Goal: Task Accomplishment & Management: Use online tool/utility

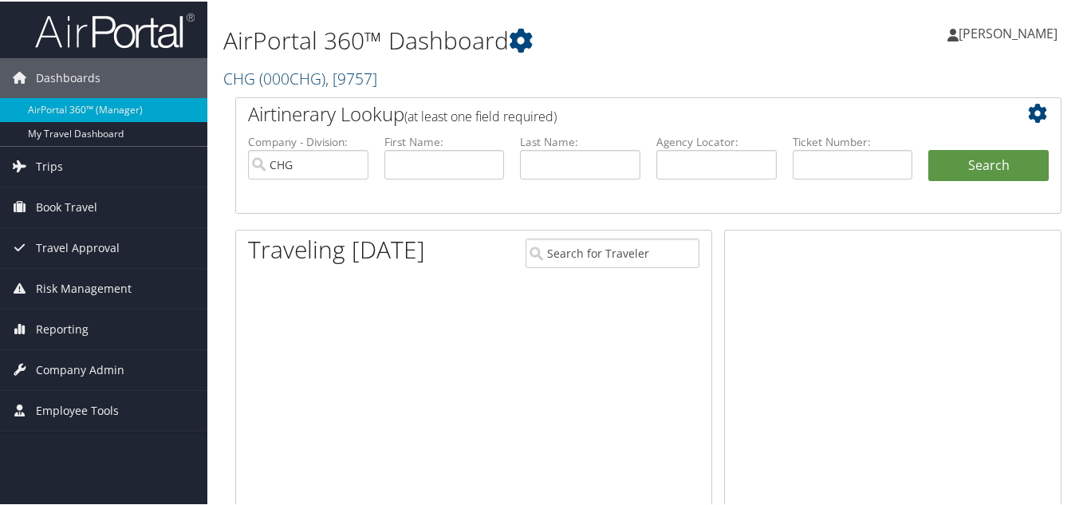
click at [65, 333] on span "Reporting" at bounding box center [62, 328] width 53 height 40
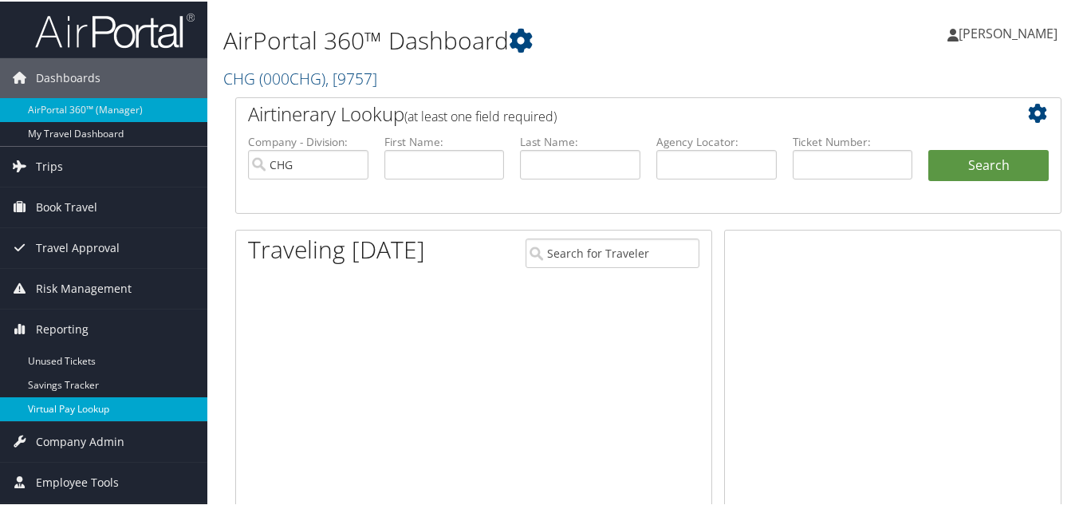
click at [89, 408] on link "Virtual Pay Lookup" at bounding box center [103, 408] width 207 height 24
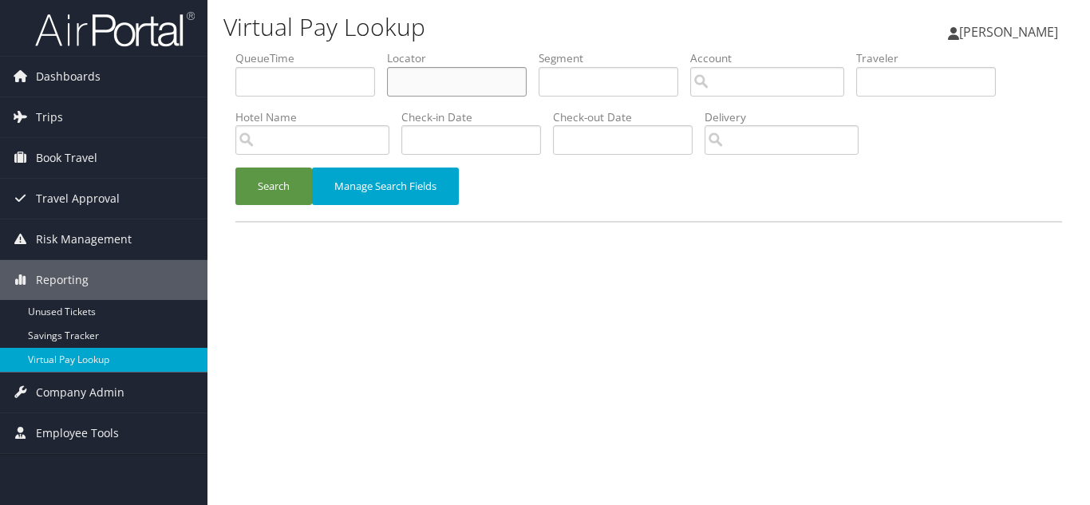
click at [455, 85] on input "text" at bounding box center [457, 82] width 140 height 30
paste input "NZOKDU"
click at [235, 168] on button "Search" at bounding box center [273, 186] width 77 height 37
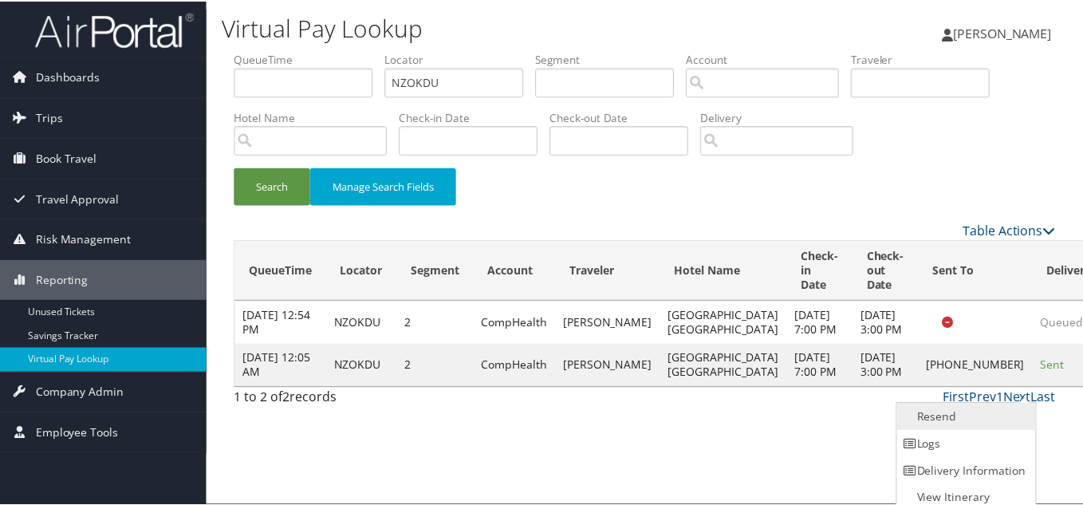
scroll to position [8, 0]
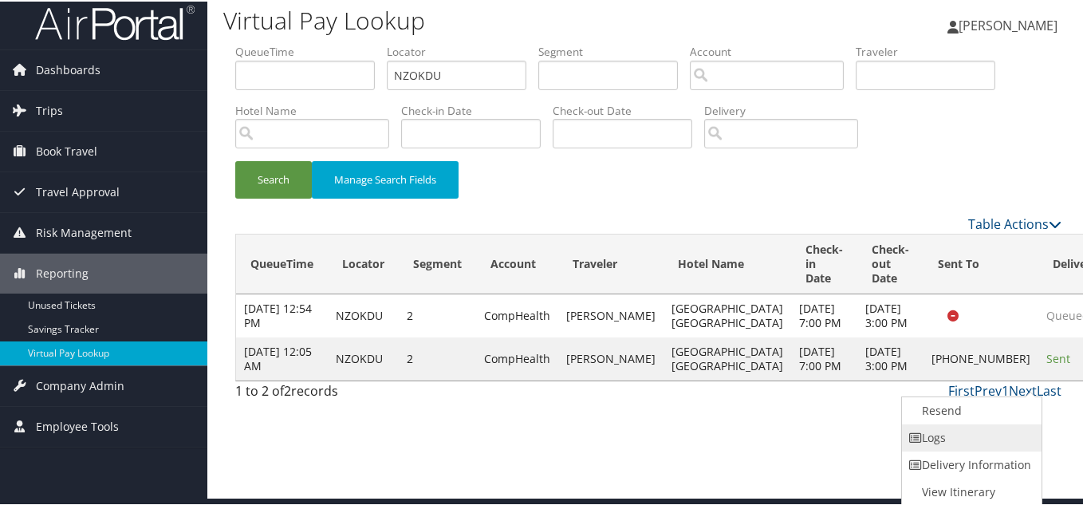
click at [963, 432] on link "Logs" at bounding box center [970, 436] width 136 height 27
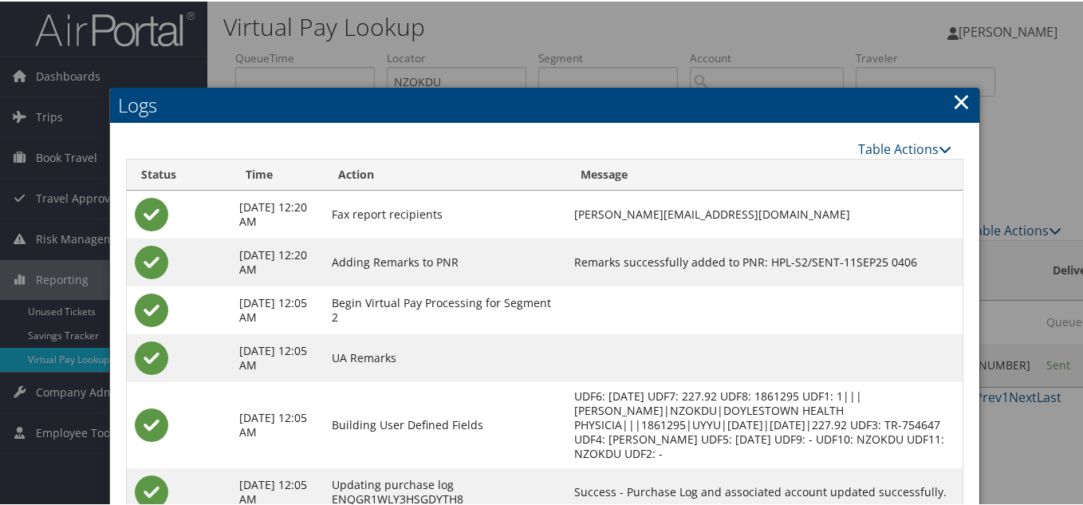
scroll to position [0, 0]
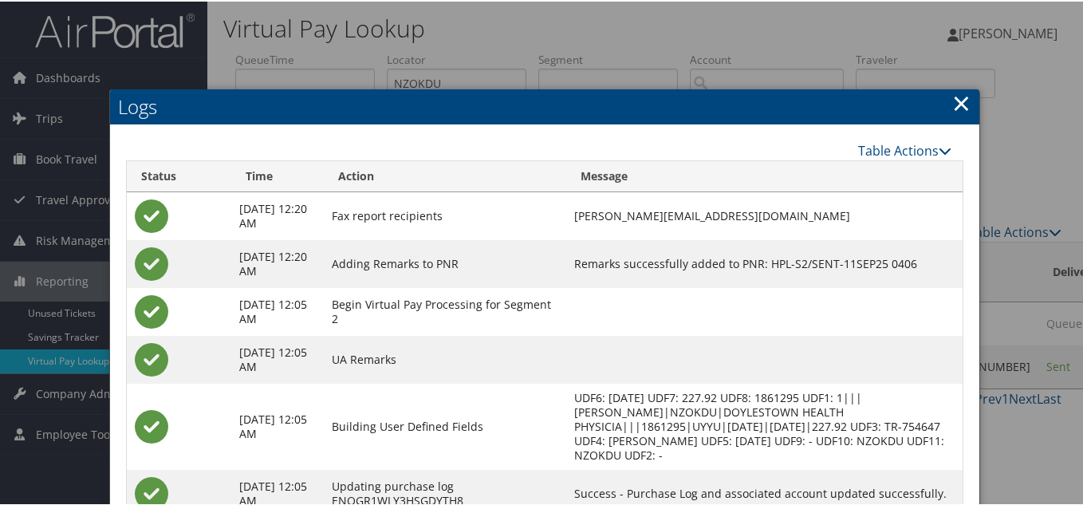
click at [956, 104] on link "×" at bounding box center [961, 101] width 18 height 32
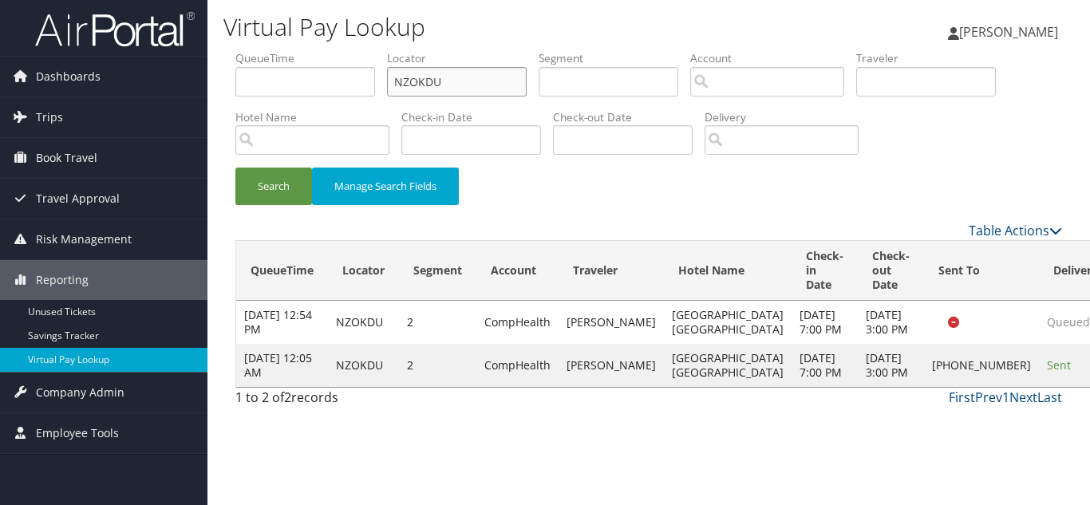
drag, startPoint x: 437, startPoint y: 83, endPoint x: 302, endPoint y: 83, distance: 135.6
click at [302, 50] on ul "QueueTime Locator NZOKDU Segment Account Traveler Hotel Name Check-in Date Chec…" at bounding box center [648, 50] width 826 height 0
paste input "IUVDH"
click at [235, 168] on button "Search" at bounding box center [273, 186] width 77 height 37
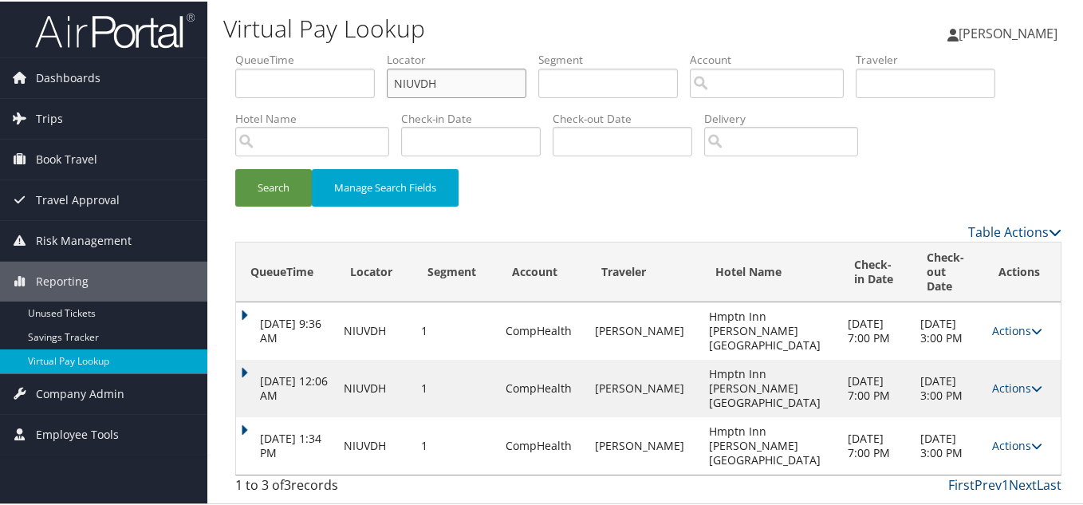
scroll to position [25, 0]
click at [1031, 440] on icon at bounding box center [1036, 444] width 11 height 11
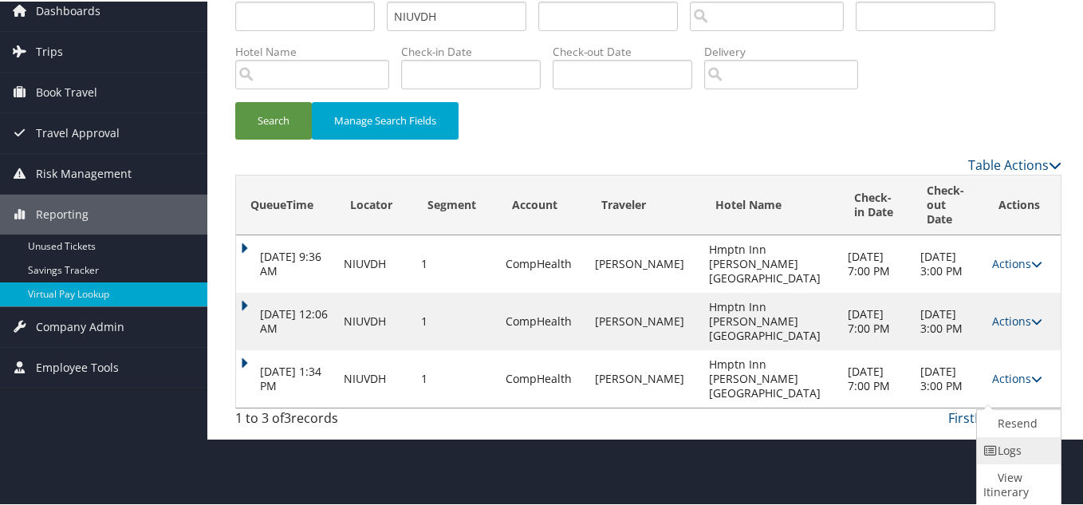
click at [1016, 453] on link "Logs" at bounding box center [1017, 449] width 80 height 27
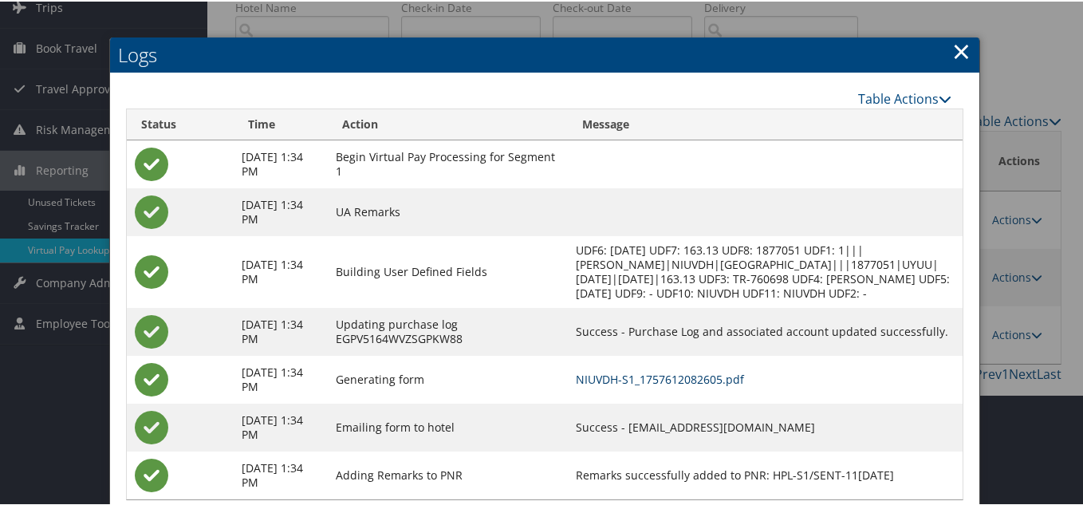
scroll to position [83, 0]
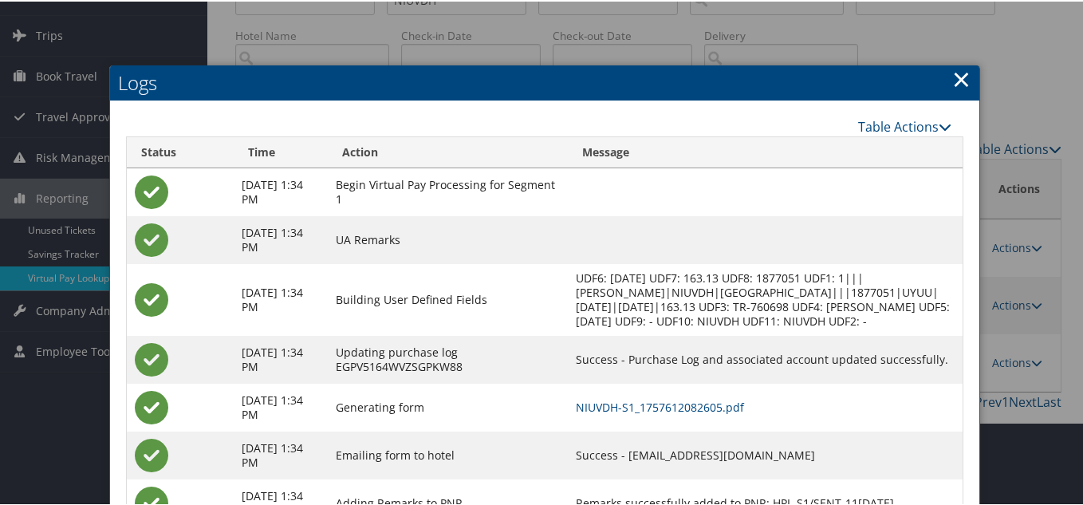
click at [956, 75] on link "×" at bounding box center [961, 77] width 18 height 32
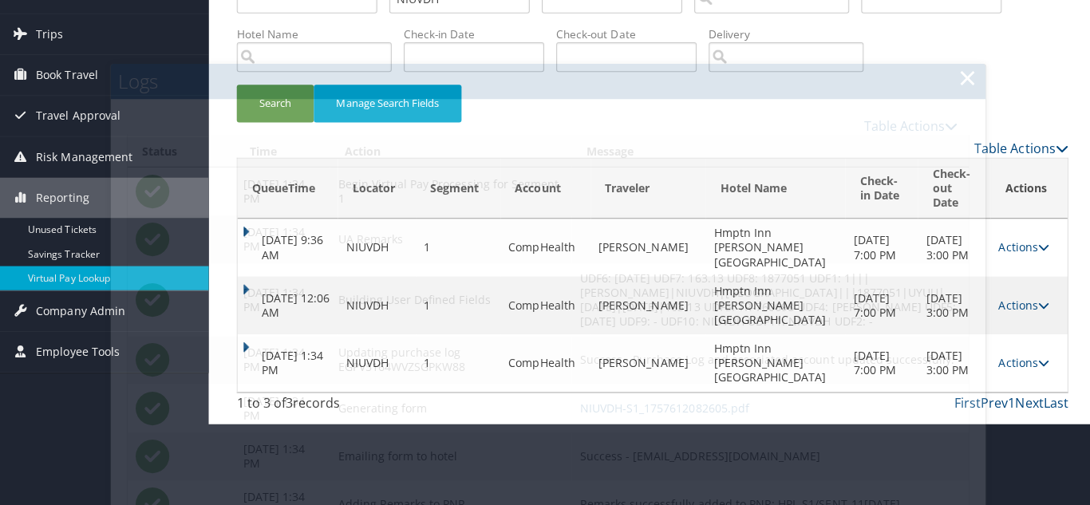
scroll to position [0, 0]
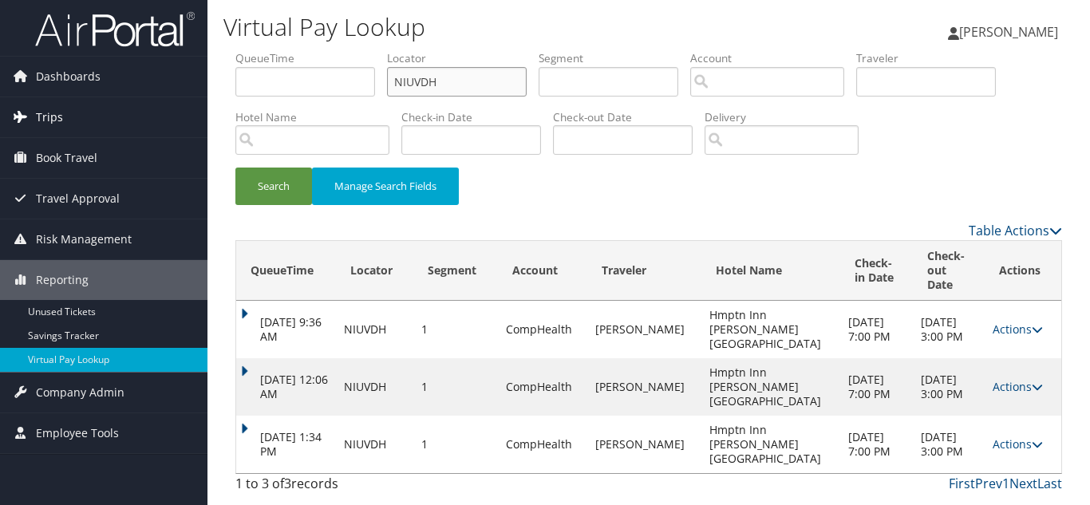
drag, startPoint x: 222, startPoint y: 111, endPoint x: 156, endPoint y: 121, distance: 67.0
click at [159, 120] on div "Dashboards AirPortal 360™ (Manager) My Travel Dashboard Trips Airtinerary® Look…" at bounding box center [545, 252] width 1090 height 505
paste input "OIDRZS"
click at [235, 168] on button "Search" at bounding box center [273, 186] width 77 height 37
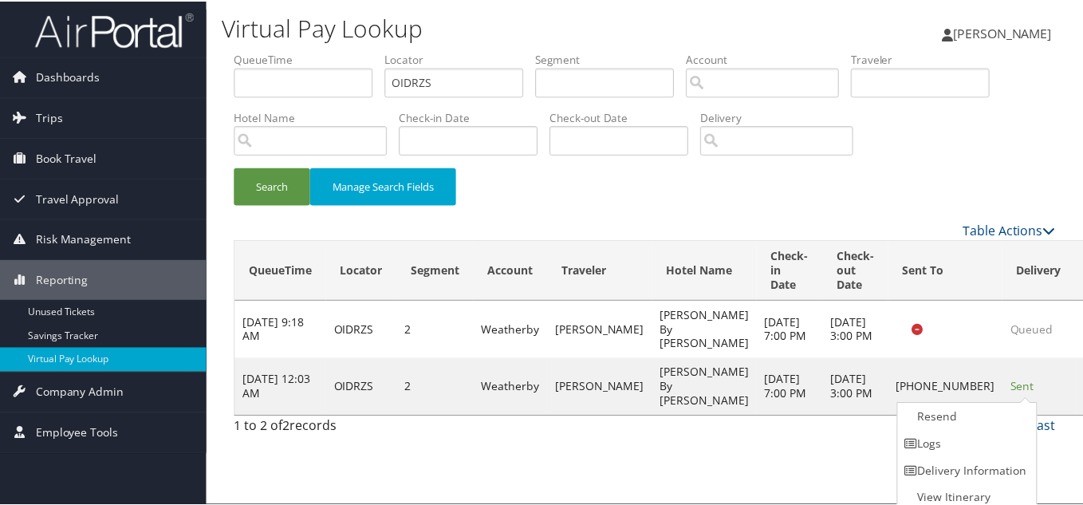
scroll to position [8, 0]
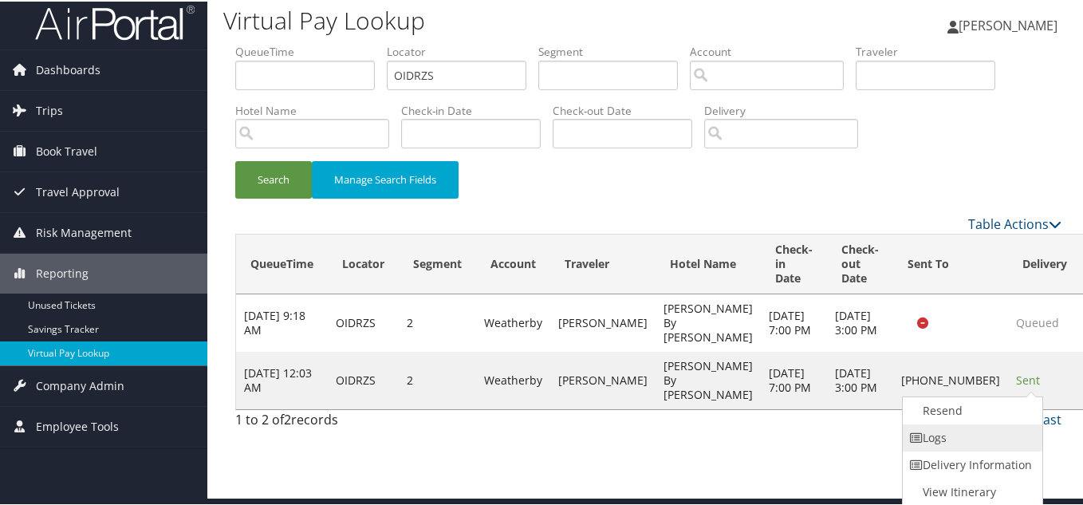
click at [976, 436] on link "Logs" at bounding box center [971, 436] width 136 height 27
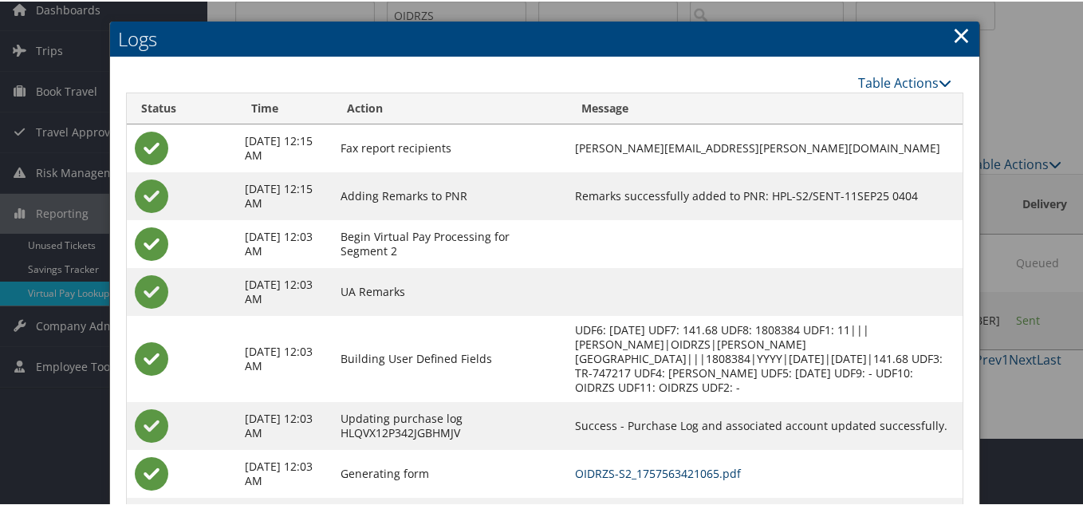
scroll to position [0, 0]
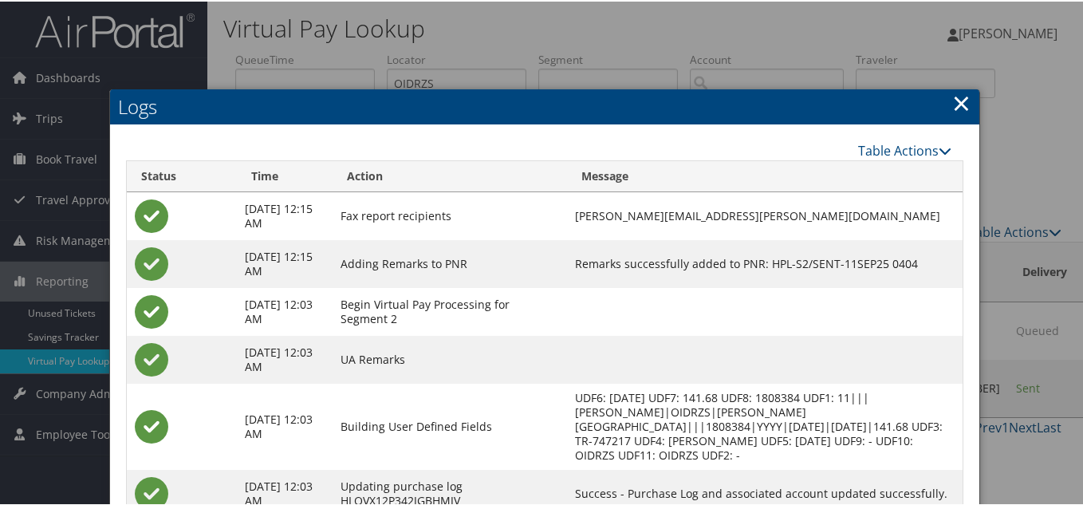
click at [955, 101] on link "×" at bounding box center [961, 101] width 18 height 32
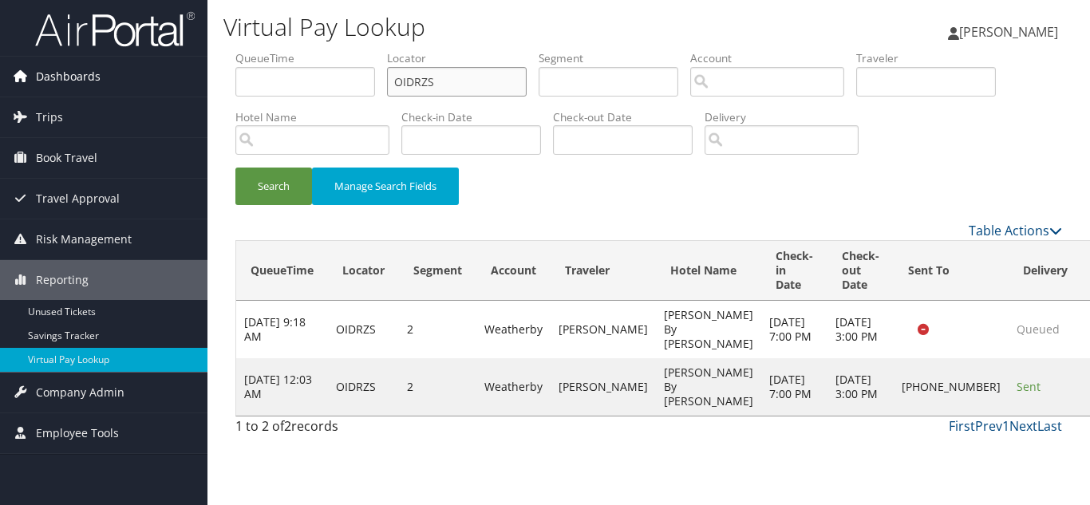
drag, startPoint x: 489, startPoint y: 84, endPoint x: 136, endPoint y: 73, distance: 353.6
click at [136, 73] on div "Dashboards AirPortal 360™ (Manager) My Travel Dashboard Trips Airtinerary® Look…" at bounding box center [545, 252] width 1090 height 505
paste input "LBGEOU"
click at [235, 168] on button "Search" at bounding box center [273, 186] width 77 height 37
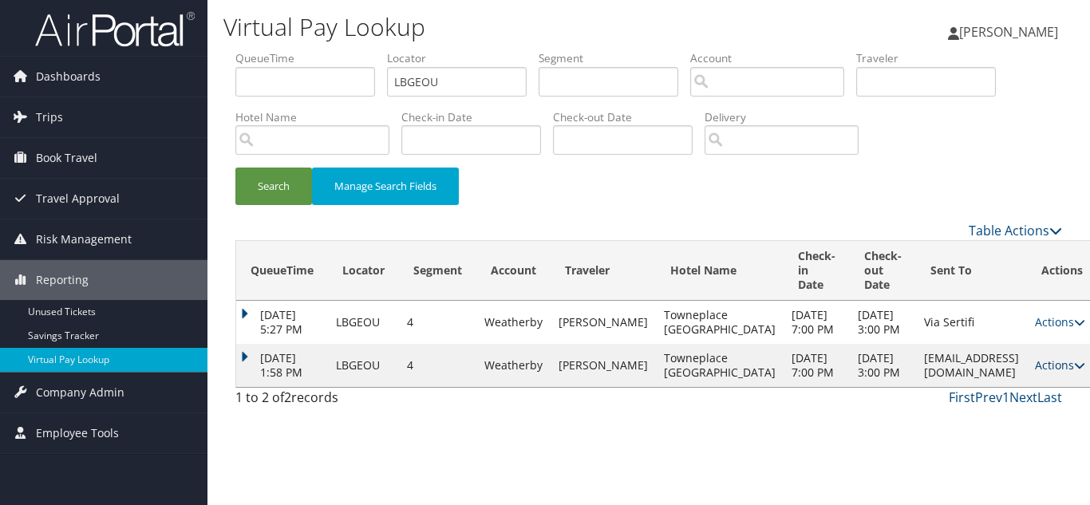
click at [1074, 371] on icon at bounding box center [1079, 365] width 11 height 11
click at [966, 447] on link "Logs" at bounding box center [993, 437] width 101 height 27
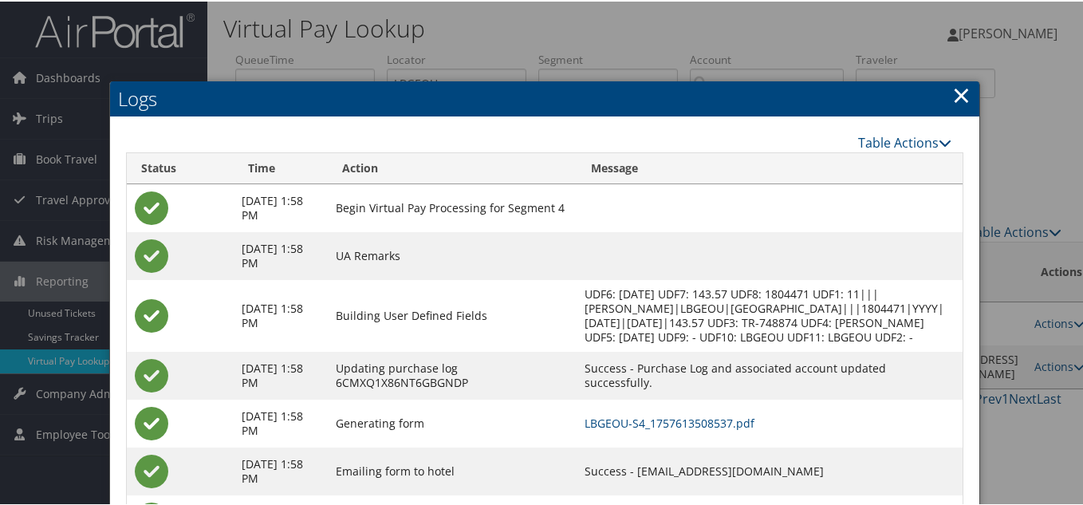
click at [961, 99] on link "×" at bounding box center [961, 93] width 18 height 32
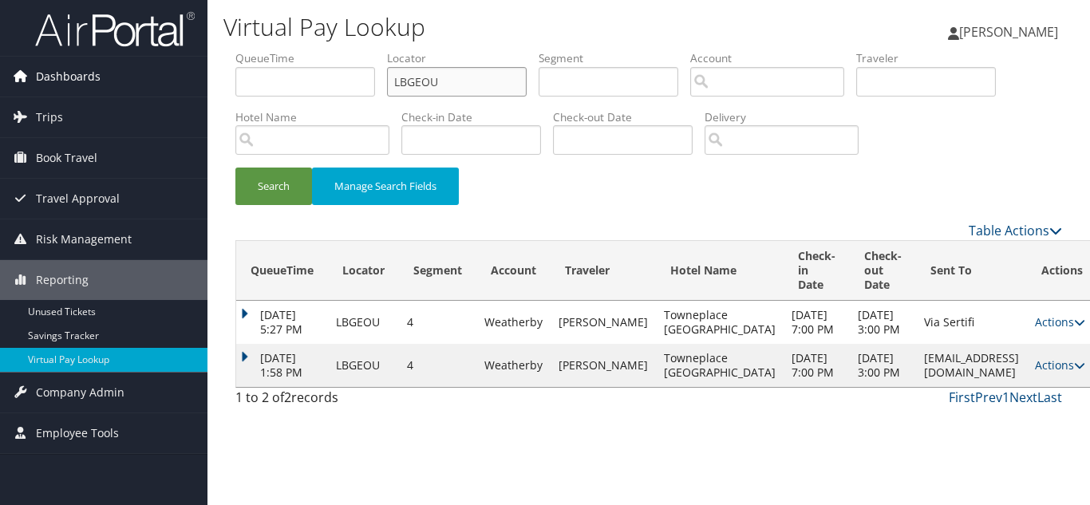
drag, startPoint x: 458, startPoint y: 80, endPoint x: 29, endPoint y: 82, distance: 429.2
click at [29, 82] on div "Dashboards AirPortal 360™ (Manager) My Travel Dashboard Trips Airtinerary® Look…" at bounding box center [545, 252] width 1090 height 505
paste input "HPUZMD"
click at [235, 168] on button "Search" at bounding box center [273, 186] width 77 height 37
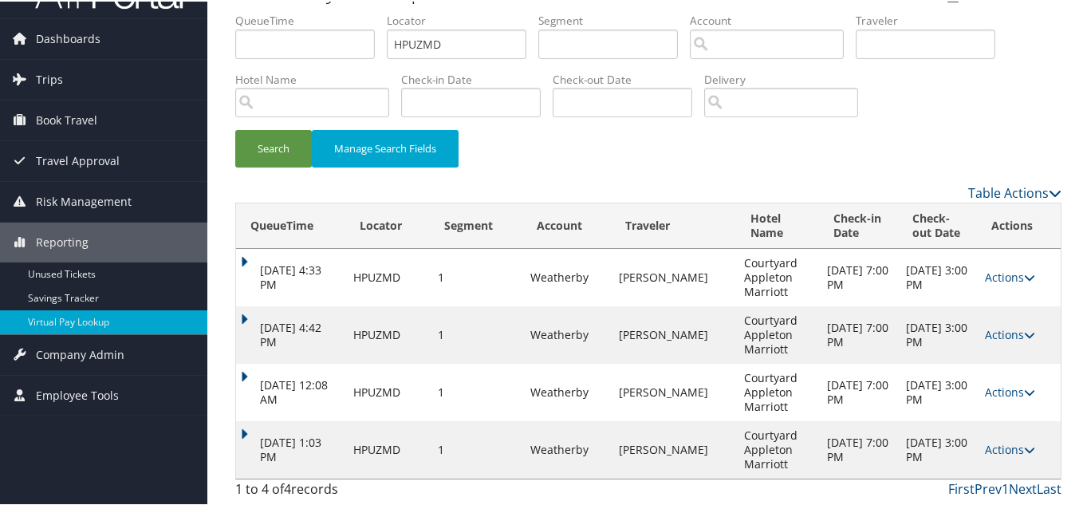
click at [1015, 448] on link "Actions" at bounding box center [1010, 447] width 50 height 15
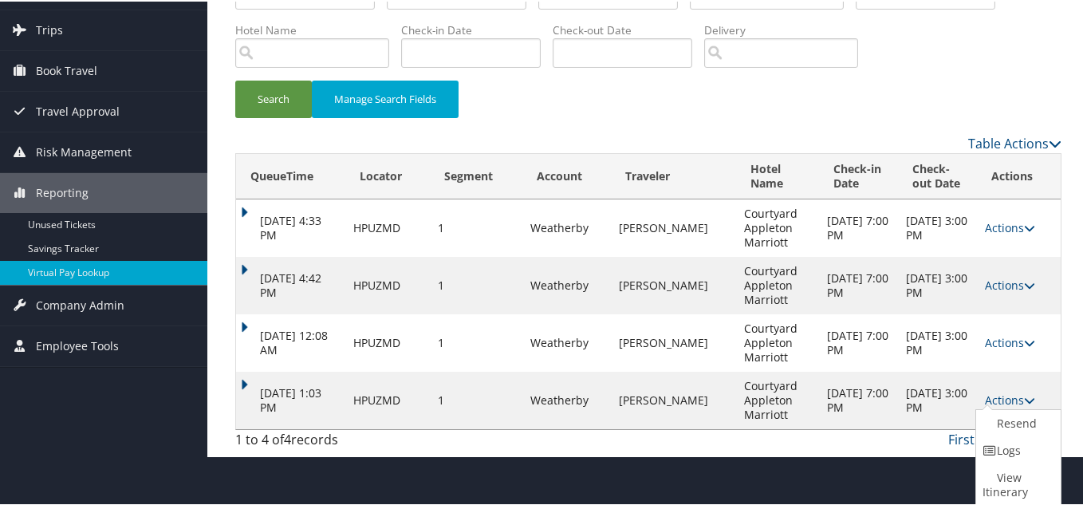
click at [1013, 456] on link "Logs" at bounding box center [1016, 449] width 81 height 27
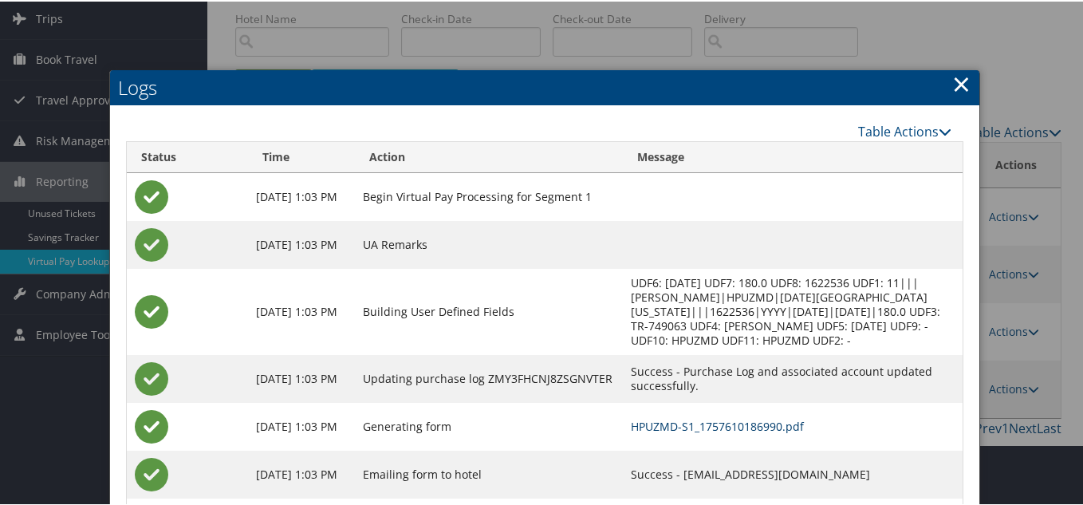
scroll to position [25, 0]
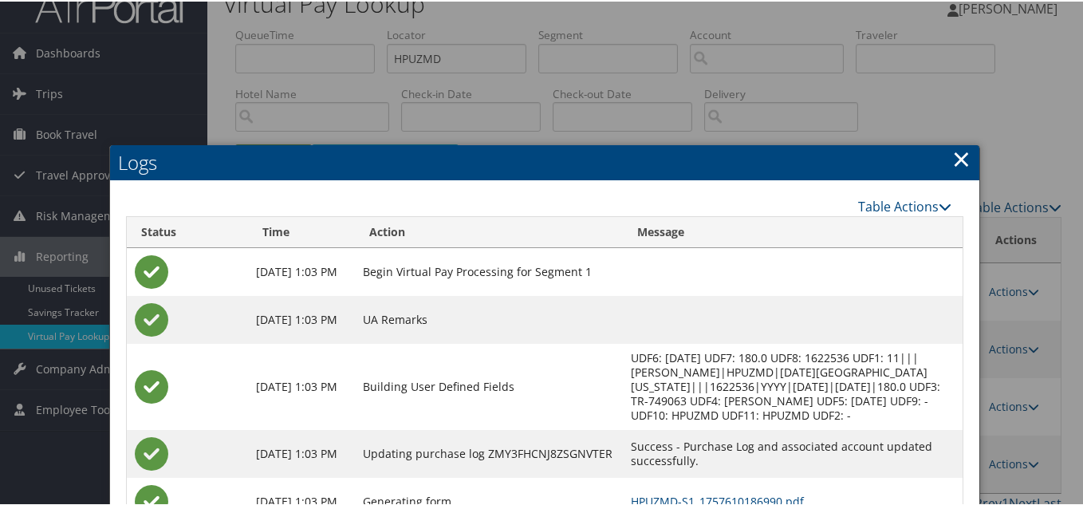
click at [962, 165] on link "×" at bounding box center [961, 157] width 18 height 32
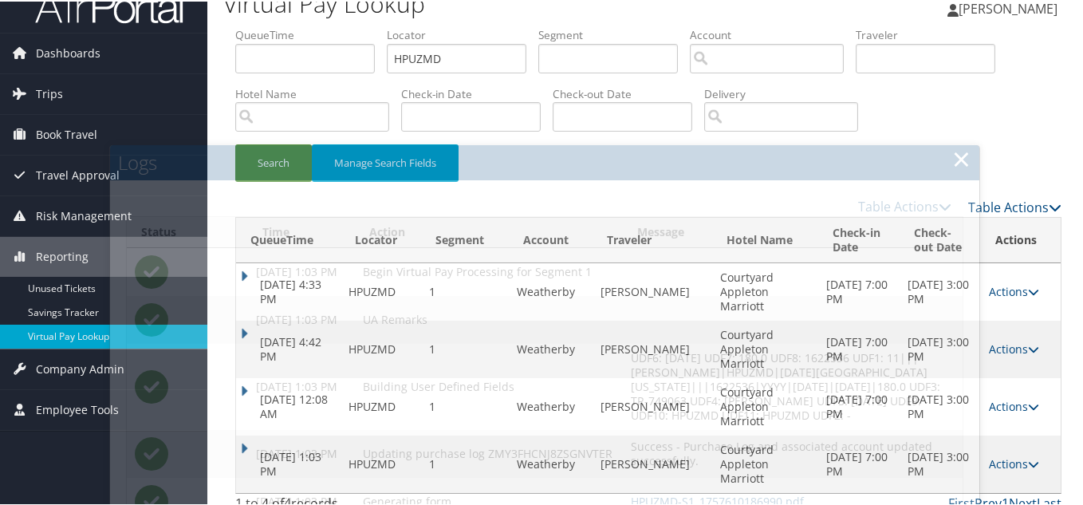
scroll to position [0, 0]
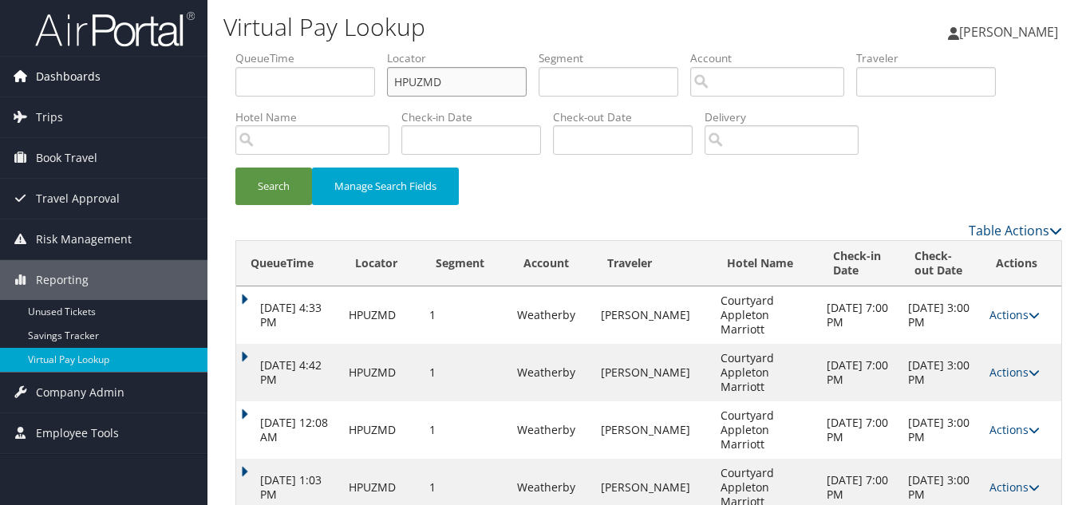
drag, startPoint x: 453, startPoint y: 82, endPoint x: 76, endPoint y: 63, distance: 377.8
click at [76, 63] on div "Dashboards AirPortal 360™ (Manager) My Travel Dashboard Trips Airtinerary® Look…" at bounding box center [545, 272] width 1090 height 544
paste input "GLHNIO"
click at [235, 168] on button "Search" at bounding box center [273, 186] width 77 height 37
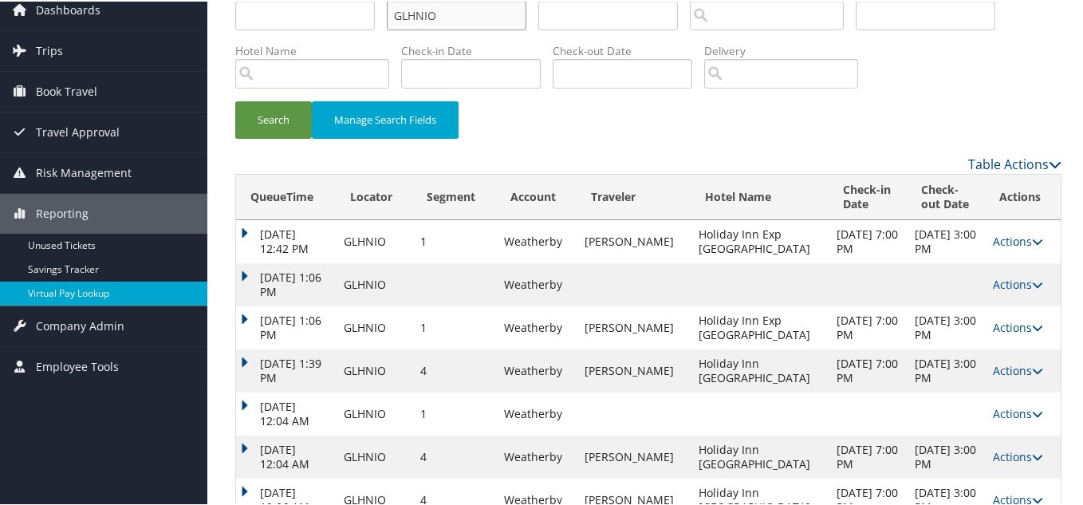
scroll to position [154, 0]
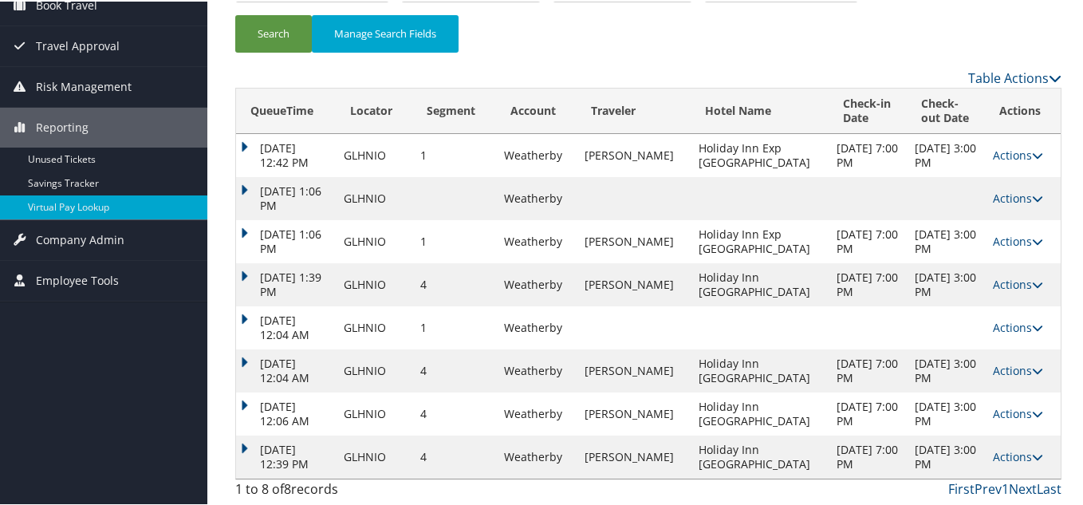
click at [1032, 452] on icon at bounding box center [1037, 455] width 11 height 11
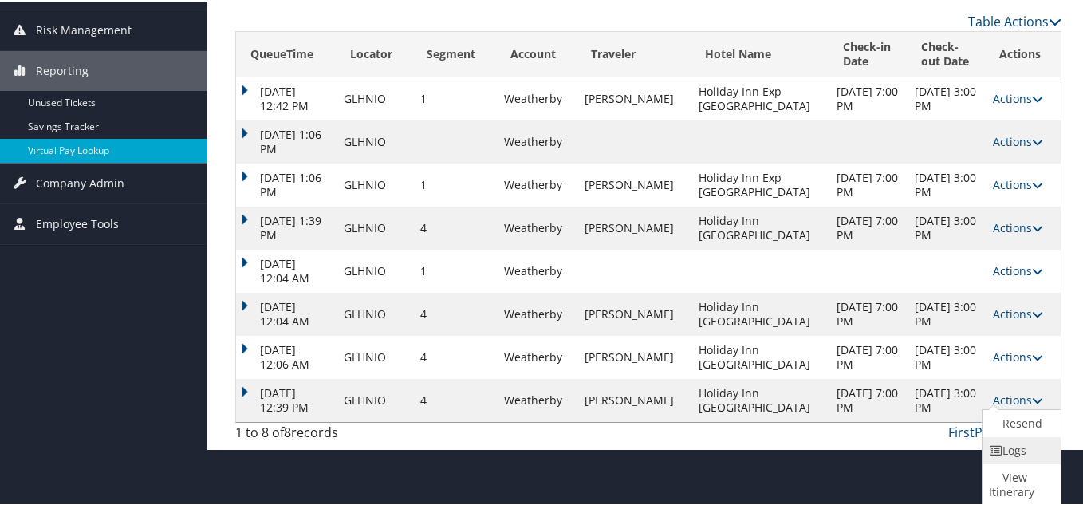
click at [1024, 456] on link "Logs" at bounding box center [1020, 449] width 74 height 27
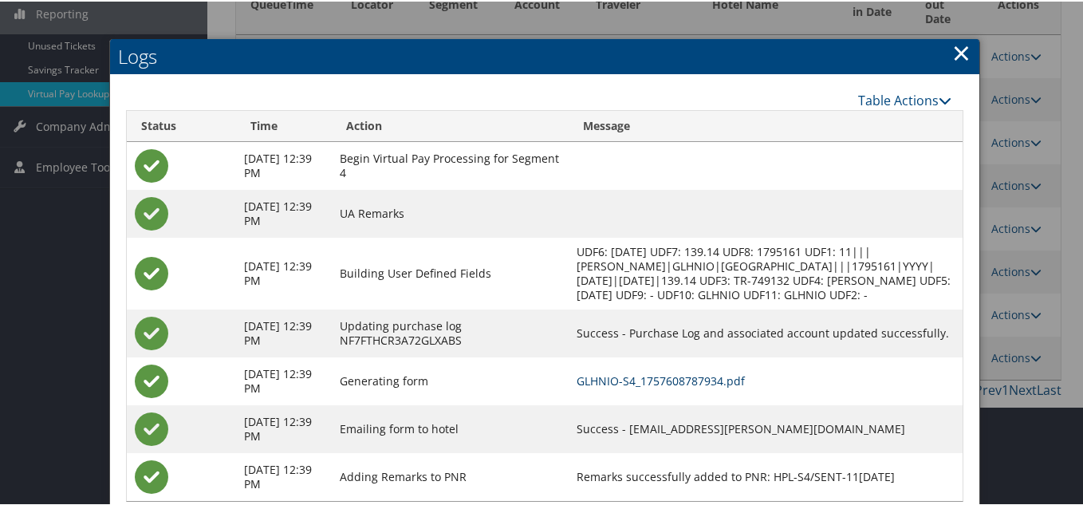
scroll to position [175, 0]
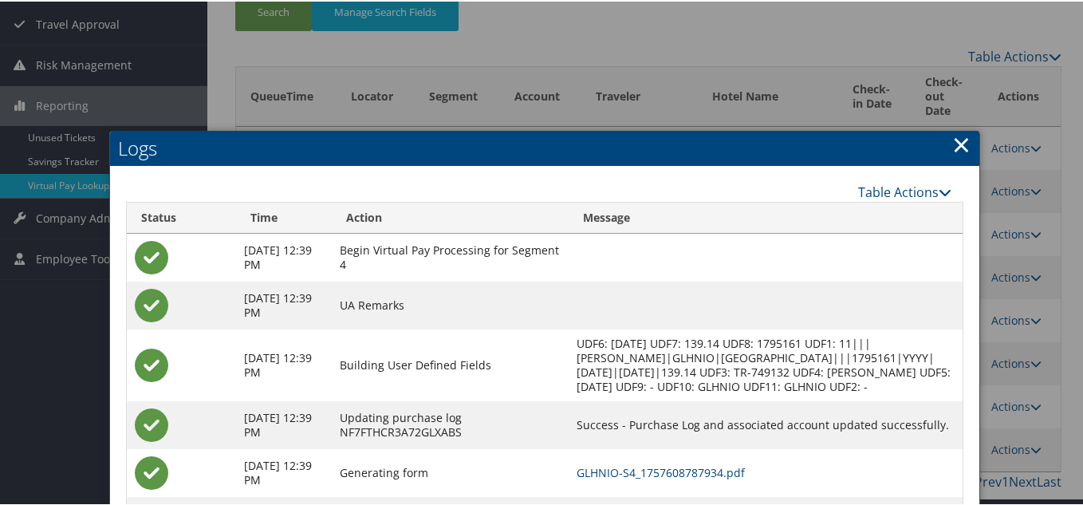
click at [958, 147] on link "×" at bounding box center [961, 143] width 18 height 32
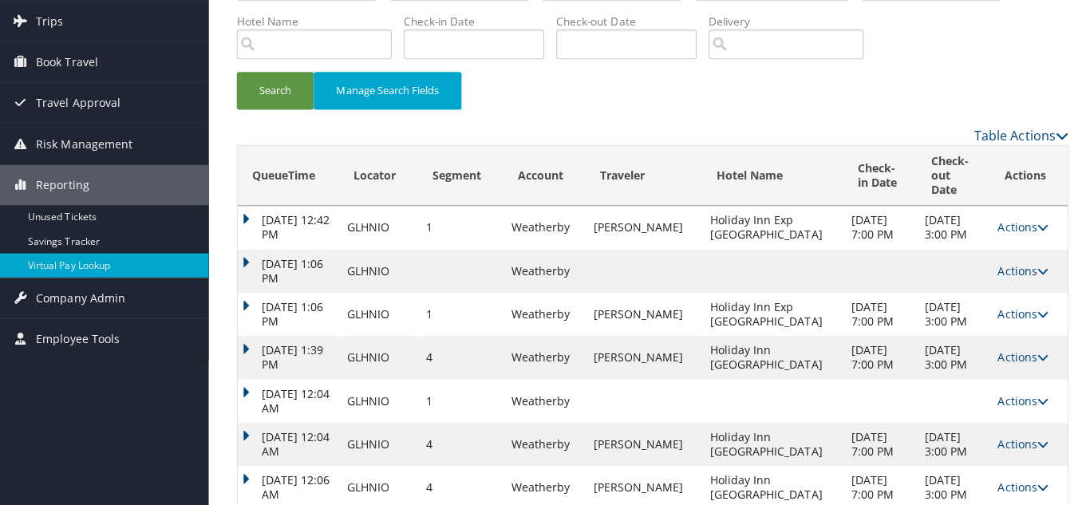
scroll to position [0, 0]
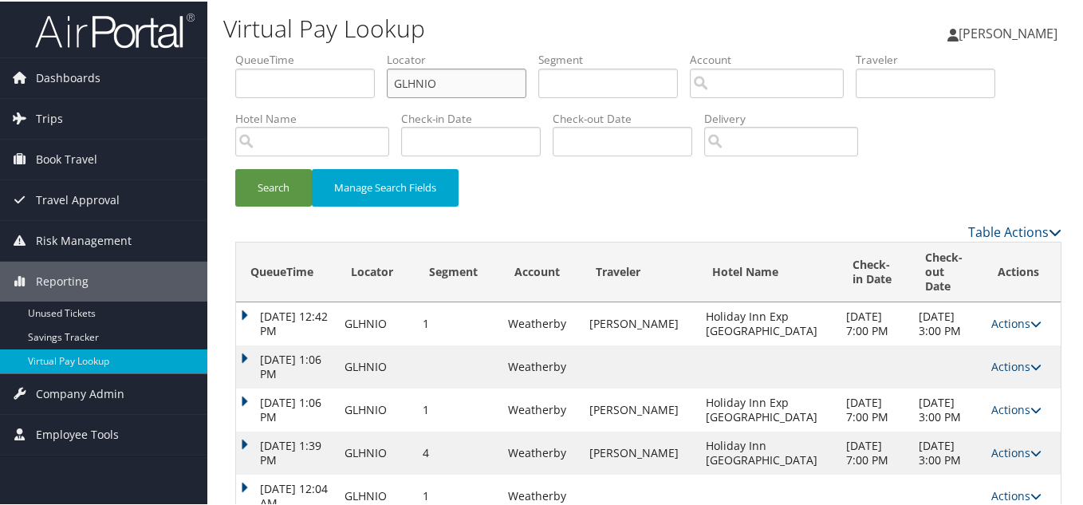
drag, startPoint x: 447, startPoint y: 86, endPoint x: 226, endPoint y: 84, distance: 221.0
click at [255, 50] on ul "QueueTime Locator GLHNIO Segment Account Traveler Hotel Name Check-in Date Chec…" at bounding box center [648, 50] width 826 height 0
paste input "OMAAMK"
click at [235, 168] on button "Search" at bounding box center [273, 186] width 77 height 37
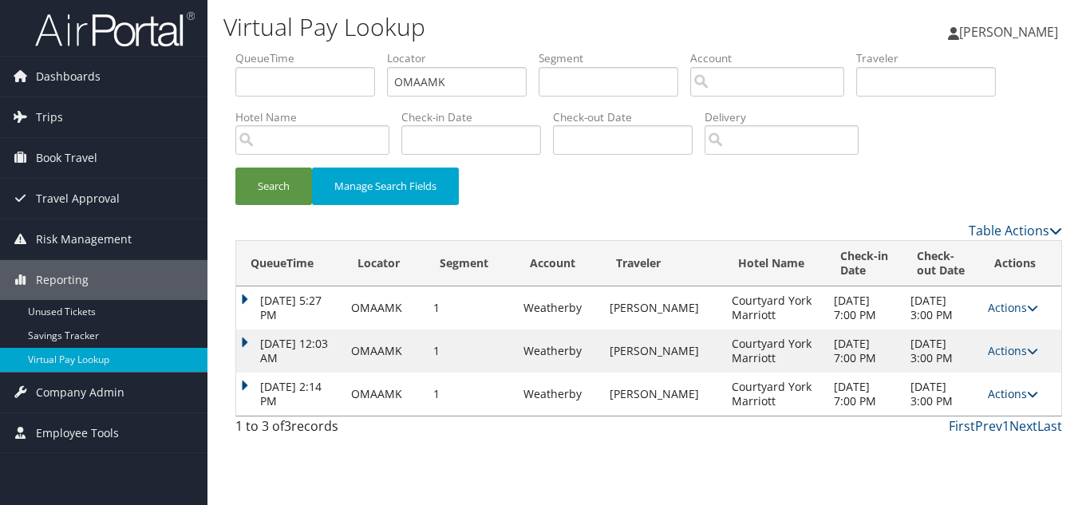
click at [1032, 400] on icon at bounding box center [1032, 393] width 11 height 11
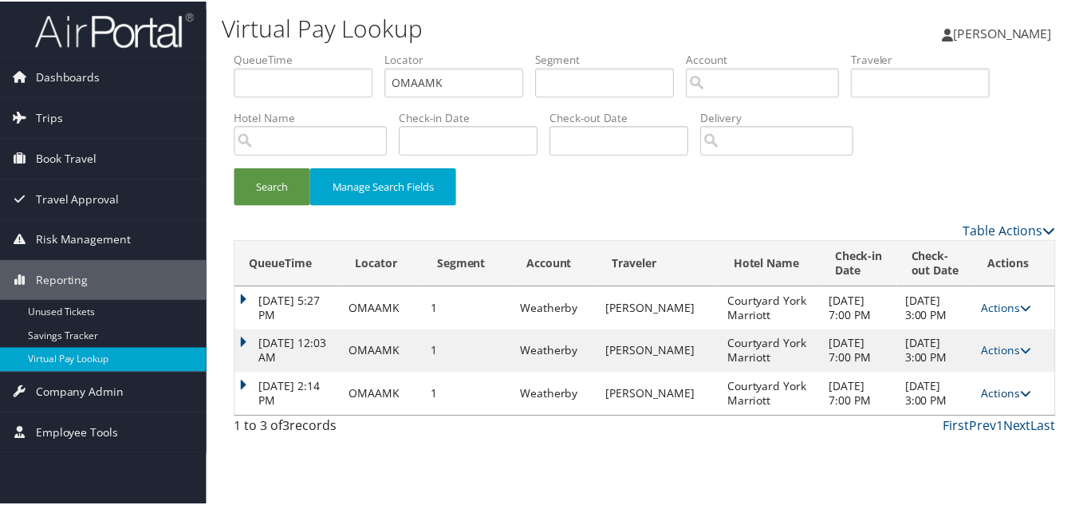
scroll to position [31, 0]
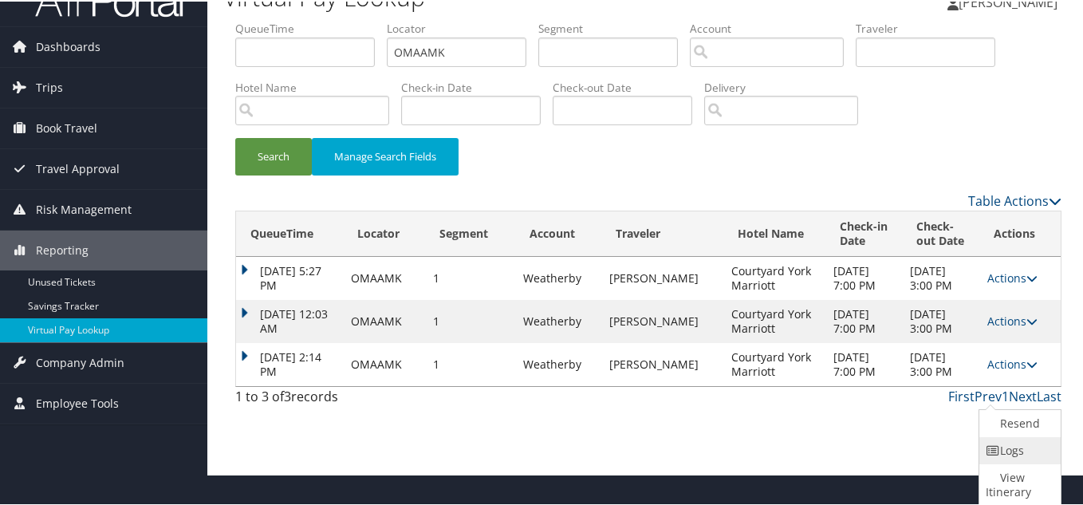
click at [1029, 448] on link "Logs" at bounding box center [1018, 449] width 77 height 27
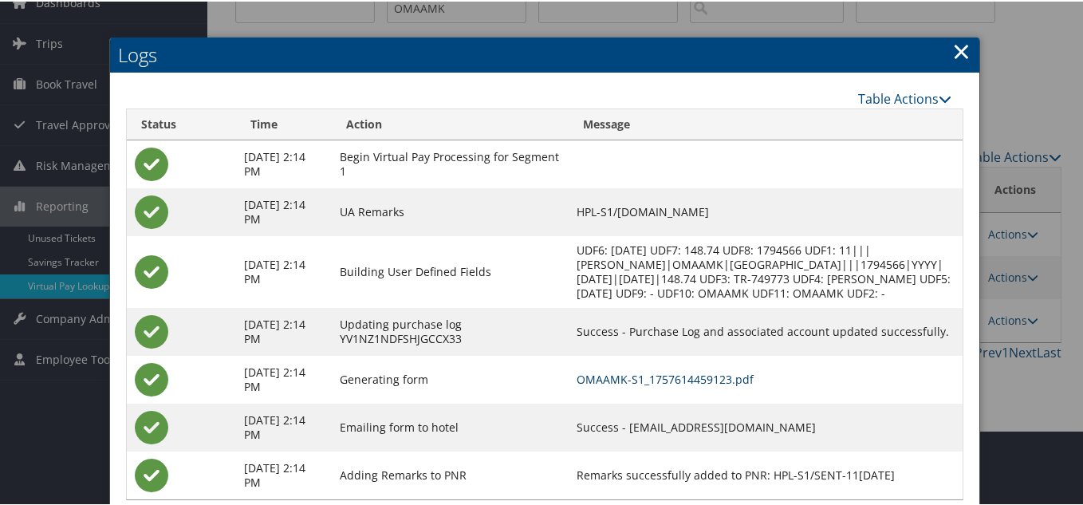
scroll to position [47, 0]
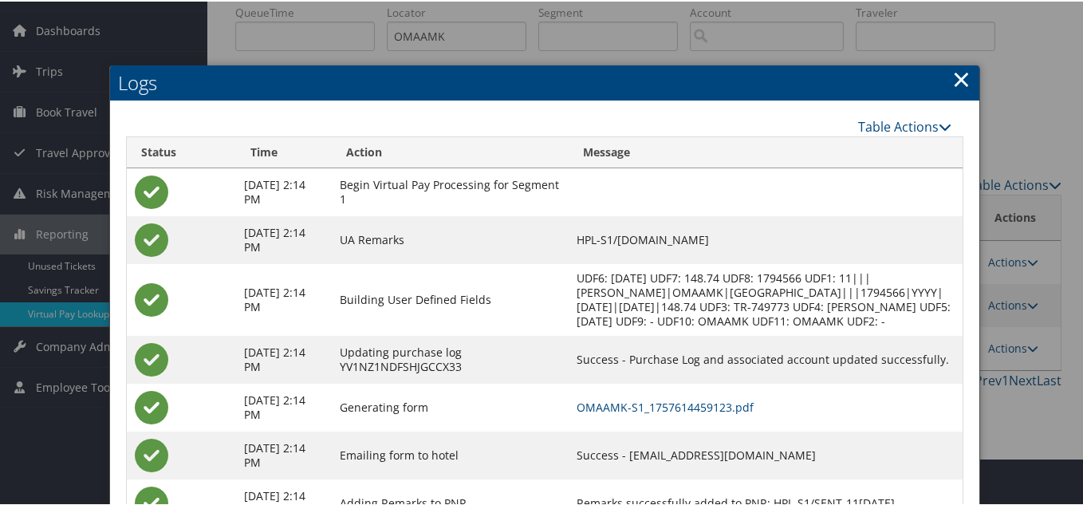
click at [955, 85] on link "×" at bounding box center [961, 77] width 18 height 32
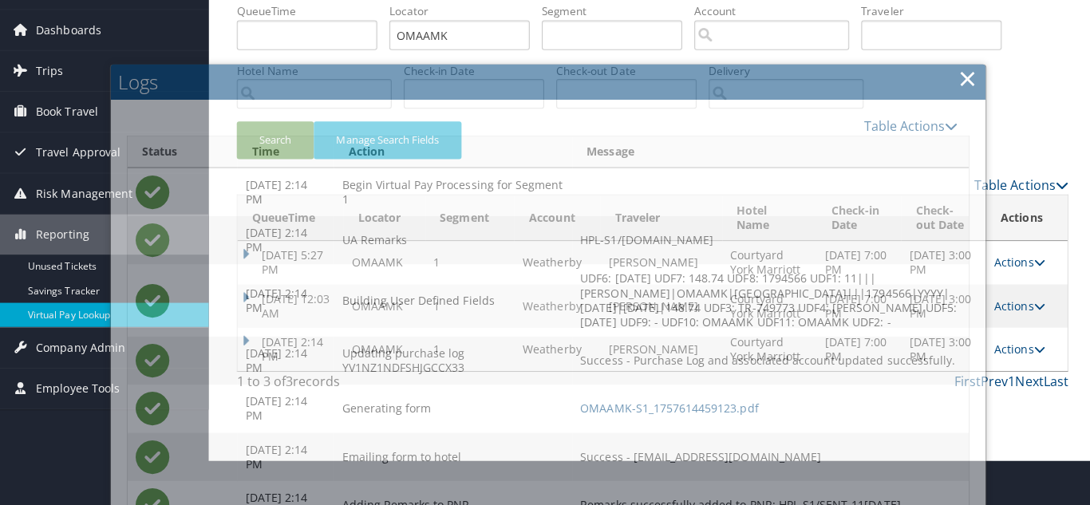
scroll to position [0, 0]
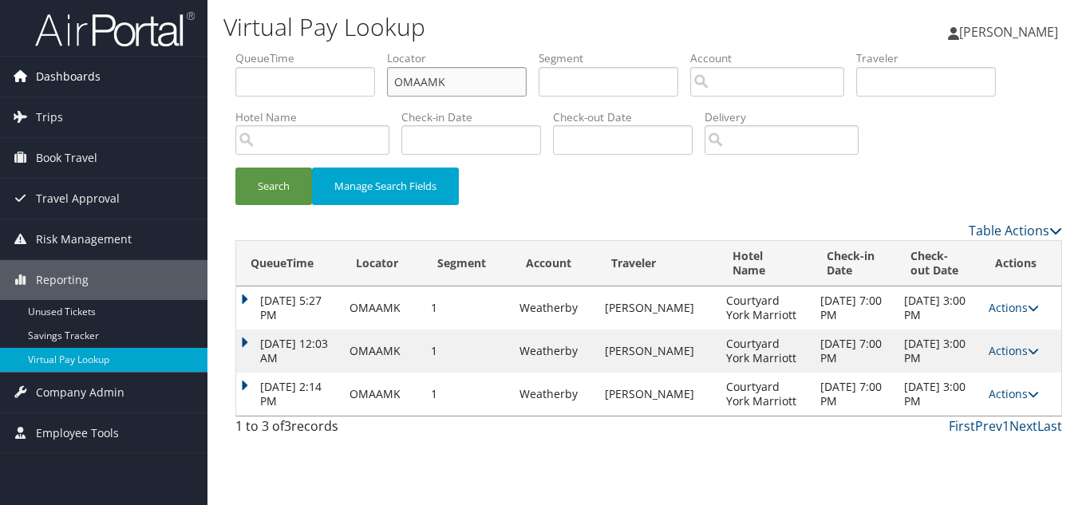
drag, startPoint x: 434, startPoint y: 85, endPoint x: 122, endPoint y: 75, distance: 312.0
click at [122, 75] on div "Dashboards AirPortal 360™ (Manager) My Travel Dashboard Trips Airtinerary® Look…" at bounding box center [545, 252] width 1090 height 505
paste input "EJIQVC"
click at [235, 168] on button "Search" at bounding box center [273, 186] width 77 height 37
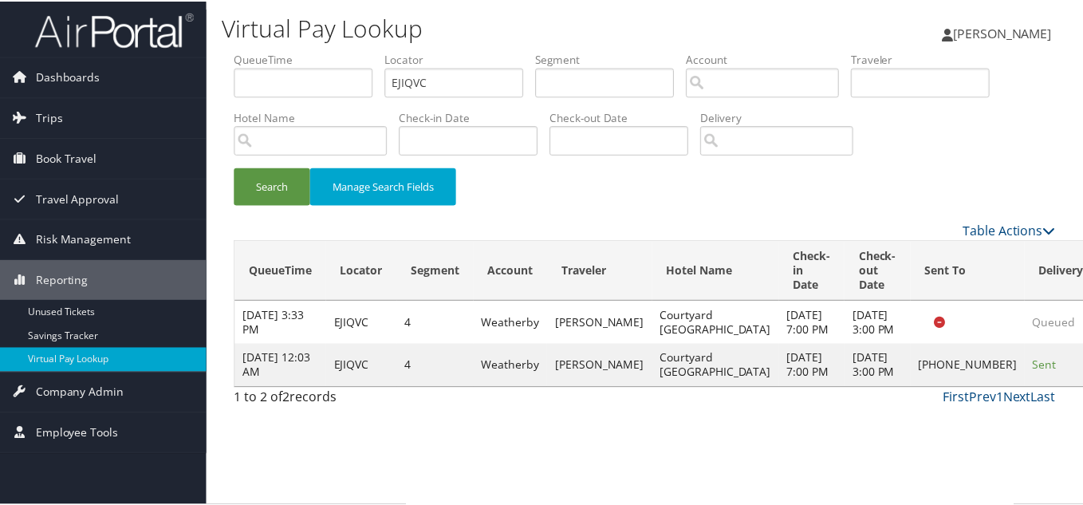
scroll to position [8, 0]
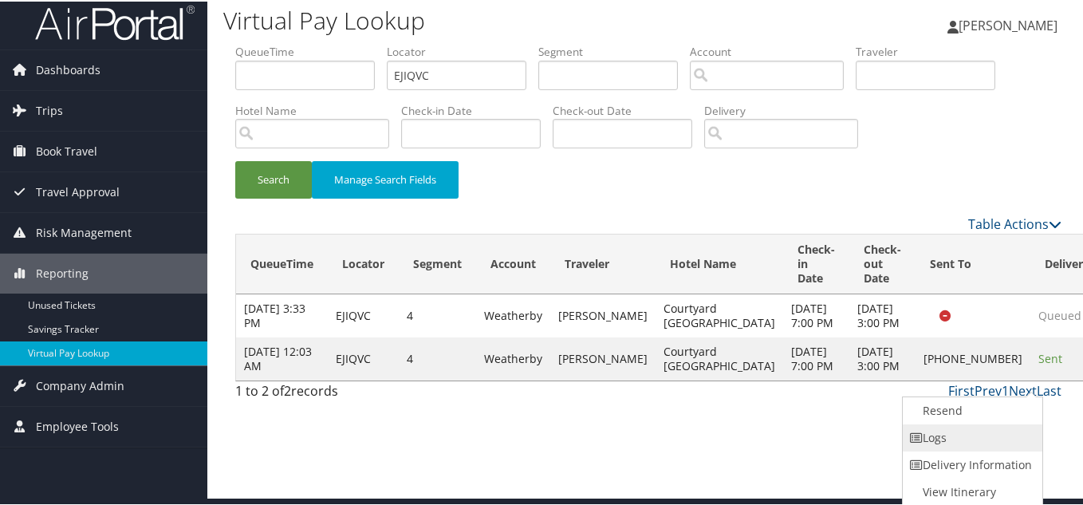
click at [975, 433] on link "Logs" at bounding box center [971, 436] width 136 height 27
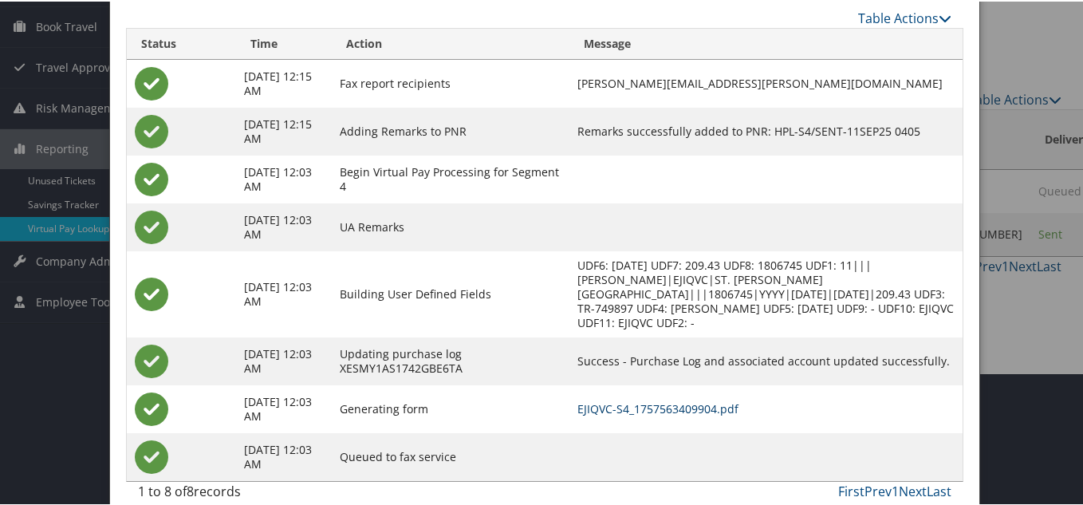
scroll to position [0, 0]
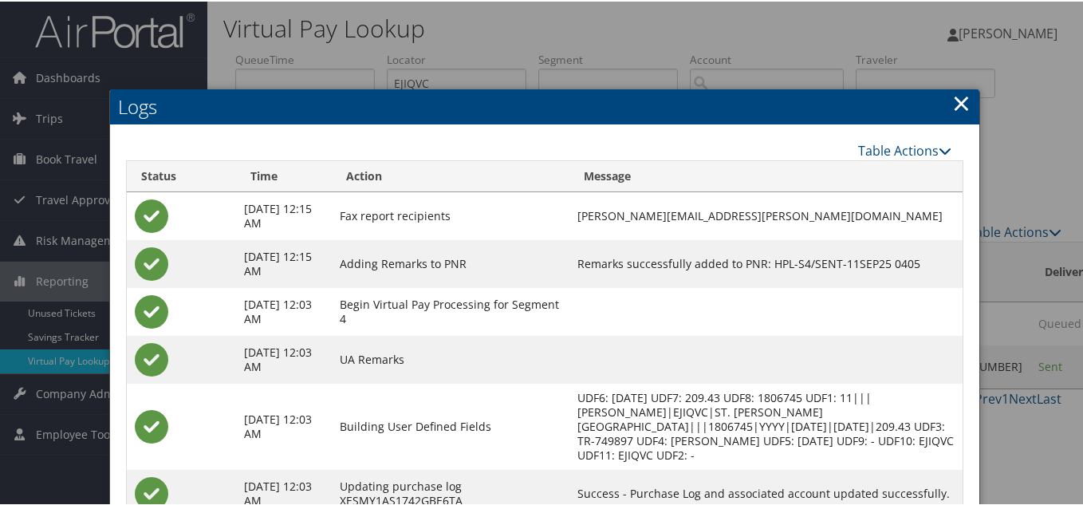
click at [952, 101] on link "×" at bounding box center [961, 101] width 18 height 32
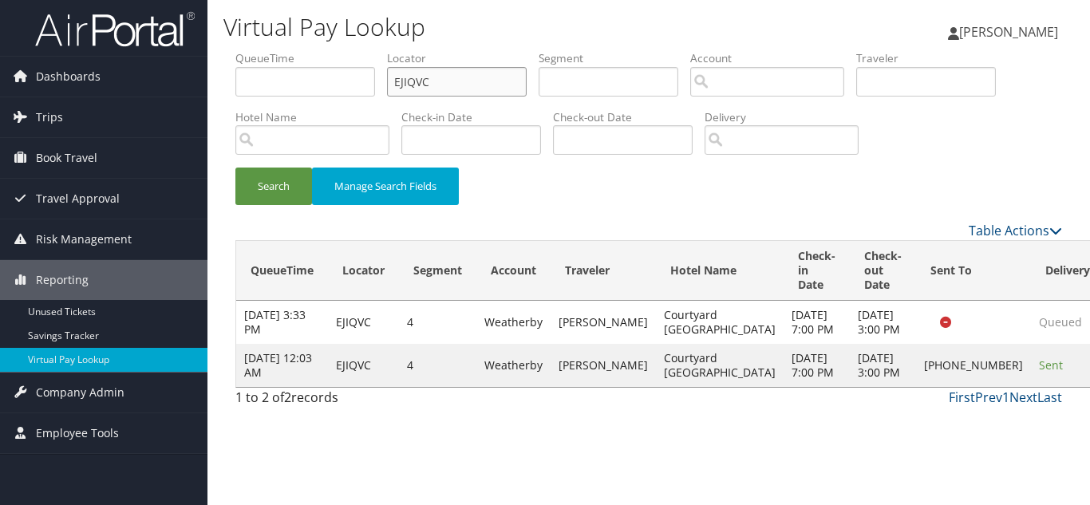
drag, startPoint x: 476, startPoint y: 80, endPoint x: 181, endPoint y: 50, distance: 296.6
click at [183, 50] on div "Dashboards AirPortal 360™ (Manager) My Travel Dashboard Trips Airtinerary® Look…" at bounding box center [545, 252] width 1090 height 505
paste input "JXGWHF"
click at [235, 168] on button "Search" at bounding box center [273, 186] width 77 height 37
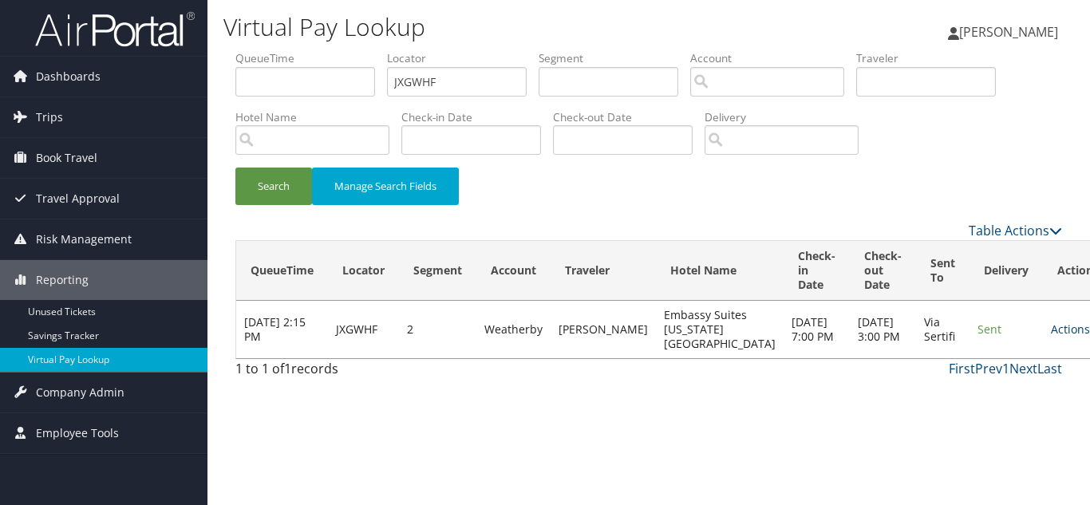
click at [1051, 331] on link "Actions" at bounding box center [1076, 328] width 50 height 15
click at [1001, 389] on link "Logs" at bounding box center [992, 386] width 101 height 27
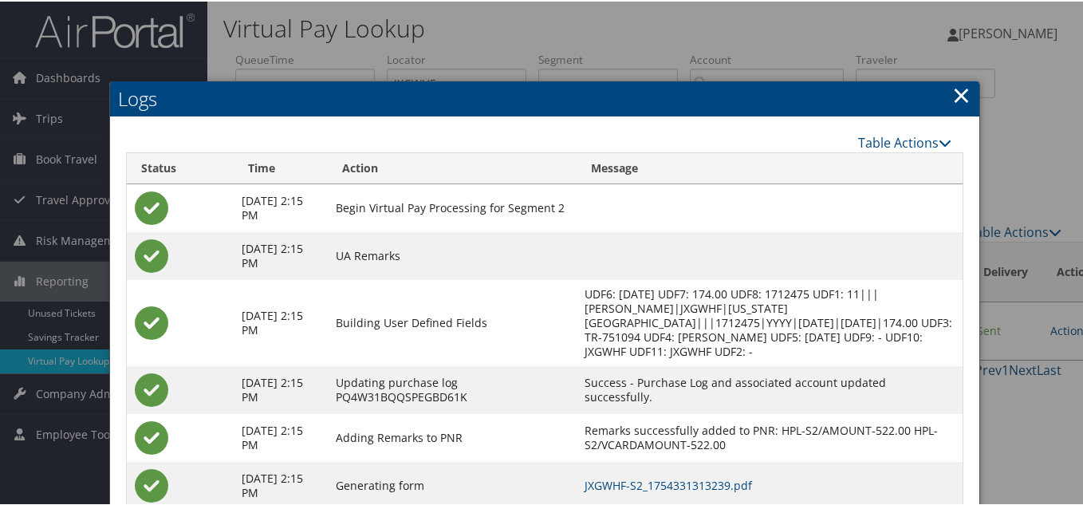
click at [956, 98] on link "×" at bounding box center [961, 93] width 18 height 32
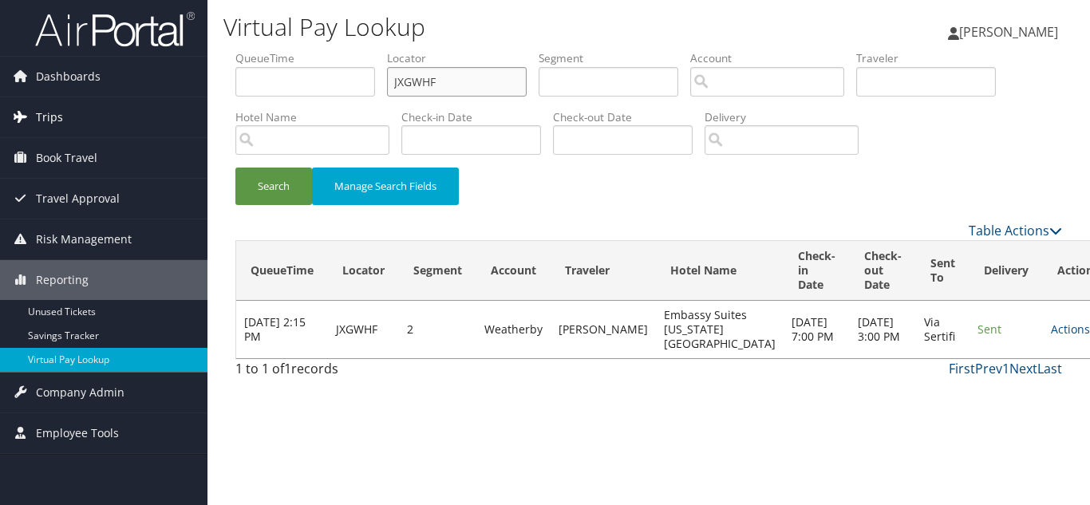
drag, startPoint x: 451, startPoint y: 89, endPoint x: 166, endPoint y: 104, distance: 286.0
click at [166, 104] on div "Dashboards AirPortal 360™ (Manager) My Travel Dashboard Trips Airtinerary® Look…" at bounding box center [545, 252] width 1090 height 505
click at [235, 168] on button "Search" at bounding box center [273, 186] width 77 height 37
click at [1051, 337] on link "Actions" at bounding box center [1076, 328] width 50 height 15
click at [1009, 383] on link "Logs" at bounding box center [992, 386] width 101 height 27
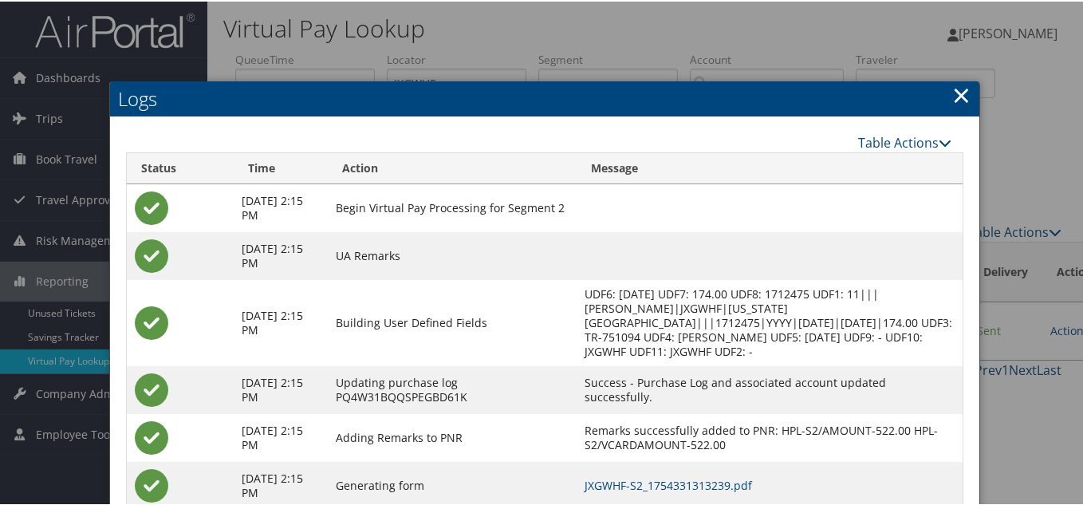
drag, startPoint x: 962, startPoint y: 95, endPoint x: 634, endPoint y: 112, distance: 328.3
click at [960, 94] on link "×" at bounding box center [961, 93] width 18 height 32
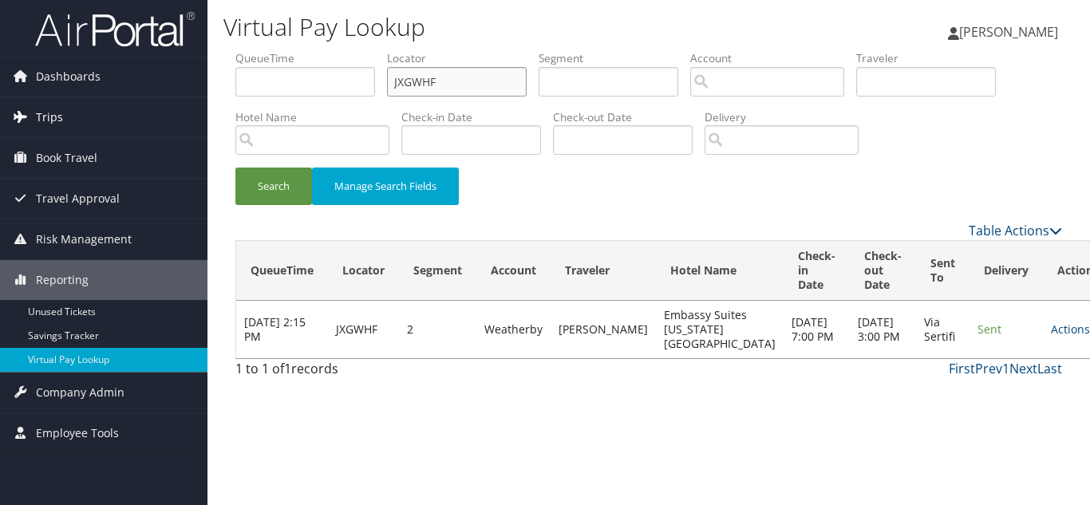
drag, startPoint x: 459, startPoint y: 81, endPoint x: 100, endPoint y: 110, distance: 361.0
click at [105, 108] on div "Dashboards AirPortal 360™ (Manager) My Travel Dashboard Trips Airtinerary® Look…" at bounding box center [545, 252] width 1090 height 505
paste input "YBPBNL"
click at [235, 168] on button "Search" at bounding box center [273, 186] width 77 height 37
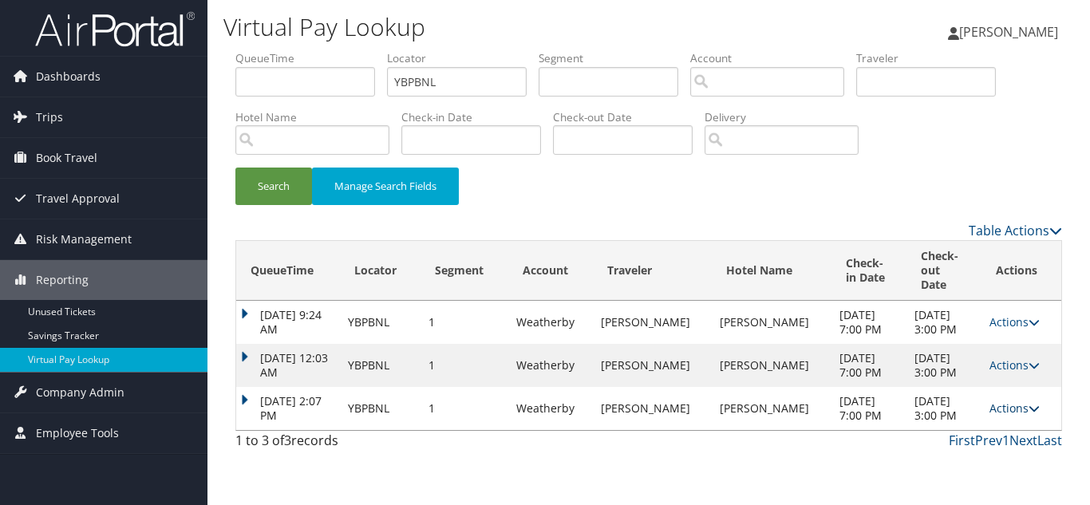
click at [1028, 403] on icon at bounding box center [1033, 408] width 11 height 11
click at [982, 442] on link "Logs" at bounding box center [977, 444] width 101 height 27
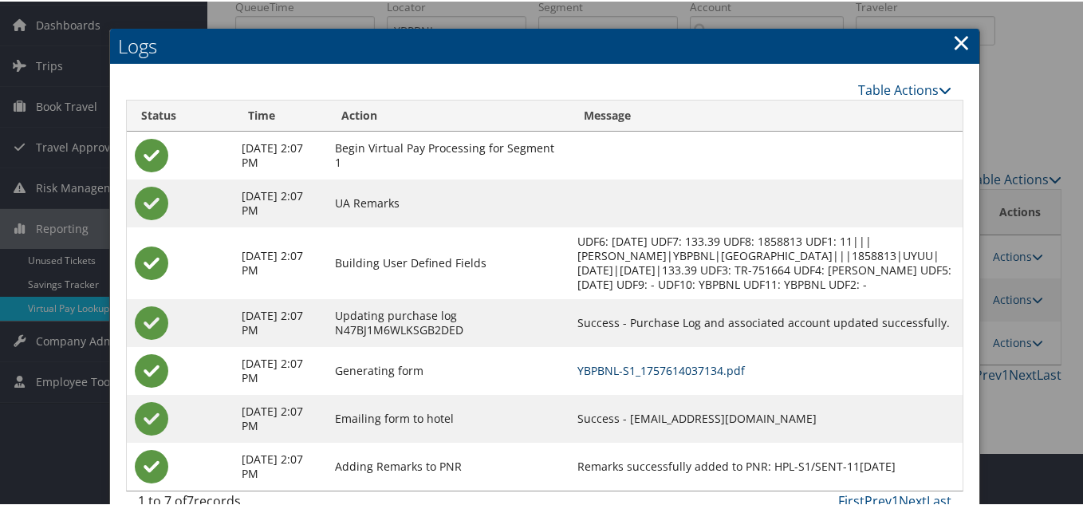
scroll to position [16, 0]
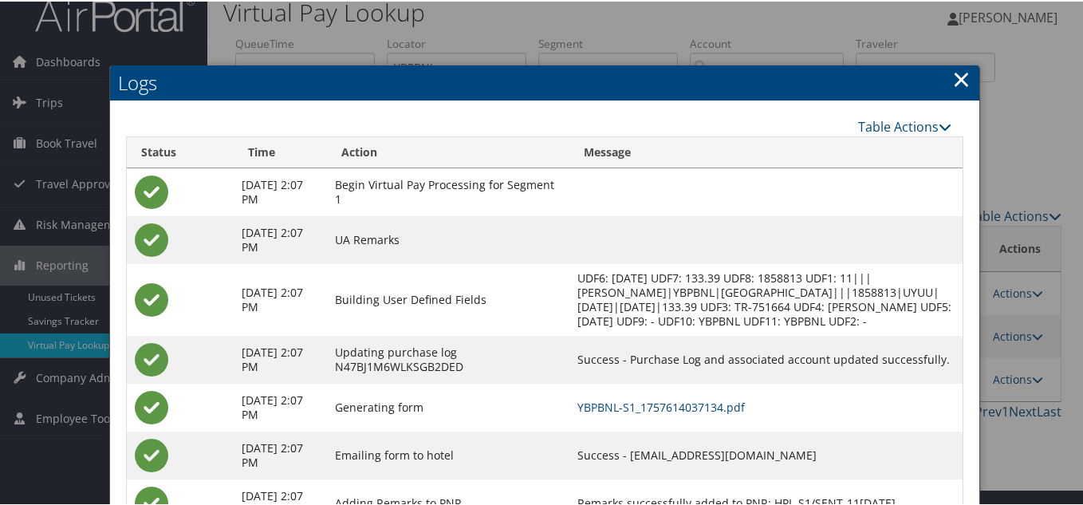
click at [960, 73] on link "×" at bounding box center [961, 77] width 18 height 32
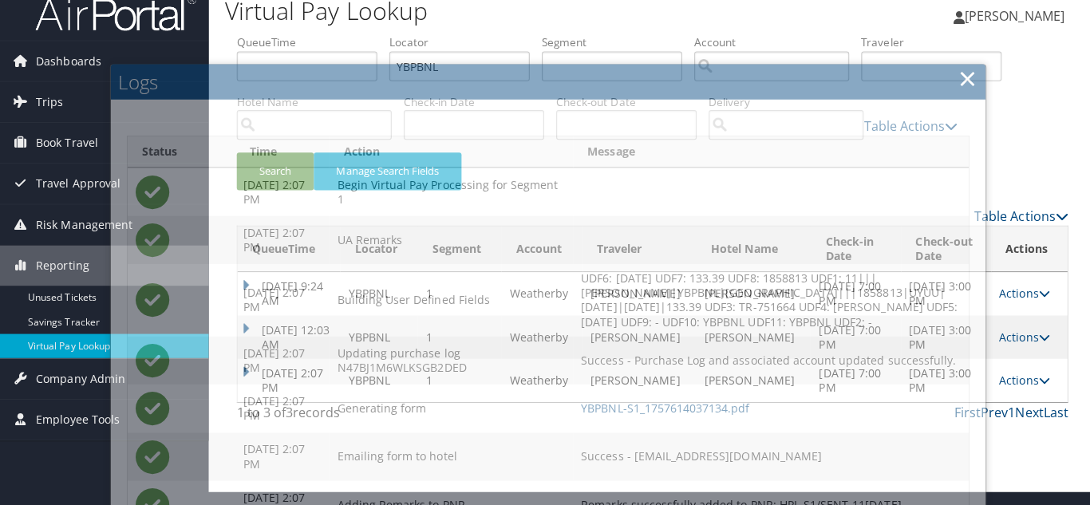
scroll to position [0, 0]
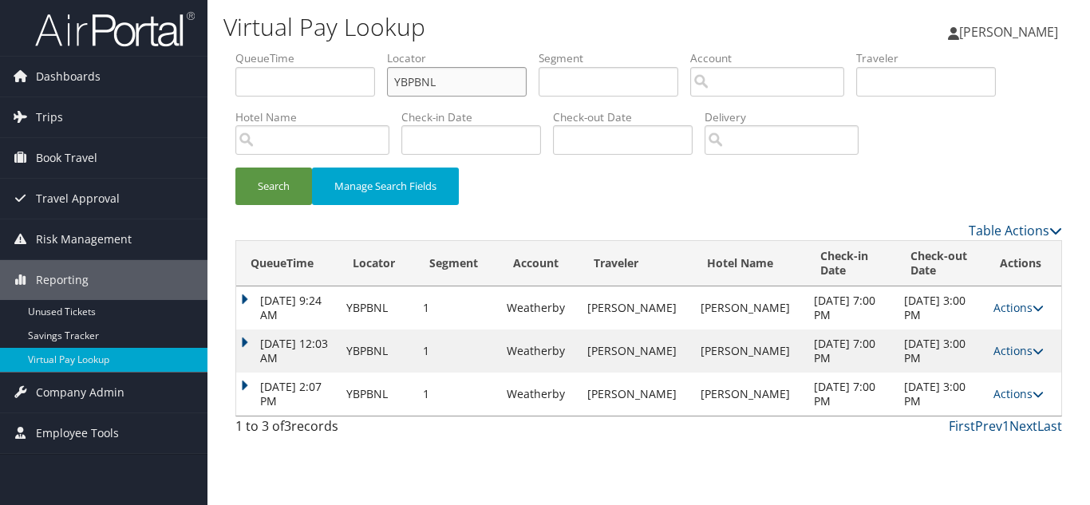
drag, startPoint x: 410, startPoint y: 81, endPoint x: 220, endPoint y: 65, distance: 190.5
click at [235, 65] on form "QueueTime Locator YBPBNL Segment Account Traveler Hotel Name Check-in Date Chec…" at bounding box center [648, 135] width 826 height 171
paste input "WFDQQD"
click at [235, 168] on button "Search" at bounding box center [273, 186] width 77 height 37
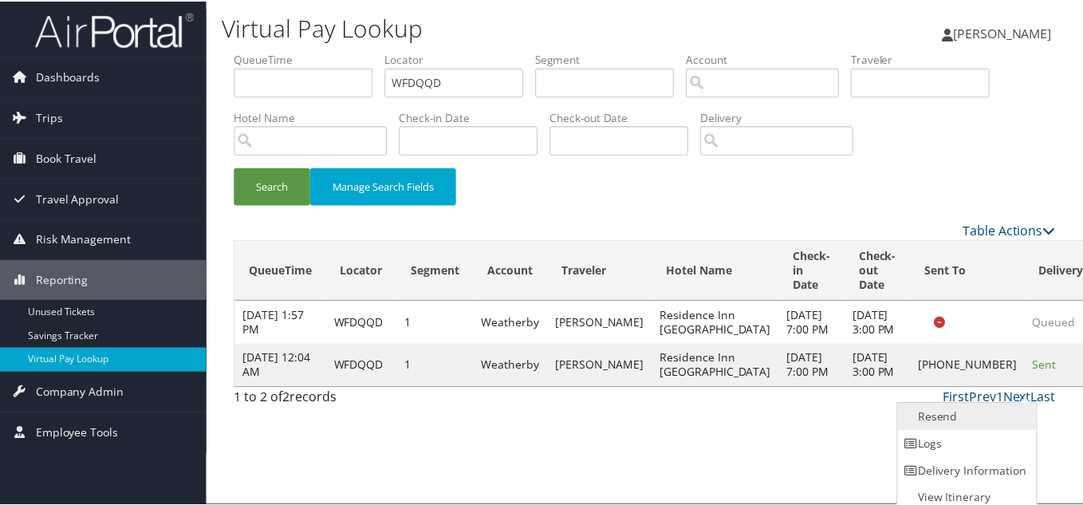
scroll to position [8, 0]
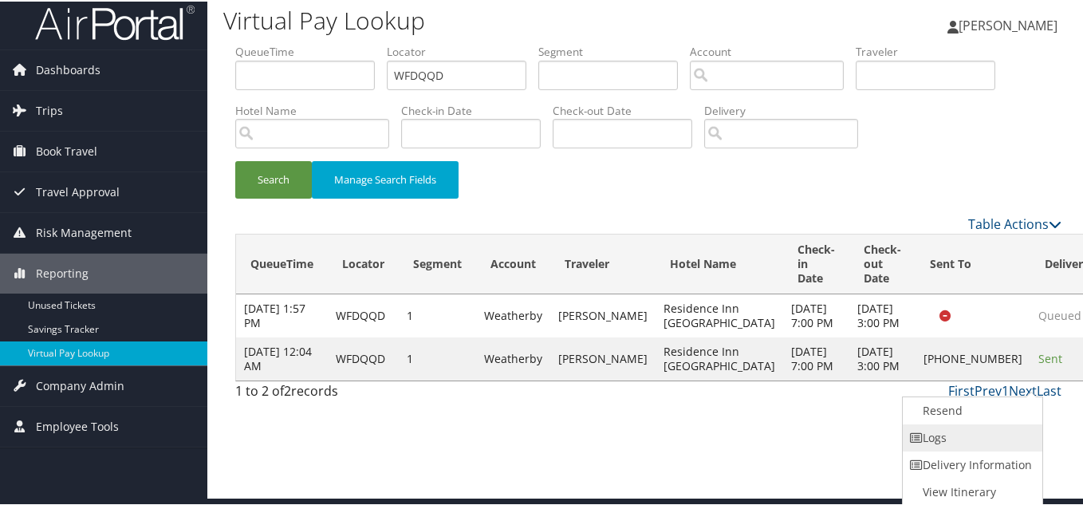
click at [947, 437] on link "Logs" at bounding box center [971, 436] width 136 height 27
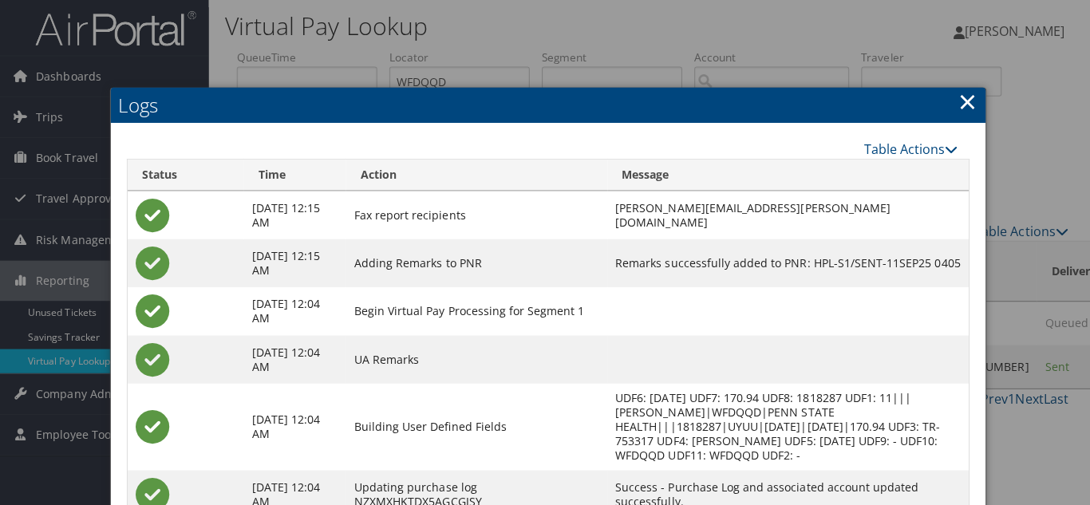
scroll to position [0, 0]
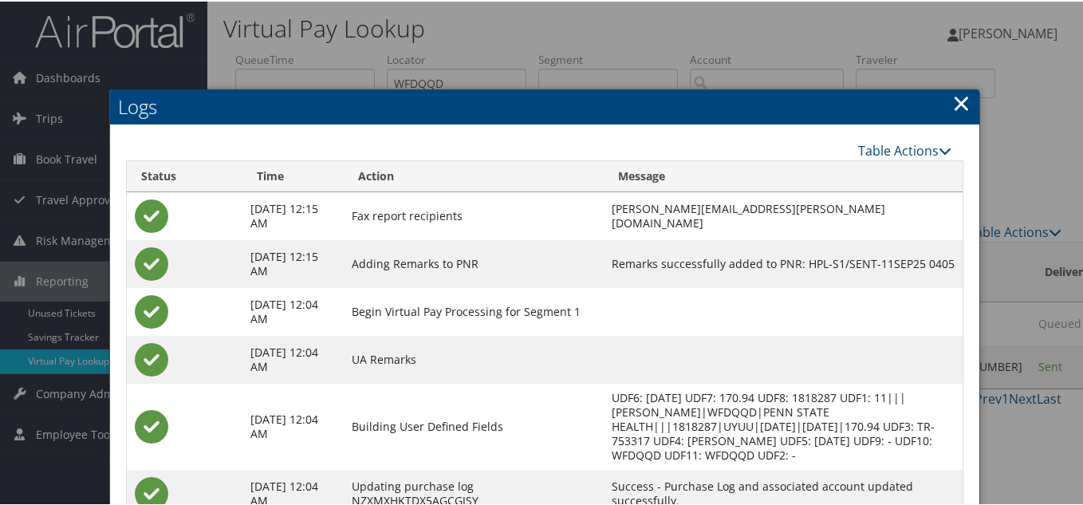
click at [959, 101] on link "×" at bounding box center [961, 101] width 18 height 32
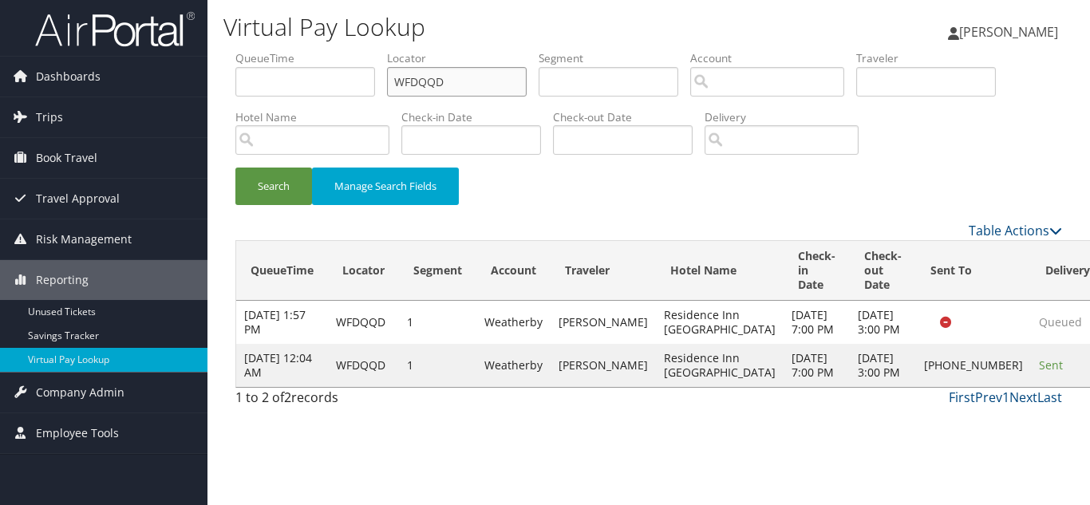
drag, startPoint x: 416, startPoint y: 80, endPoint x: 329, endPoint y: 79, distance: 87.7
click at [329, 50] on ul "QueueTime Locator WFDQQD Segment Account Traveler Hotel Name Check-in Date Chec…" at bounding box center [648, 50] width 826 height 0
paste input "[DEMOGRAPHIC_DATA]"
click at [235, 168] on button "Search" at bounding box center [273, 186] width 77 height 37
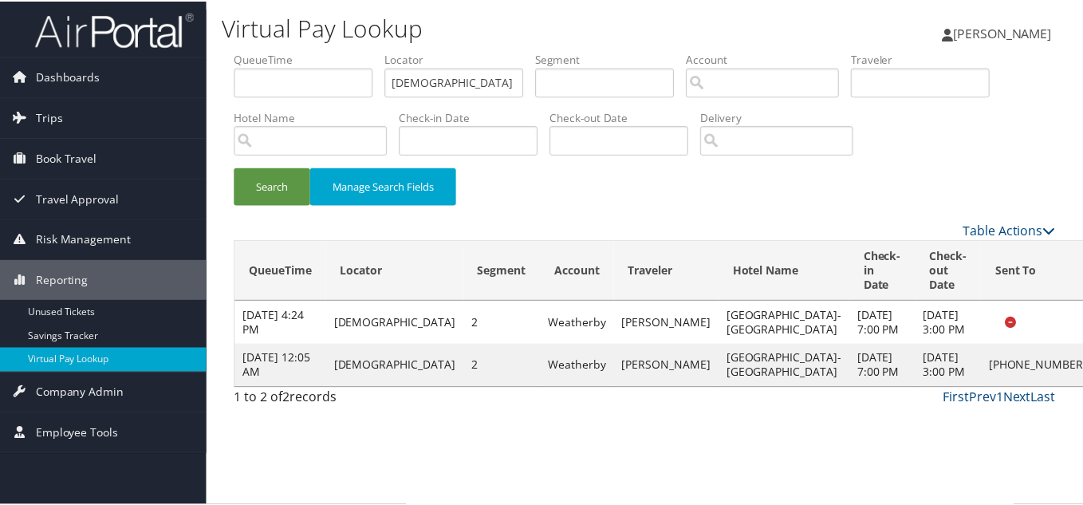
scroll to position [22, 0]
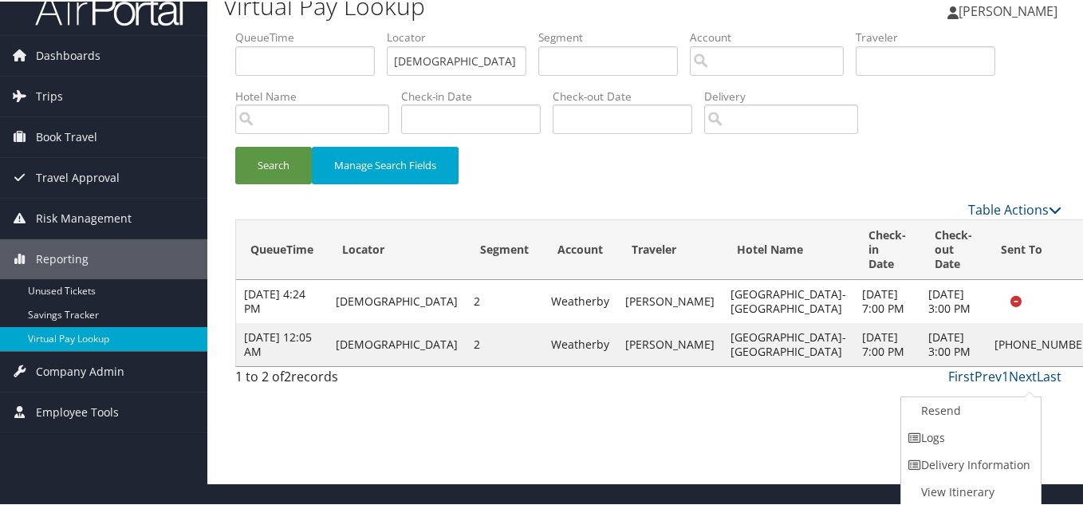
click at [956, 437] on link "Logs" at bounding box center [969, 436] width 136 height 27
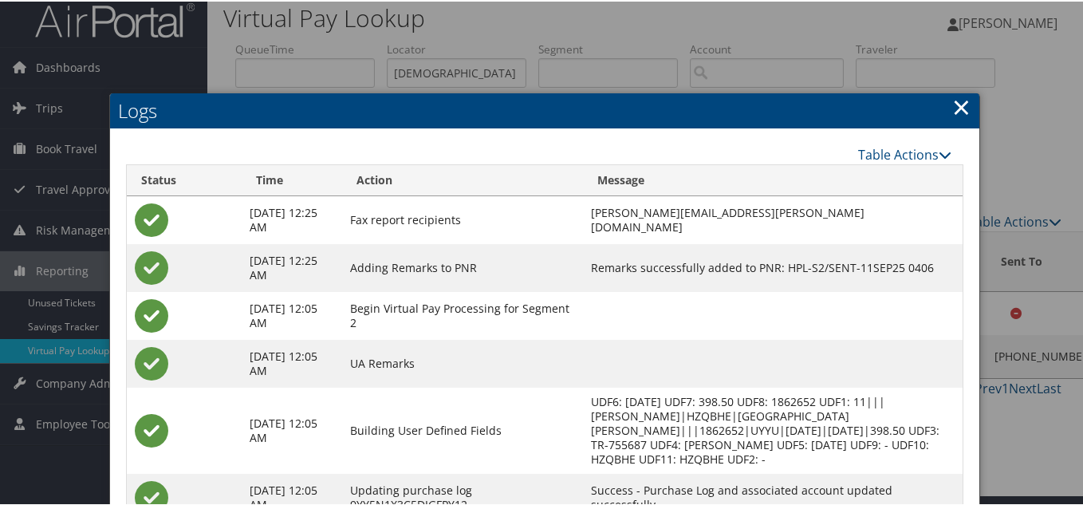
scroll to position [0, 0]
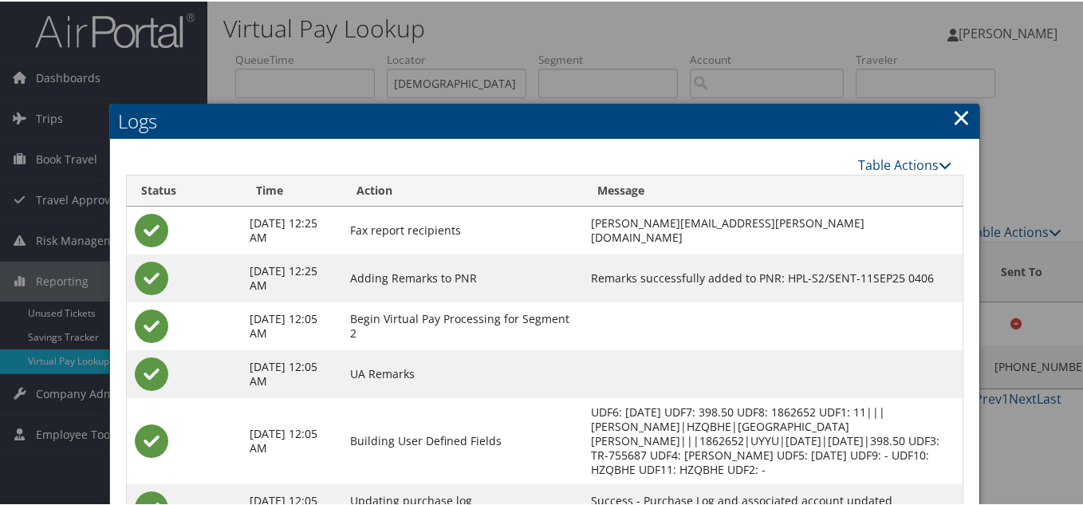
click at [955, 119] on link "×" at bounding box center [961, 116] width 18 height 32
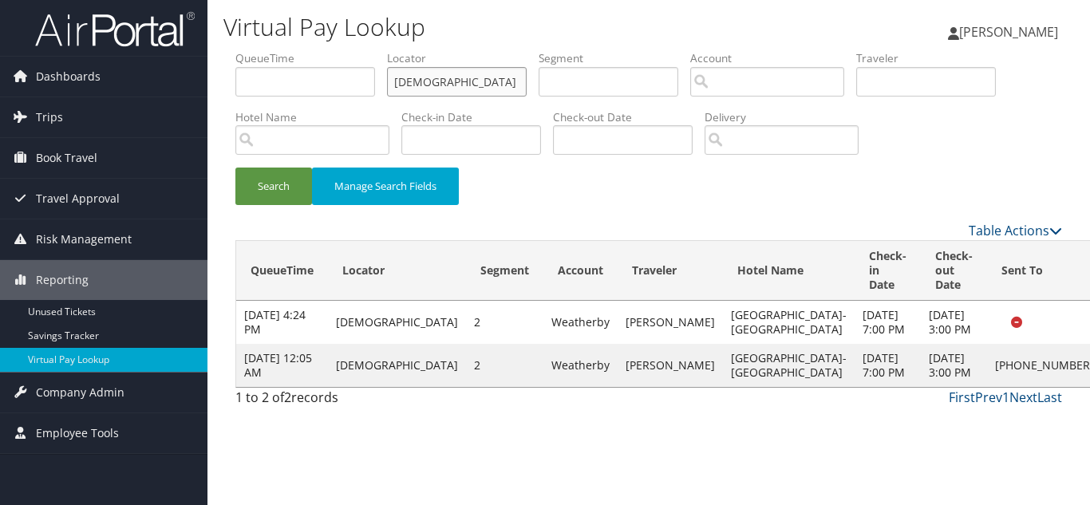
drag, startPoint x: 448, startPoint y: 84, endPoint x: 310, endPoint y: 85, distance: 138.0
click at [317, 50] on ul "QueueTime Locator HZQBHE Segment Account Traveler Hotel Name Check-in Date Chec…" at bounding box center [648, 50] width 826 height 0
paste input "APEQFB"
click at [235, 168] on button "Search" at bounding box center [273, 186] width 77 height 37
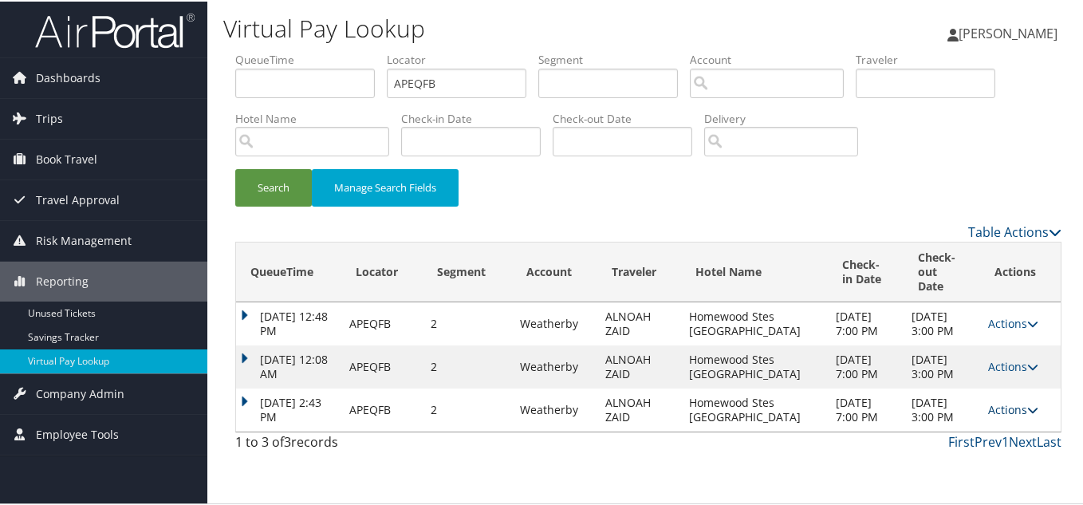
click at [1027, 414] on icon at bounding box center [1032, 408] width 11 height 11
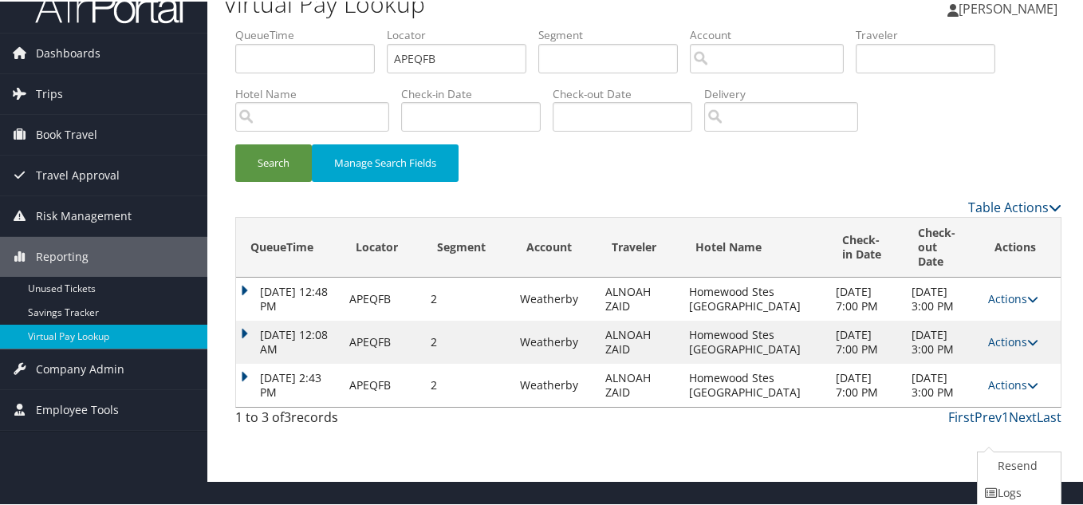
scroll to position [67, 0]
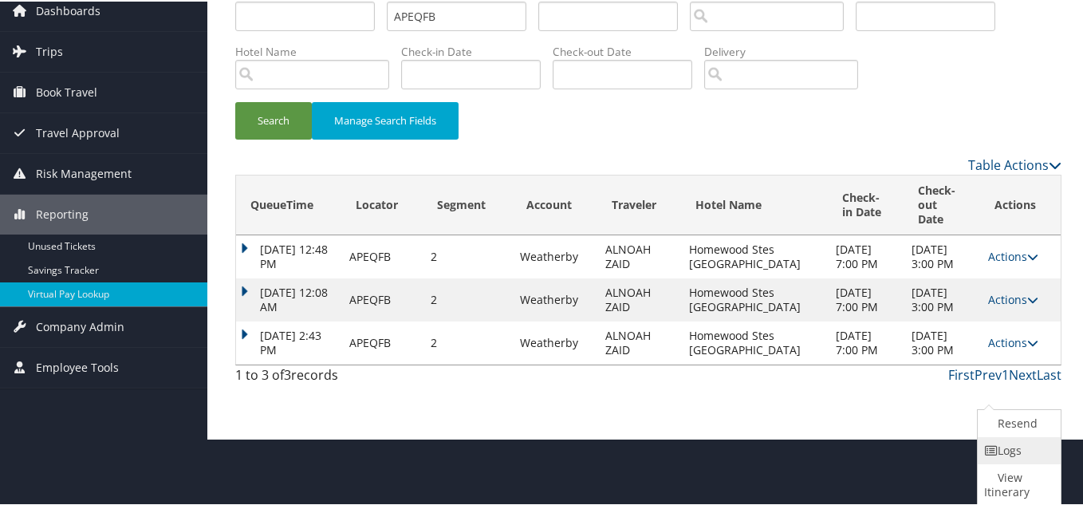
click at [1019, 457] on link "Logs" at bounding box center [1017, 449] width 79 height 27
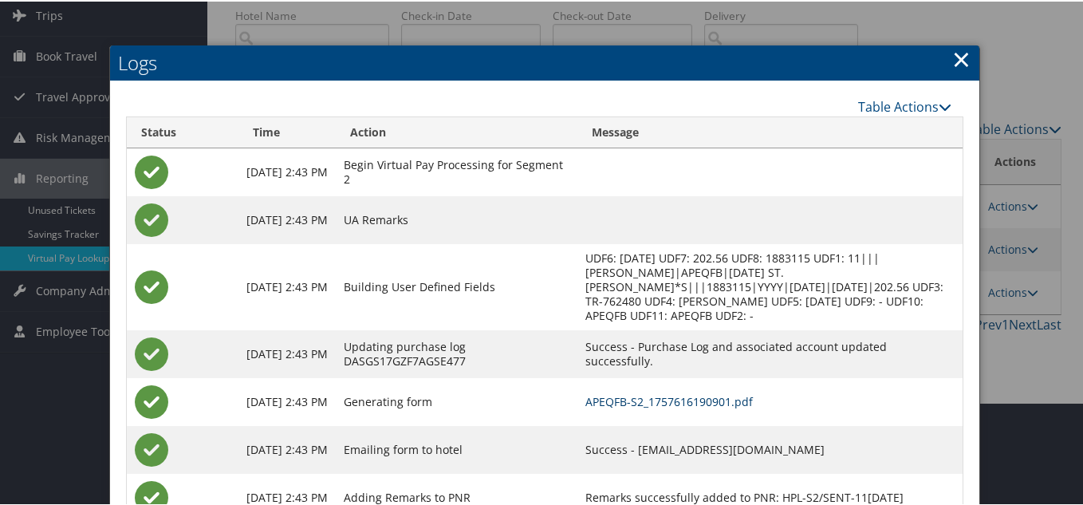
scroll to position [3, 0]
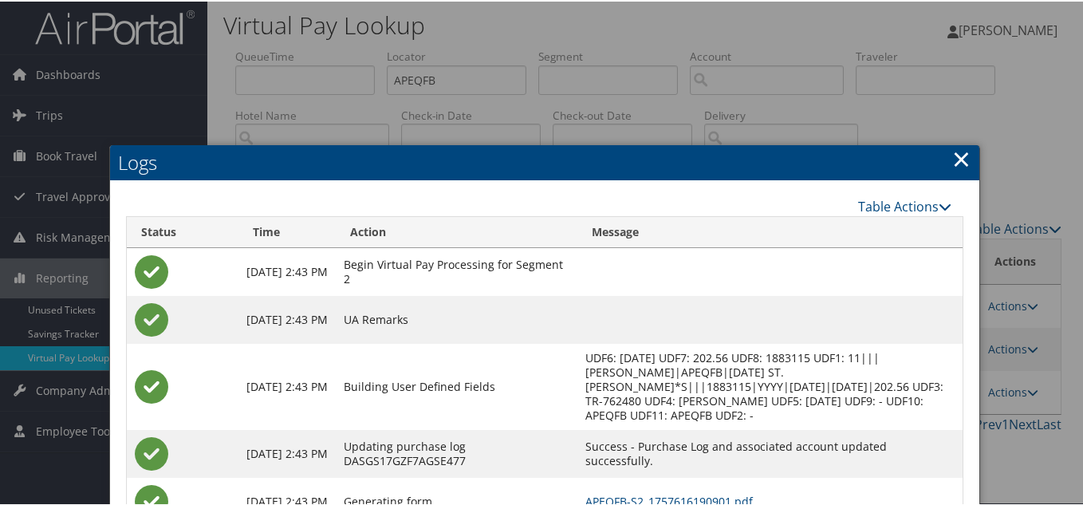
click at [952, 159] on link "×" at bounding box center [961, 157] width 18 height 32
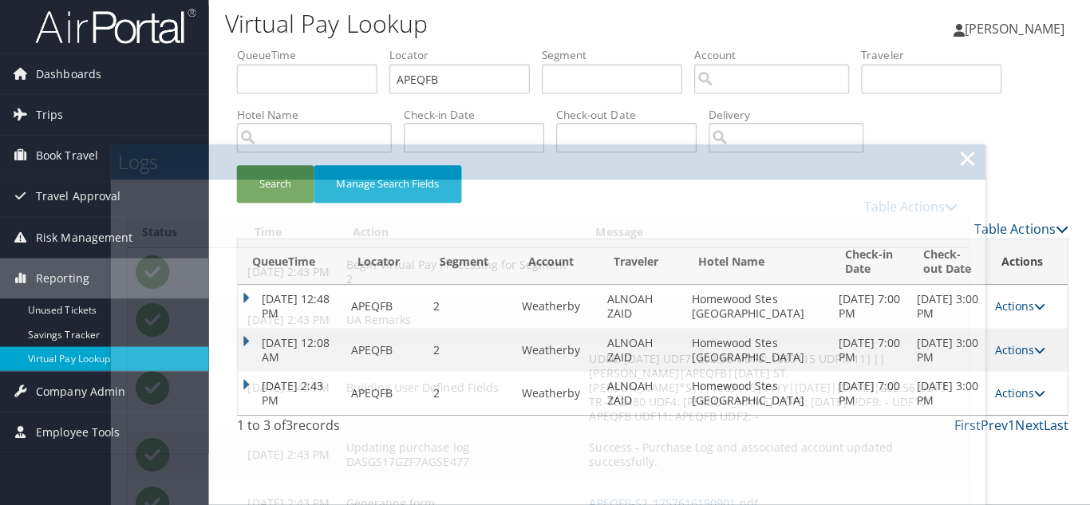
scroll to position [0, 0]
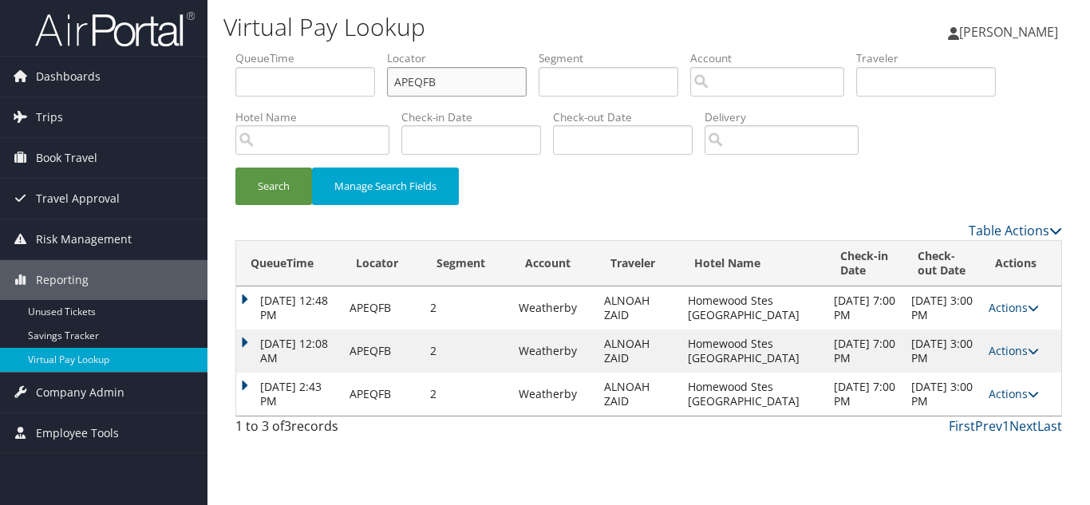
drag, startPoint x: 455, startPoint y: 84, endPoint x: 248, endPoint y: 84, distance: 206.6
click at [248, 50] on ul "QueueTime Locator APEQFB Segment Account Traveler Hotel Name Check-in Date Chec…" at bounding box center [648, 50] width 826 height 0
paste input "LALDPQ"
click at [235, 168] on button "Search" at bounding box center [273, 186] width 77 height 37
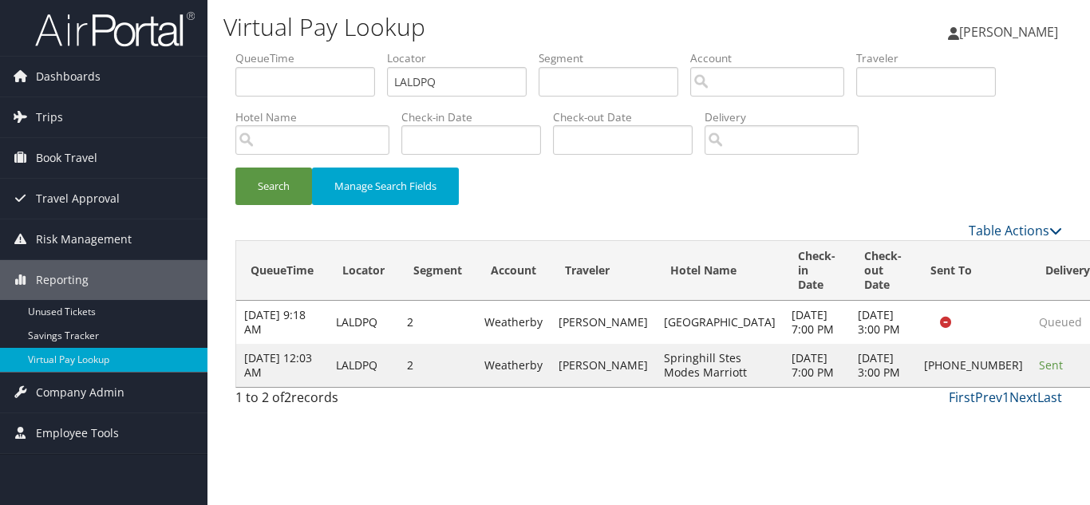
drag, startPoint x: 1023, startPoint y: 391, endPoint x: 1031, endPoint y: 389, distance: 8.1
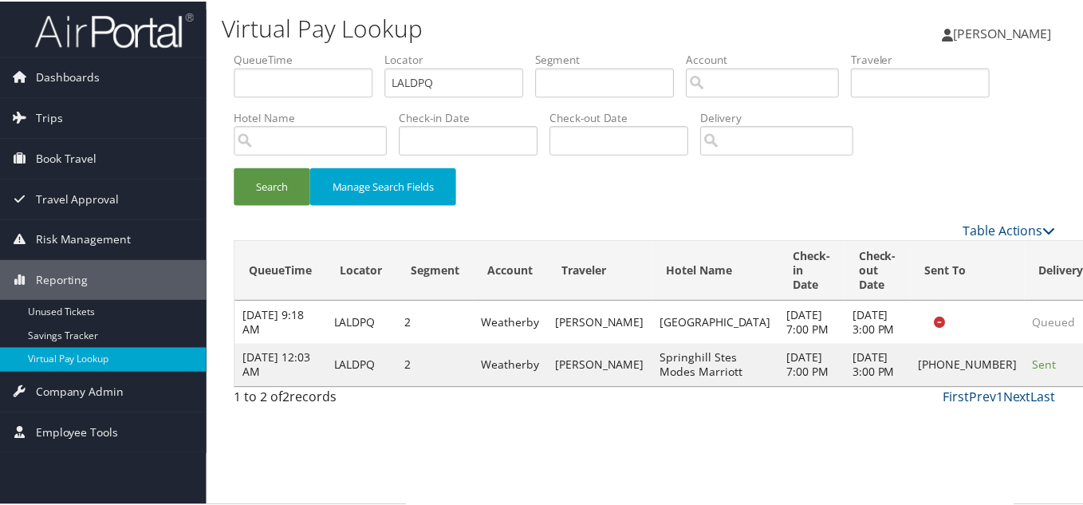
scroll to position [8, 0]
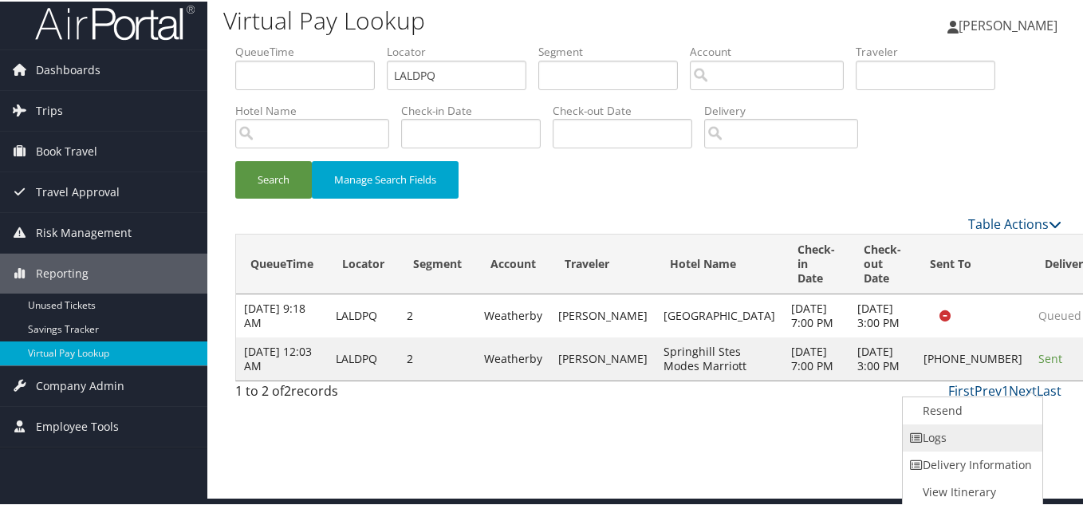
click at [979, 438] on link "Logs" at bounding box center [971, 436] width 136 height 27
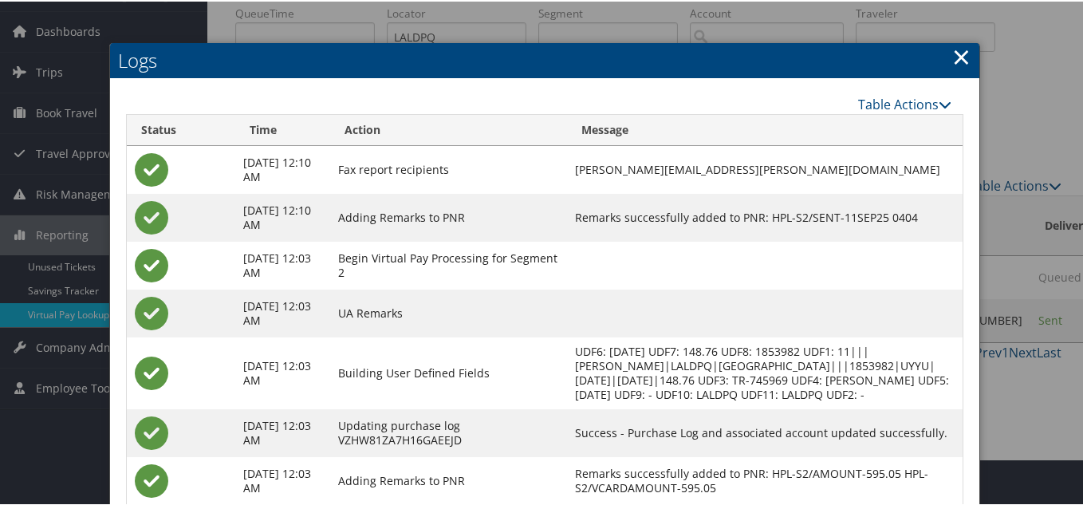
scroll to position [40, 0]
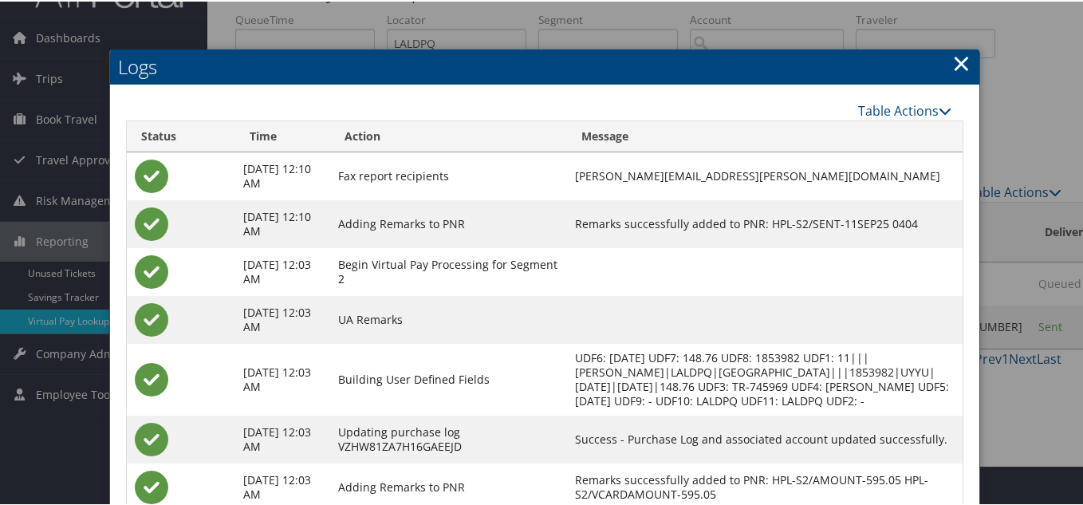
drag, startPoint x: 956, startPoint y: 61, endPoint x: 964, endPoint y: 102, distance: 41.5
click at [956, 61] on link "×" at bounding box center [961, 61] width 18 height 32
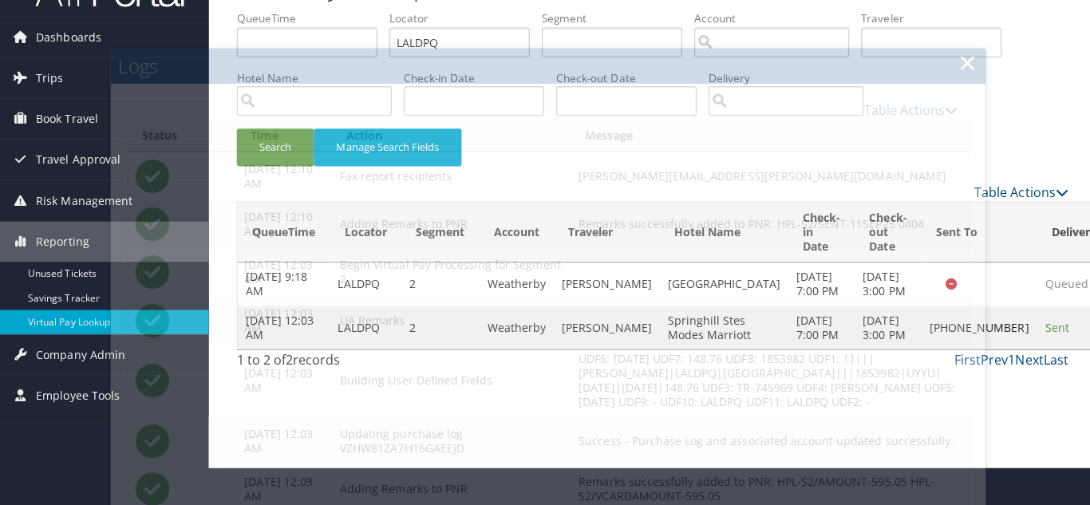
scroll to position [0, 0]
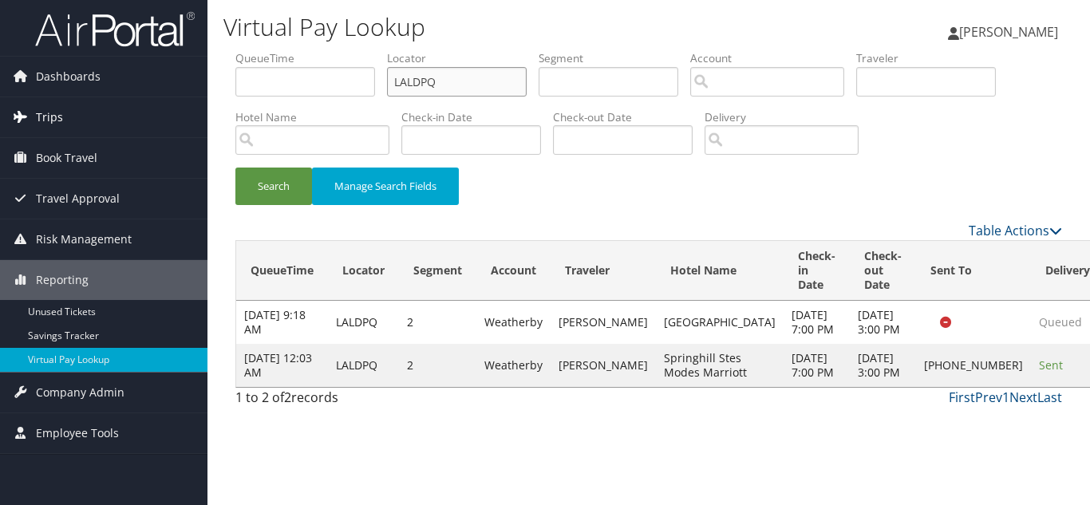
drag, startPoint x: 478, startPoint y: 80, endPoint x: 158, endPoint y: 109, distance: 321.2
click at [164, 106] on div "Dashboards AirPortal 360™ (Manager) My Travel Dashboard Trips Airtinerary® Look…" at bounding box center [545, 252] width 1090 height 505
paste input "HVXVGW"
click at [235, 168] on button "Search" at bounding box center [273, 186] width 77 height 37
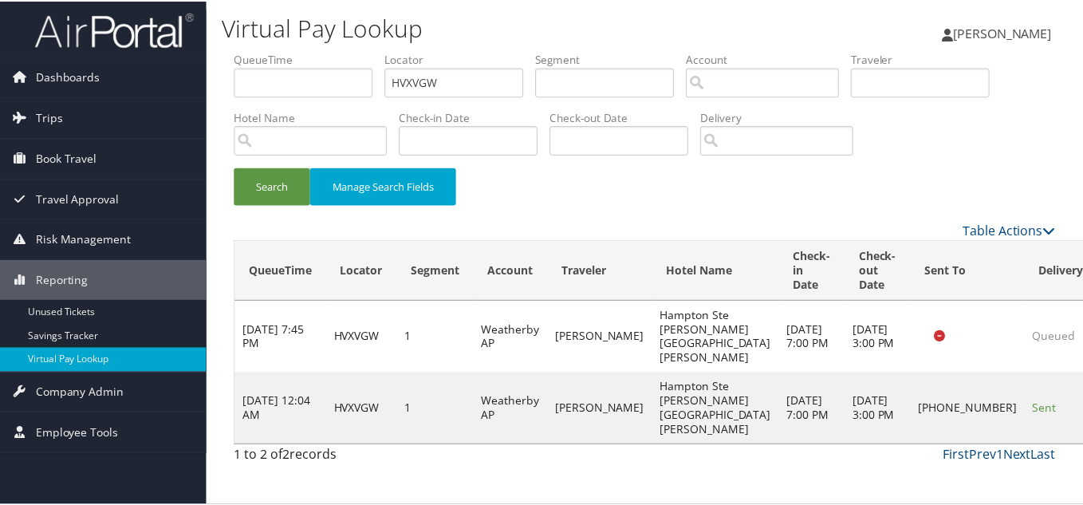
scroll to position [22, 0]
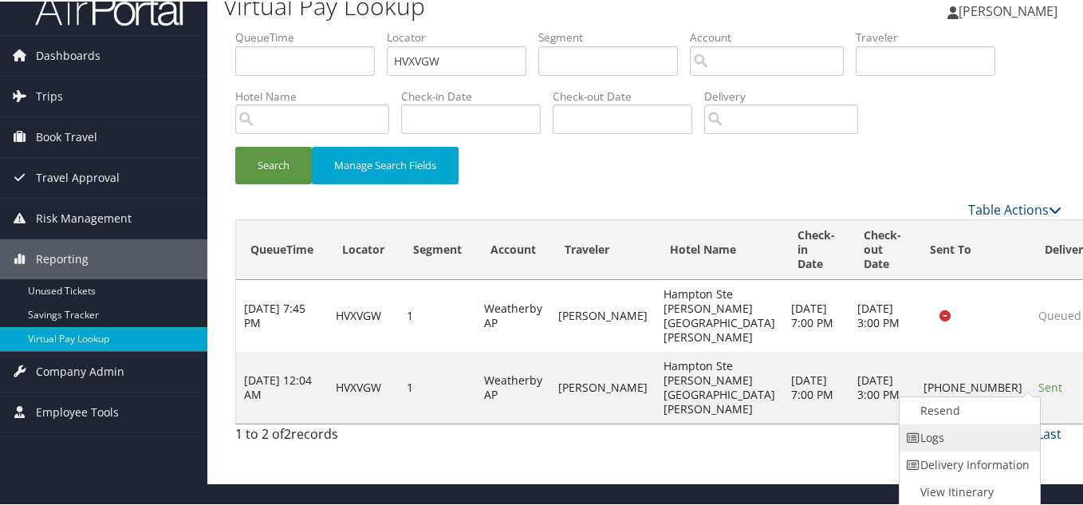
click at [958, 441] on link "Logs" at bounding box center [968, 436] width 136 height 27
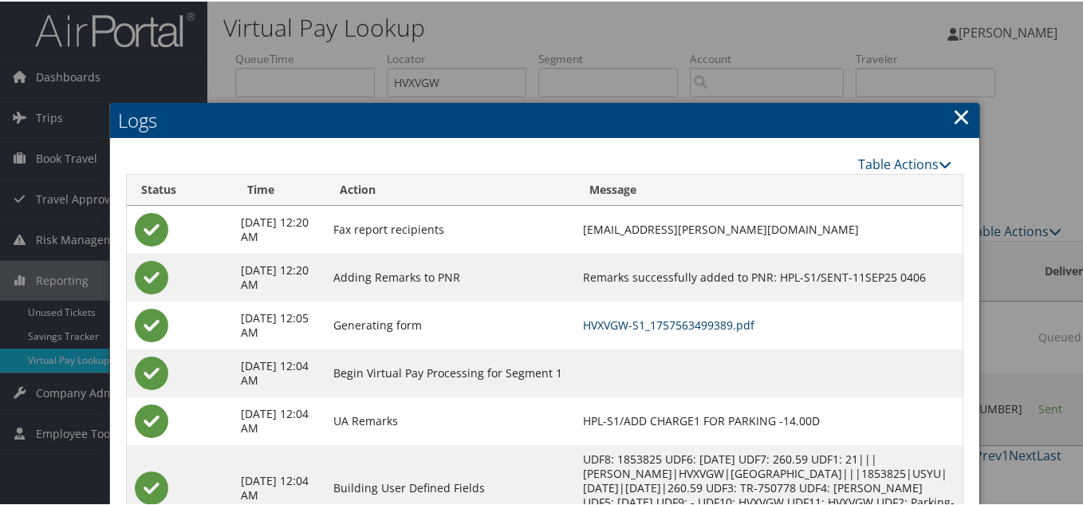
scroll to position [0, 0]
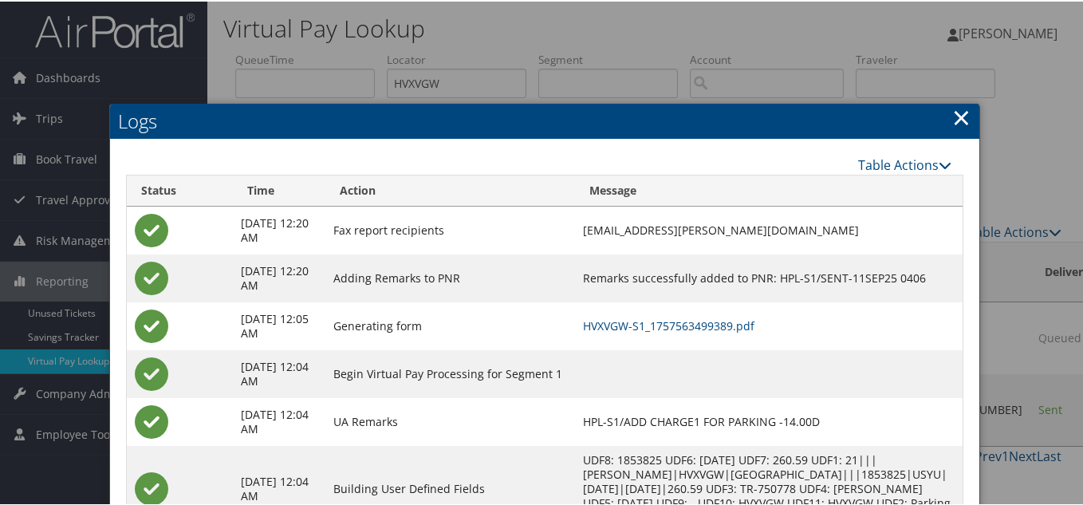
click at [957, 116] on link "×" at bounding box center [961, 116] width 18 height 32
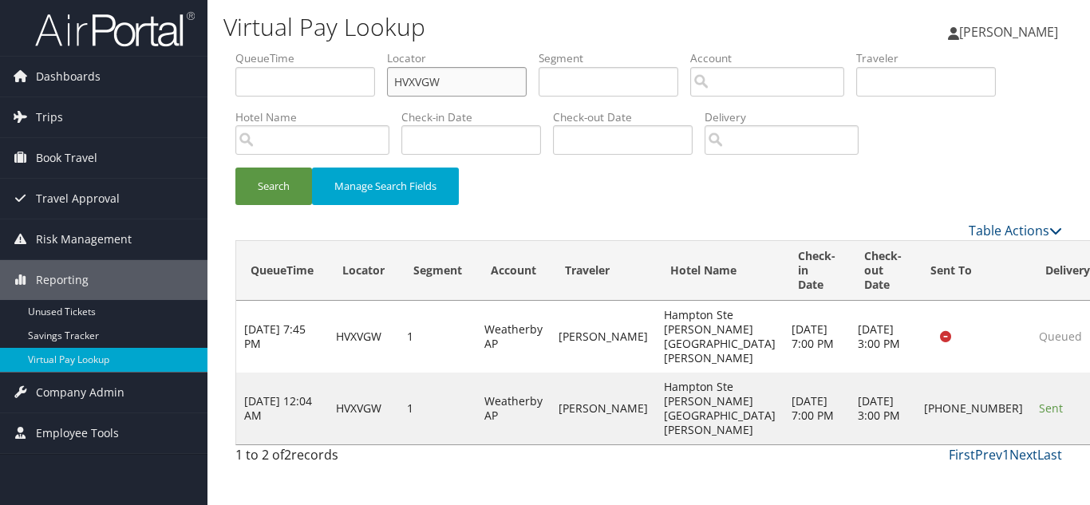
drag, startPoint x: 406, startPoint y: 81, endPoint x: 94, endPoint y: 55, distance: 312.9
click at [134, 55] on div "Dashboards AirPortal 360™ (Manager) My Travel Dashboard Trips Airtinerary® Look…" at bounding box center [545, 252] width 1090 height 505
paste input "SOCNEH"
click at [235, 168] on button "Search" at bounding box center [273, 186] width 77 height 37
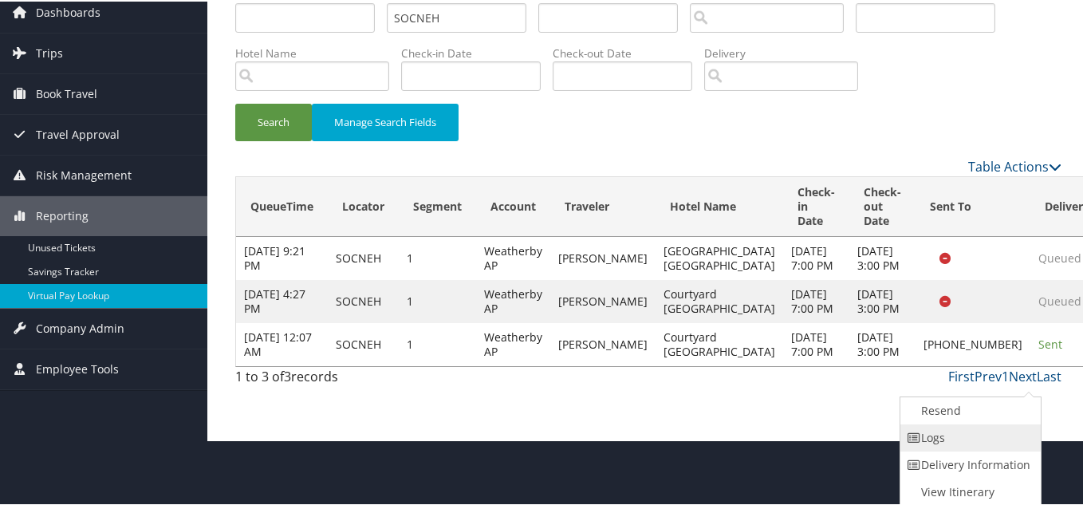
click at [929, 441] on link "Logs" at bounding box center [969, 436] width 136 height 27
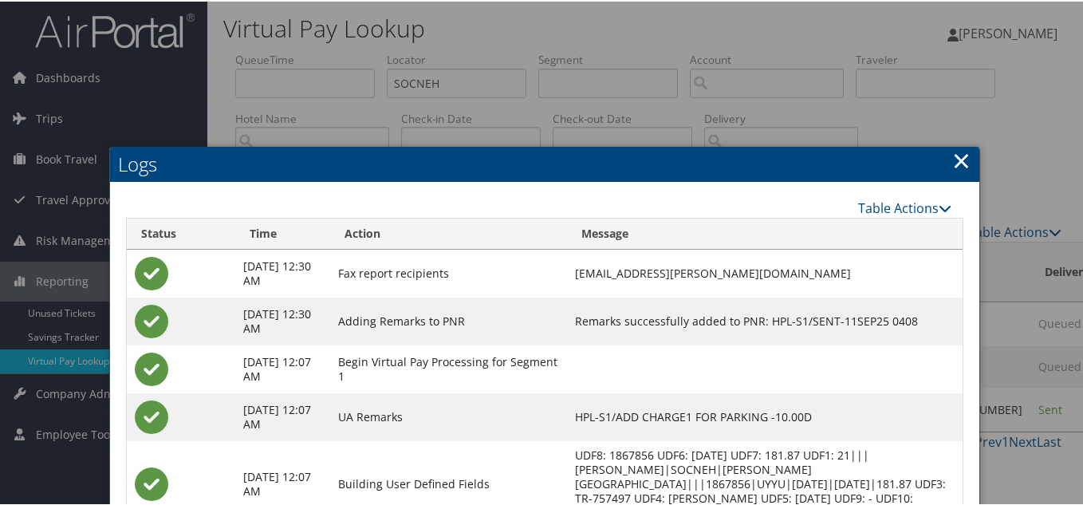
click at [960, 160] on link "×" at bounding box center [961, 159] width 18 height 32
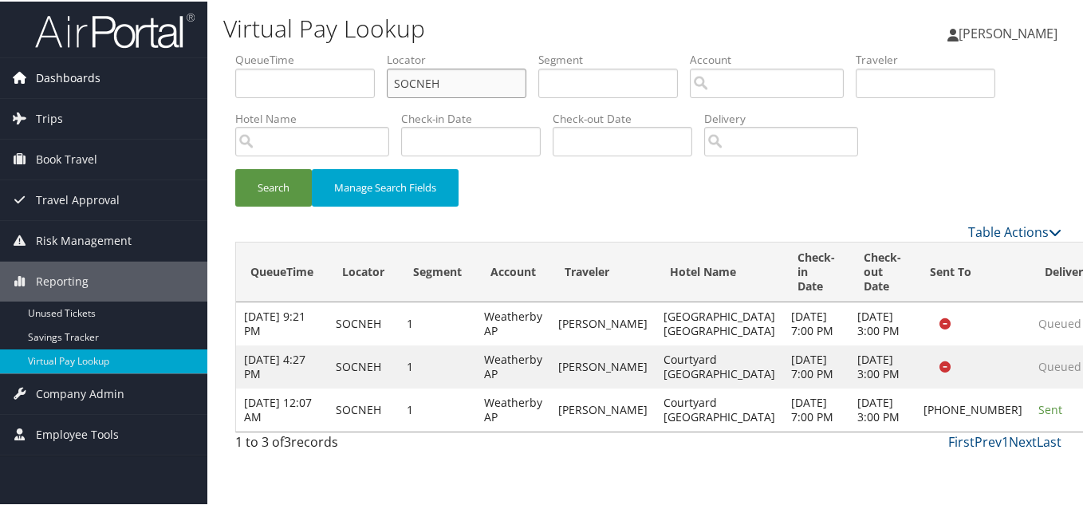
drag, startPoint x: 322, startPoint y: 84, endPoint x: 172, endPoint y: 84, distance: 150.0
click at [177, 84] on div "Dashboards AirPortal 360™ (Manager) My Travel Dashboard Trips Airtinerary® Look…" at bounding box center [545, 252] width 1090 height 505
paste input "ITJCIB"
click at [235, 168] on button "Search" at bounding box center [273, 186] width 77 height 37
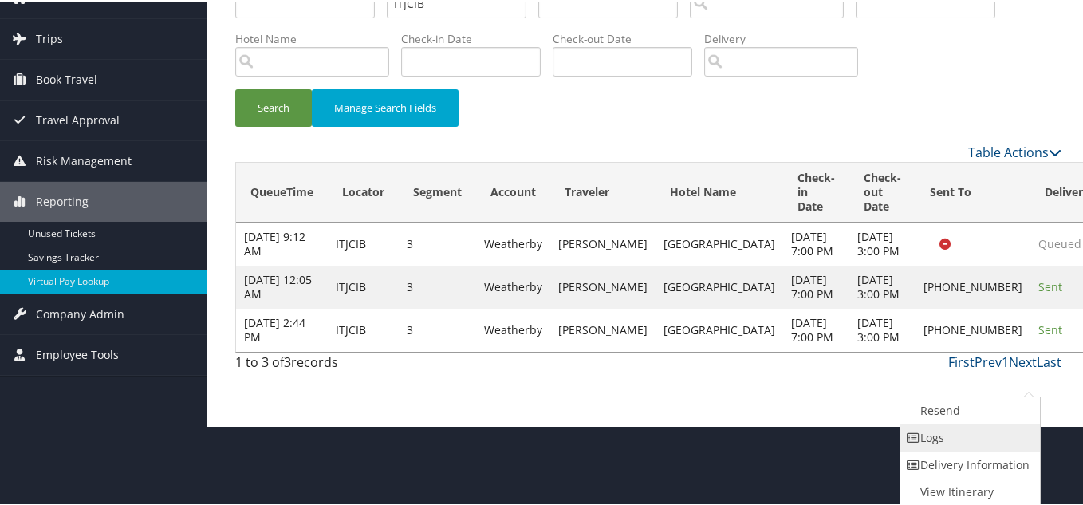
click at [945, 436] on link "Logs" at bounding box center [969, 436] width 136 height 27
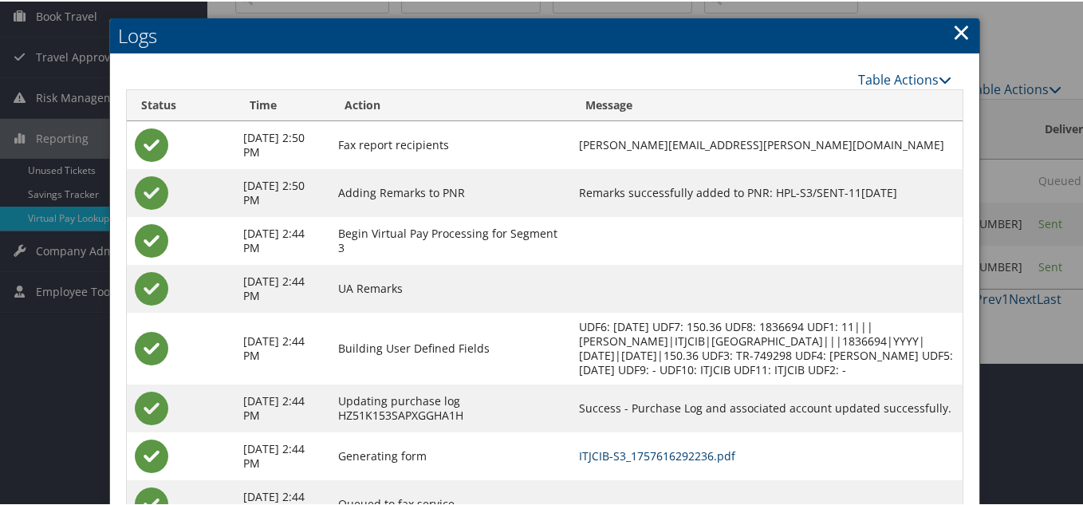
scroll to position [223, 0]
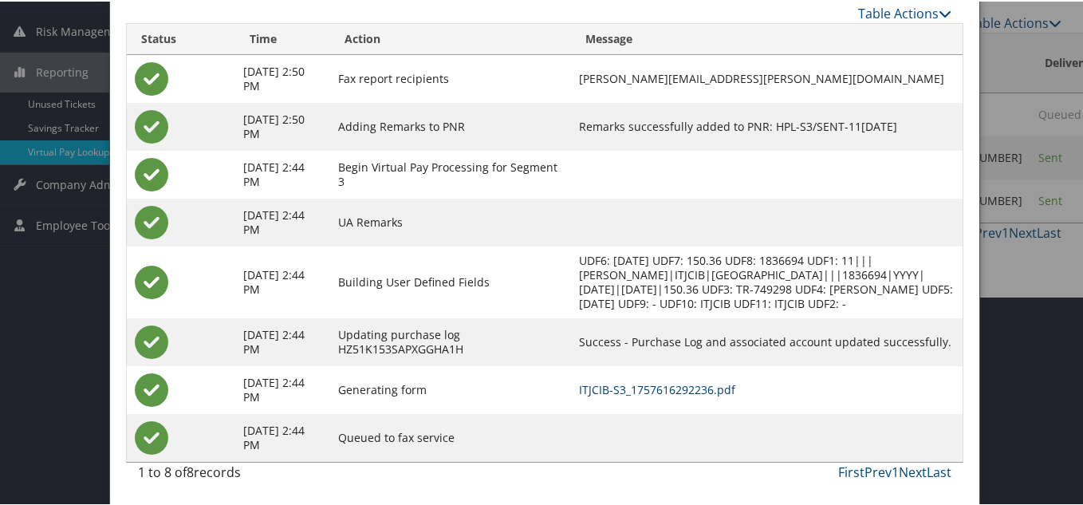
drag, startPoint x: 739, startPoint y: 392, endPoint x: 713, endPoint y: 372, distance: 33.0
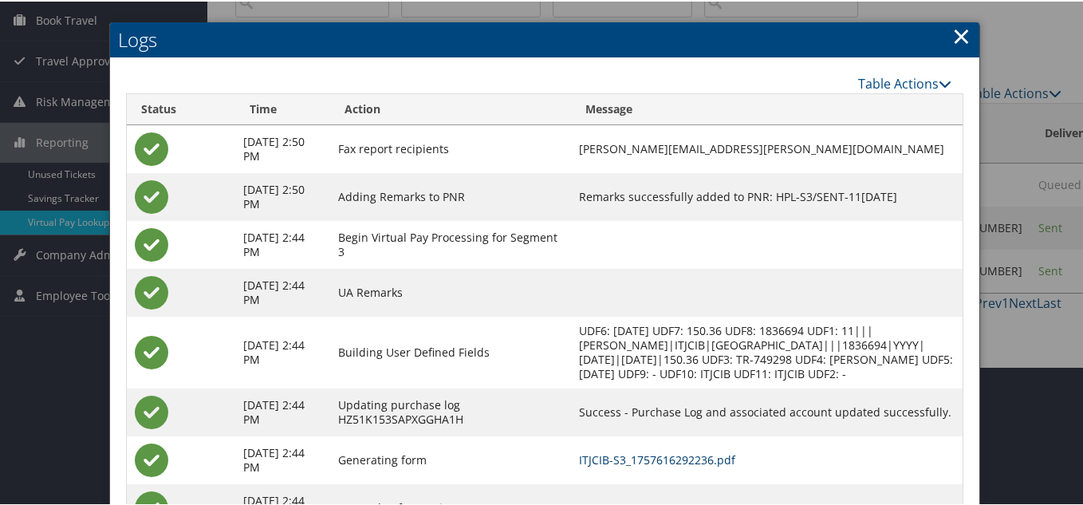
scroll to position [0, 0]
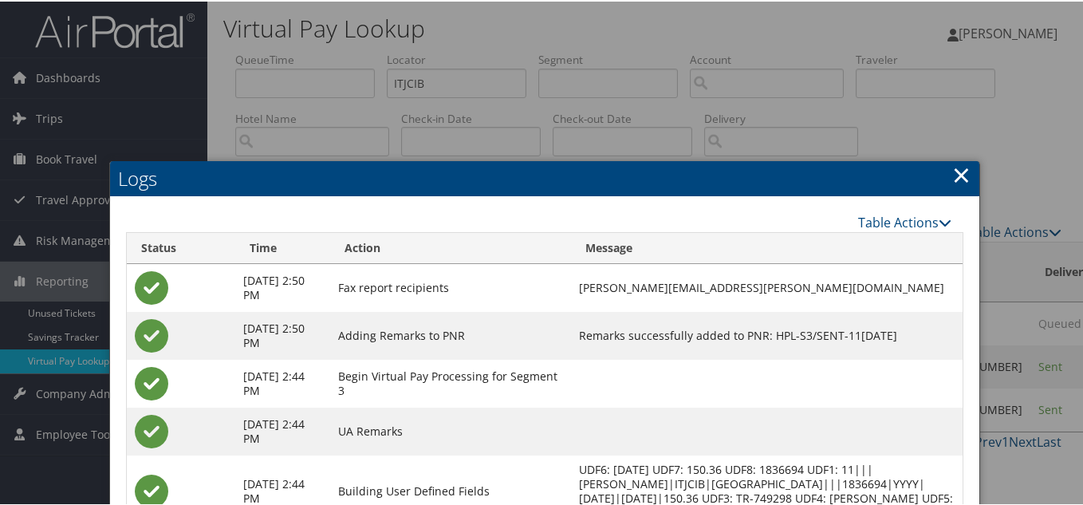
click at [958, 173] on link "×" at bounding box center [961, 173] width 18 height 32
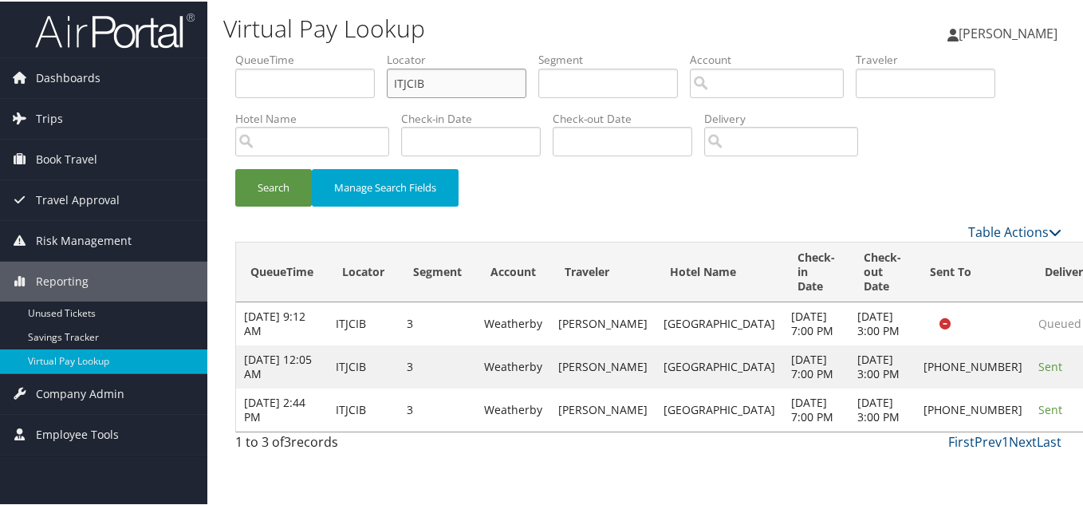
drag, startPoint x: 448, startPoint y: 80, endPoint x: 239, endPoint y: 86, distance: 209.1
click at [247, 50] on ul "QueueTime Locator [DEMOGRAPHIC_DATA] Segment Account Traveler Hotel Name Check-…" at bounding box center [648, 50] width 826 height 0
paste input "OLEUPN"
click at [235, 168] on button "Search" at bounding box center [273, 186] width 77 height 37
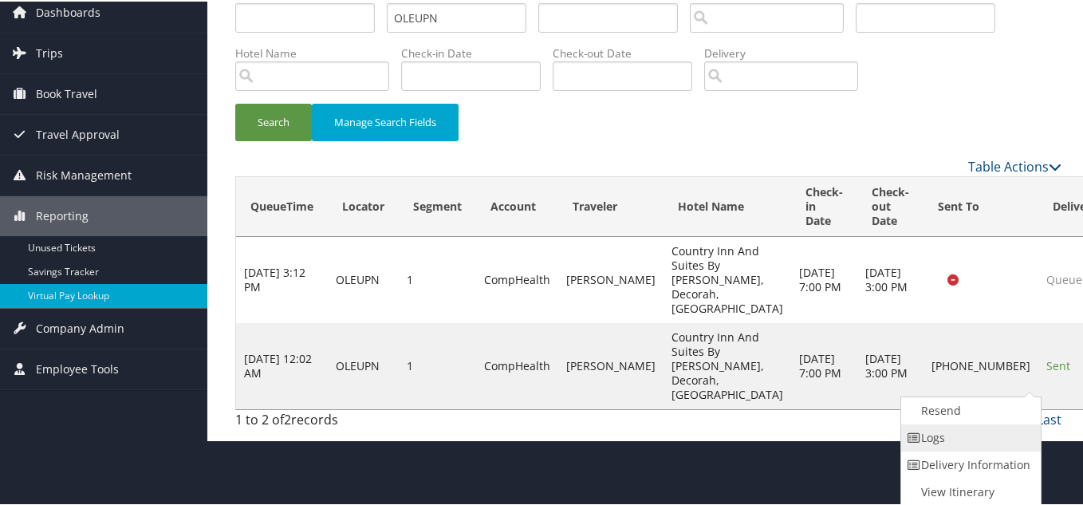
click at [968, 444] on link "Logs" at bounding box center [969, 436] width 136 height 27
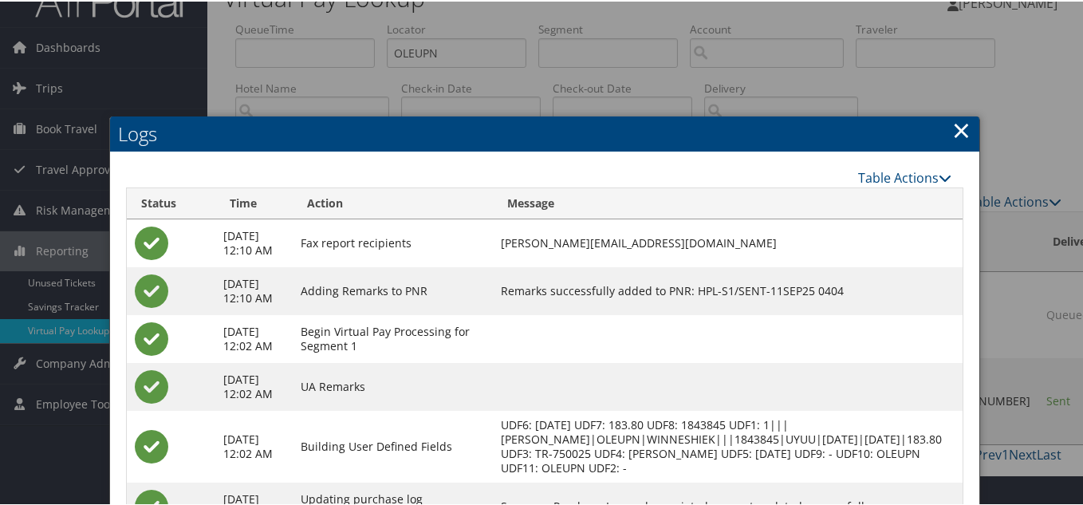
scroll to position [22, 0]
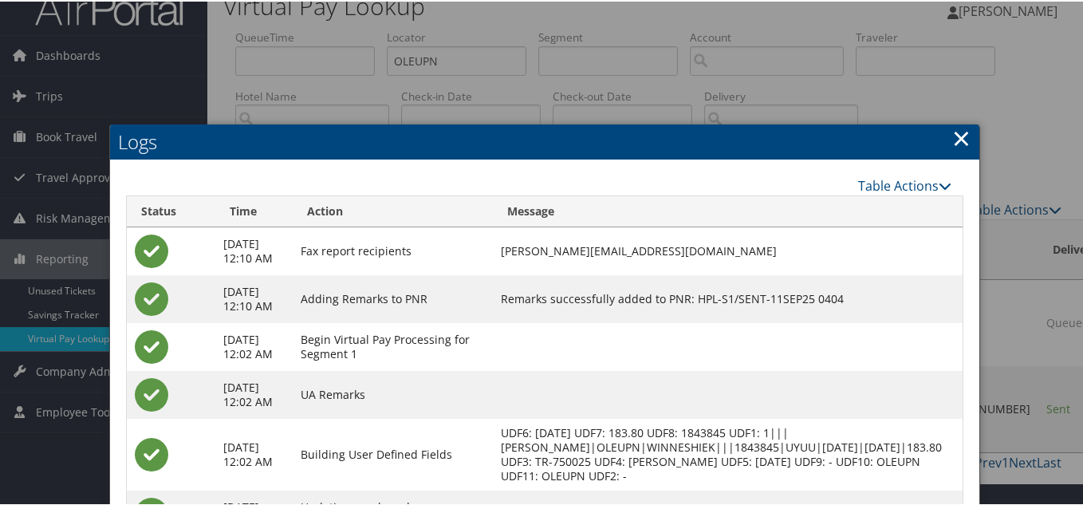
click at [954, 139] on link "×" at bounding box center [961, 136] width 18 height 32
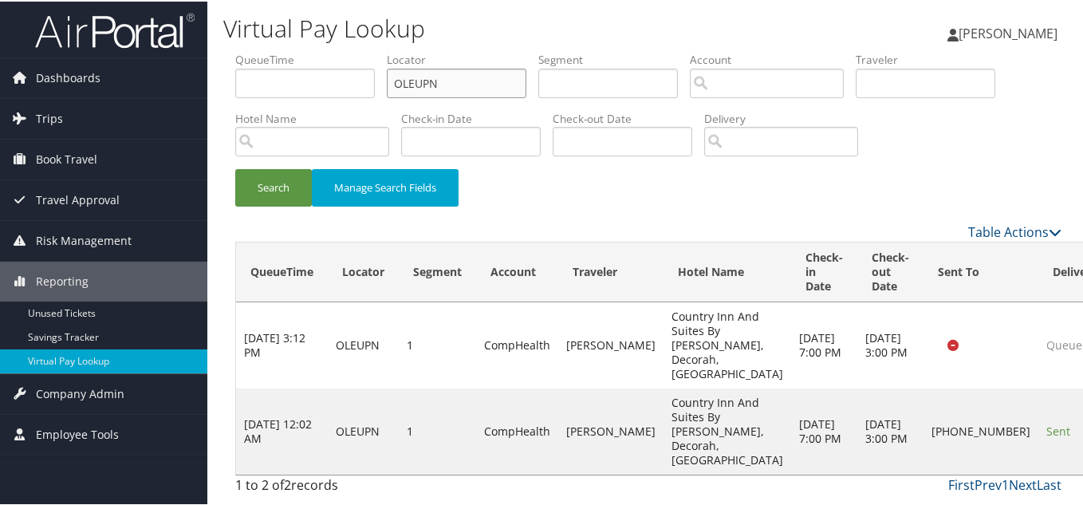
drag, startPoint x: 456, startPoint y: 61, endPoint x: 207, endPoint y: 83, distance: 249.8
click at [219, 81] on div "Virtual Pay Lookup [PERSON_NAME] [PERSON_NAME] My Settings Travel Agency Contac…" at bounding box center [648, 252] width 882 height 505
paste input "YODIMF"
click at [235, 168] on button "Search" at bounding box center [273, 186] width 77 height 37
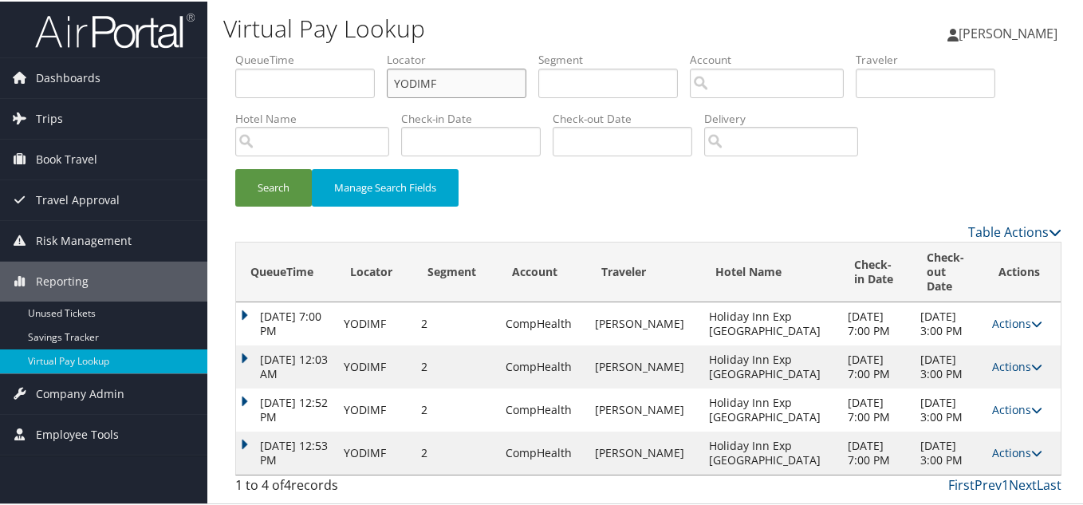
scroll to position [39, 0]
click at [1031, 449] on icon at bounding box center [1036, 451] width 11 height 11
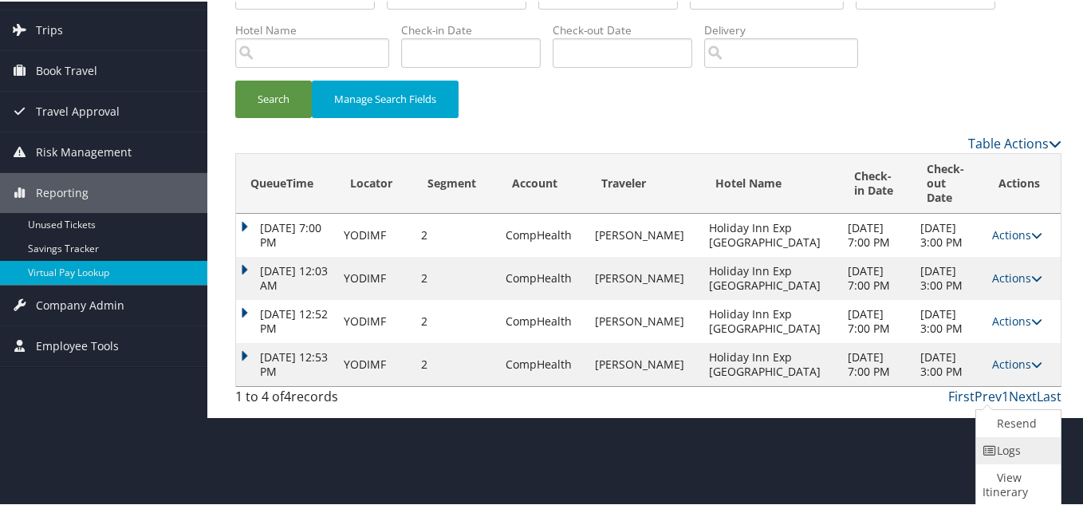
click at [1010, 446] on link "Logs" at bounding box center [1016, 449] width 81 height 27
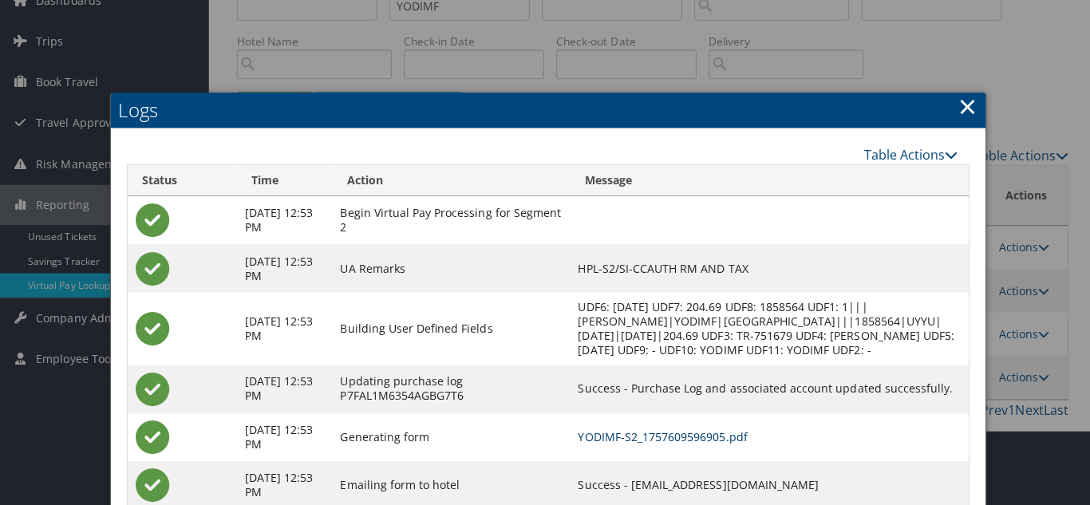
scroll to position [0, 0]
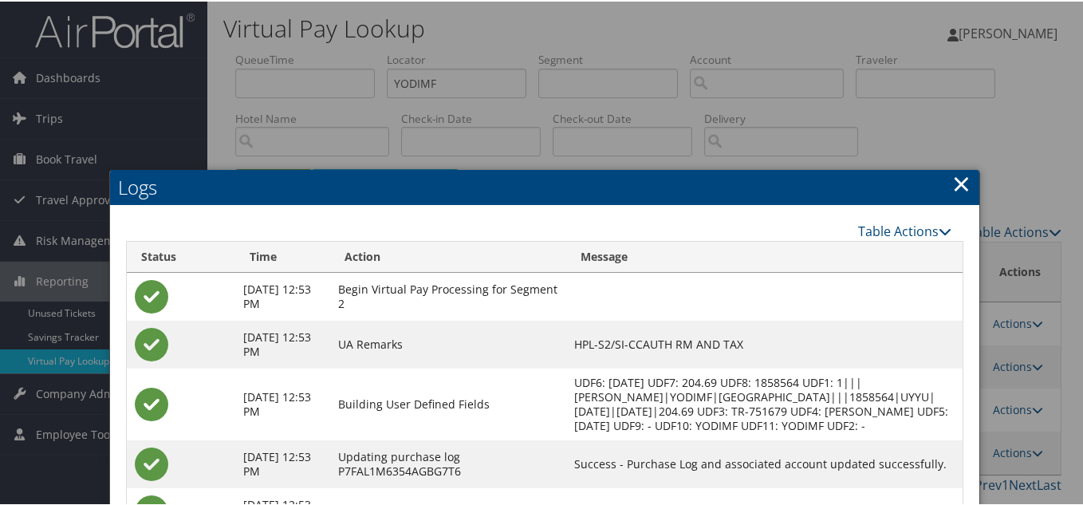
click at [956, 179] on link "×" at bounding box center [961, 182] width 18 height 32
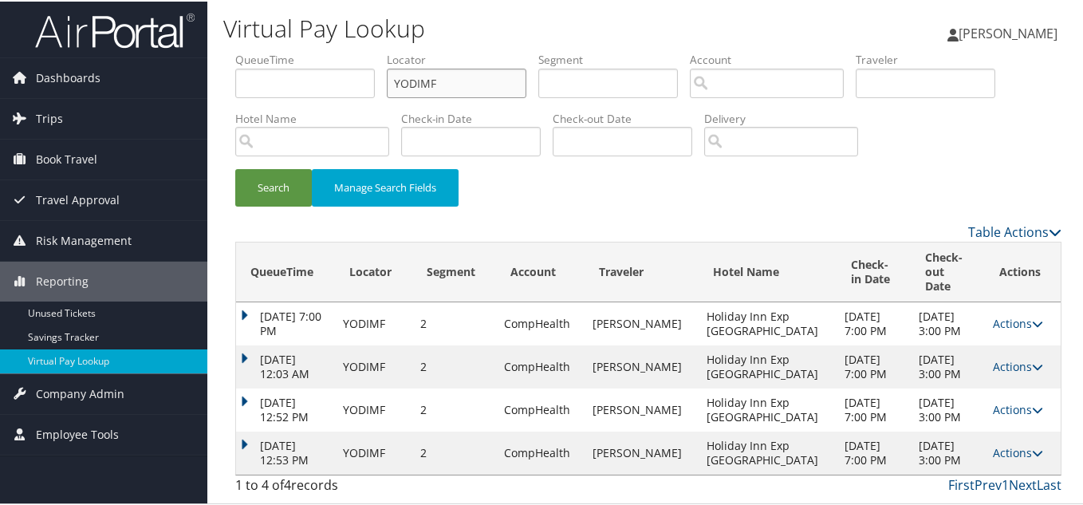
drag, startPoint x: 449, startPoint y: 84, endPoint x: 209, endPoint y: 63, distance: 241.0
click at [235, 57] on form "QueueTime Locator YODIMF Segment Account Traveler Hotel Name Check-in Date Chec…" at bounding box center [648, 135] width 826 height 171
paste input "MHEEWL"
click at [235, 168] on button "Search" at bounding box center [273, 186] width 77 height 37
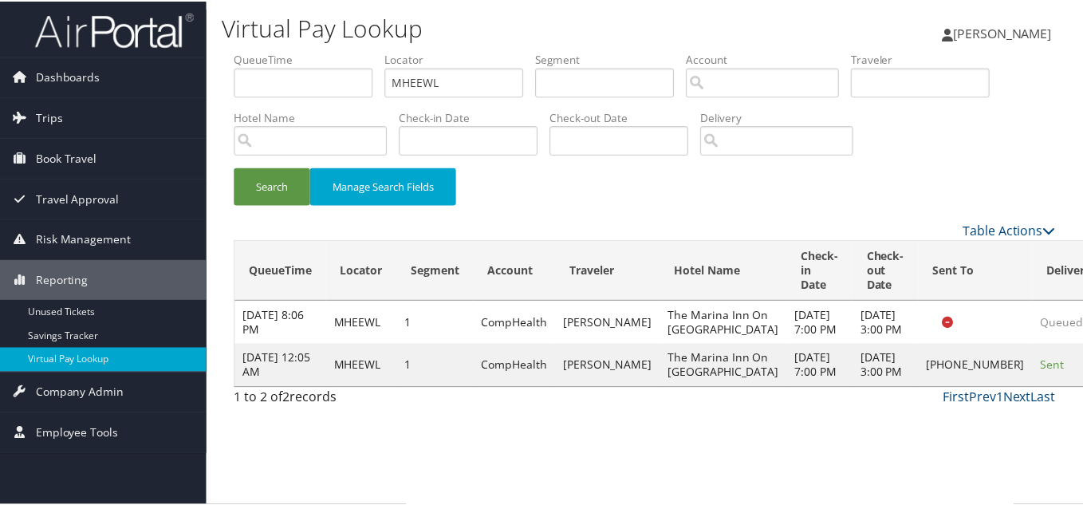
scroll to position [44, 0]
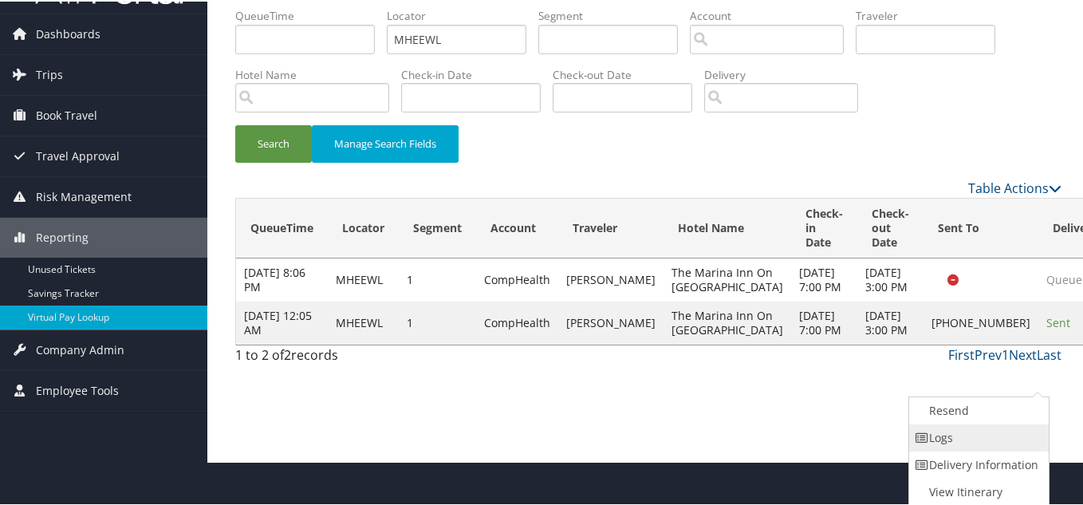
click at [971, 446] on link "Logs" at bounding box center [977, 436] width 136 height 27
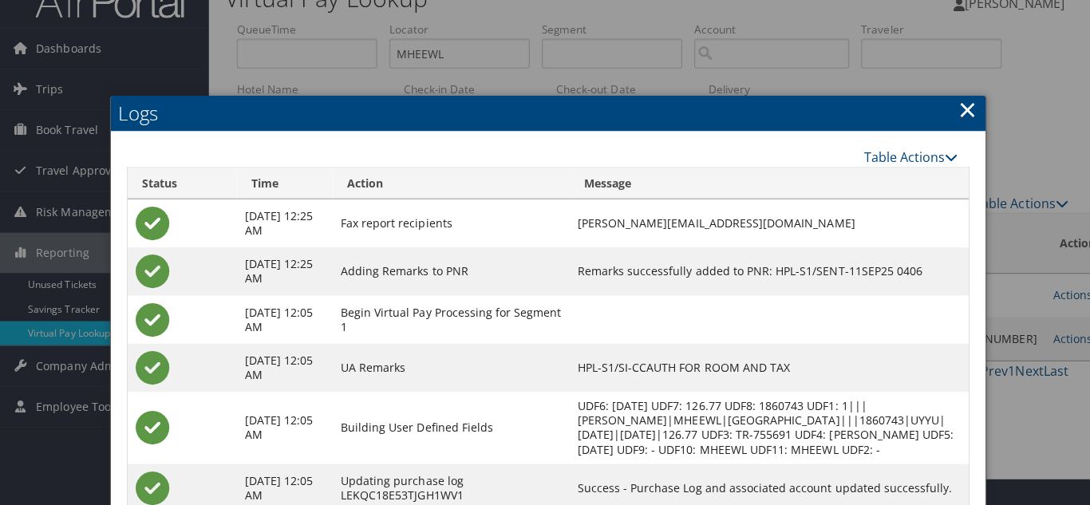
scroll to position [0, 0]
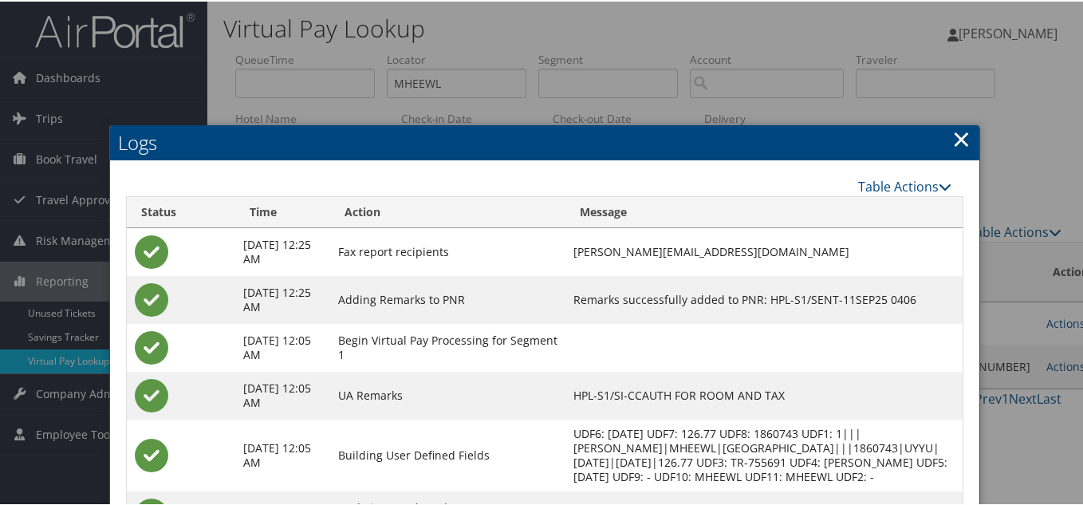
click at [958, 136] on link "×" at bounding box center [961, 137] width 18 height 32
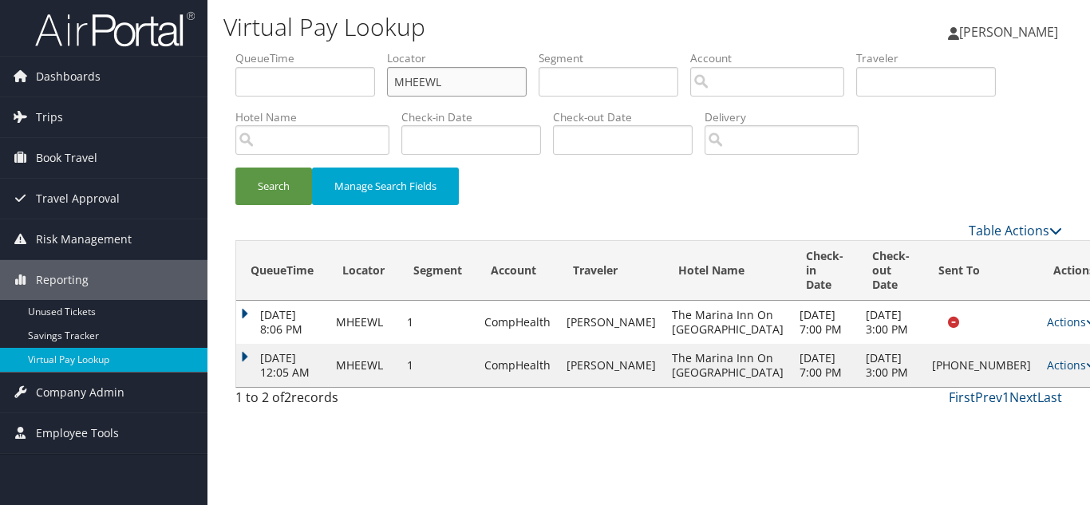
drag, startPoint x: 469, startPoint y: 88, endPoint x: 254, endPoint y: 87, distance: 215.4
click at [254, 50] on ul "QueueTime Locator MHEEWL Segment Account Traveler Hotel Name Check-in Date Chec…" at bounding box center [648, 50] width 826 height 0
paste input "WOFNIK"
click at [235, 168] on button "Search" at bounding box center [273, 186] width 77 height 37
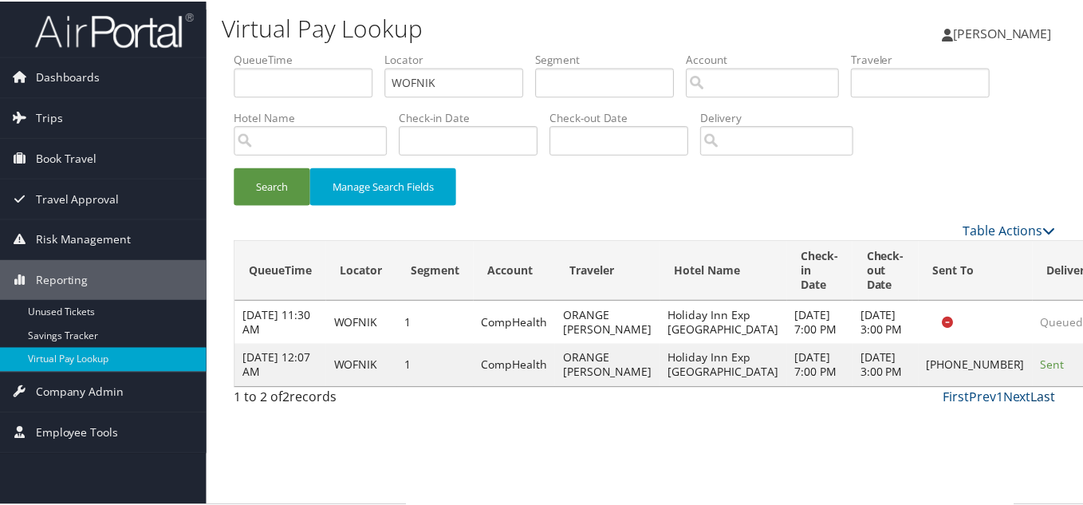
scroll to position [44, 0]
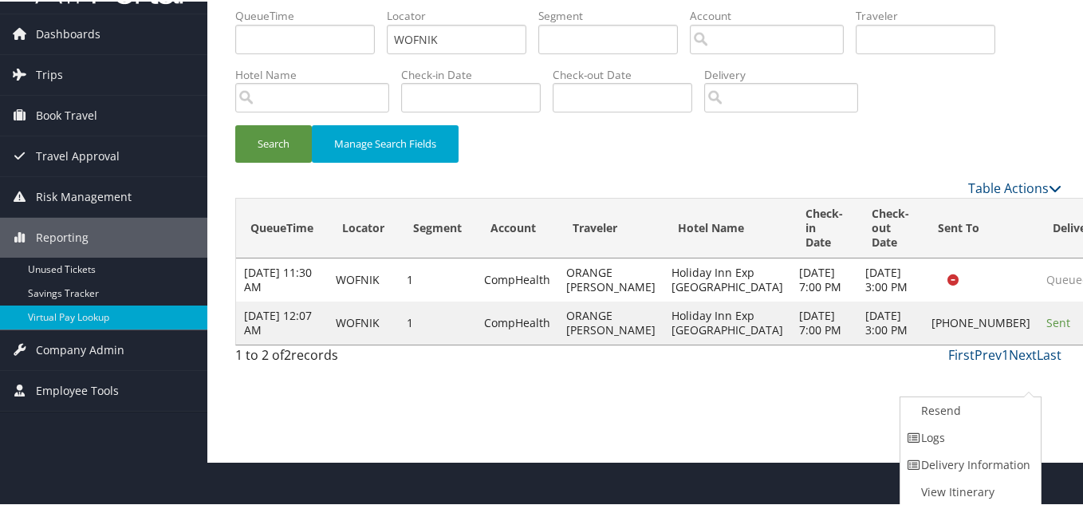
drag, startPoint x: 952, startPoint y: 428, endPoint x: 944, endPoint y: 433, distance: 9.3
click at [951, 428] on link "Logs" at bounding box center [969, 436] width 136 height 27
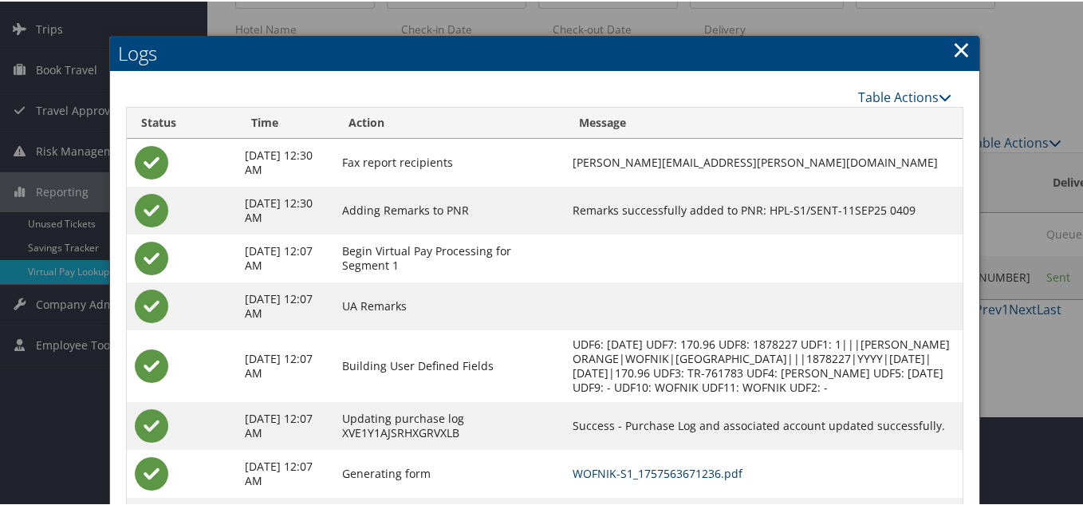
scroll to position [14, 0]
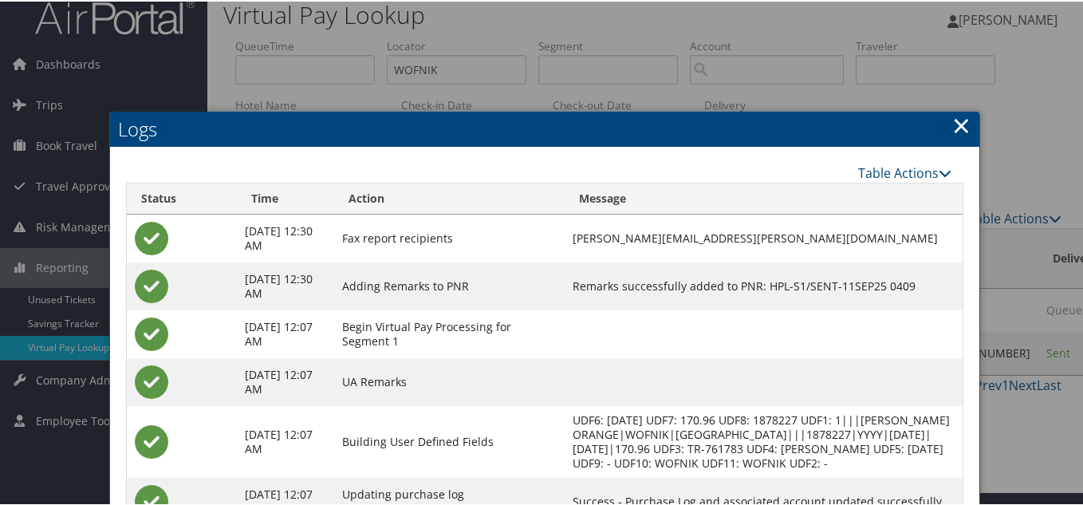
click at [959, 125] on link "×" at bounding box center [961, 124] width 18 height 32
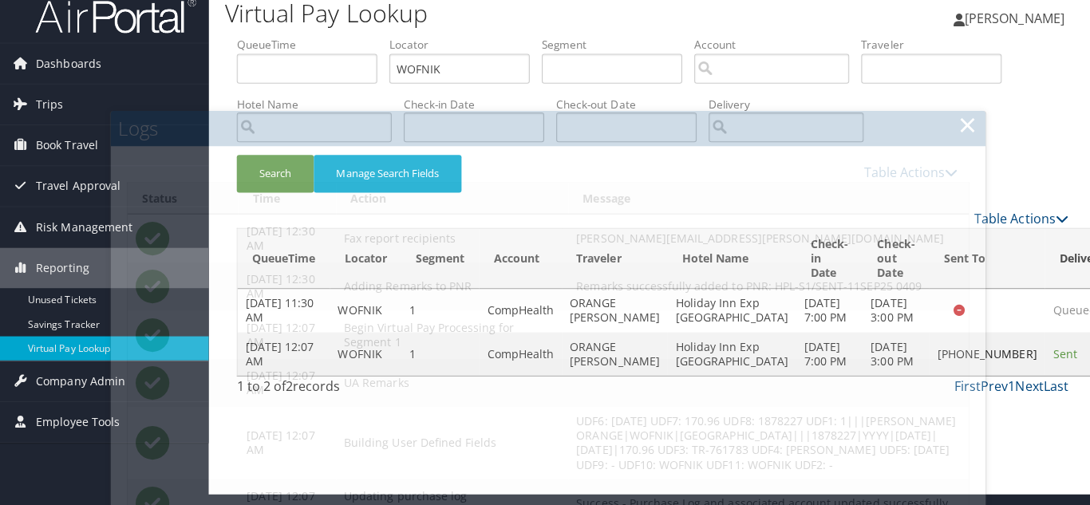
scroll to position [0, 0]
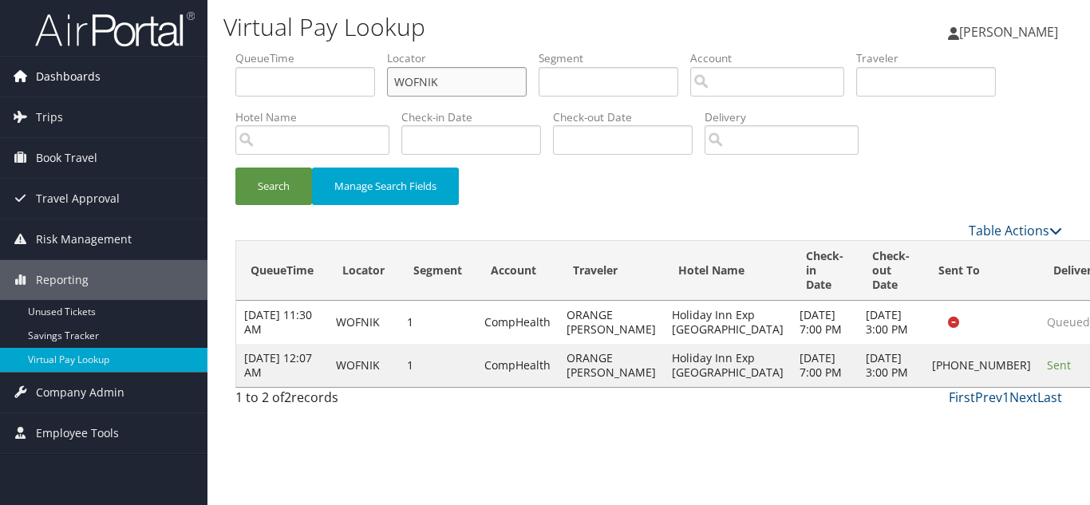
drag, startPoint x: 325, startPoint y: 86, endPoint x: 104, endPoint y: 84, distance: 220.2
click at [104, 84] on div "Dashboards AirPortal 360™ (Manager) My Travel Dashboard Trips Airtinerary® Look…" at bounding box center [545, 252] width 1090 height 505
paste input "UOVIIT"
click at [235, 168] on button "Search" at bounding box center [273, 186] width 77 height 37
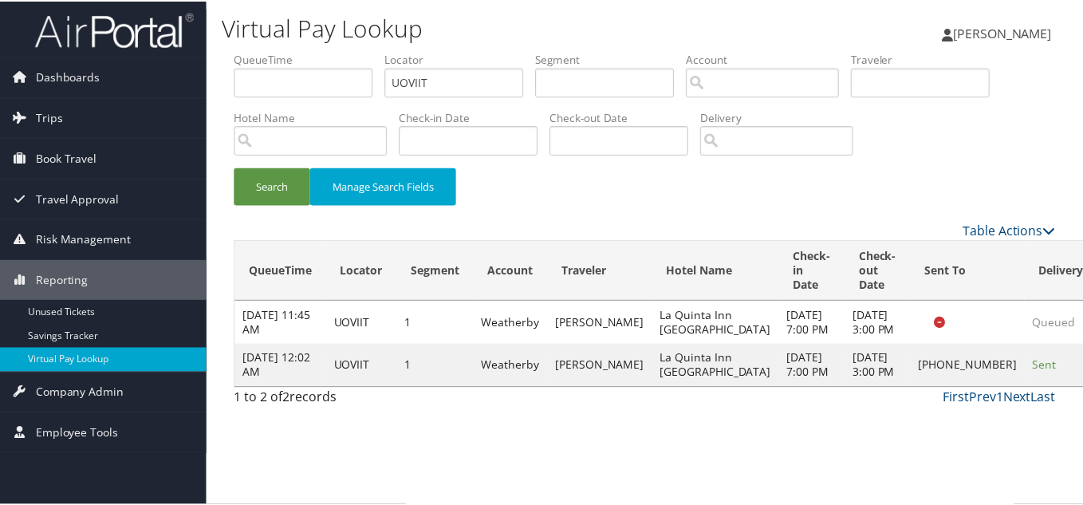
scroll to position [8, 0]
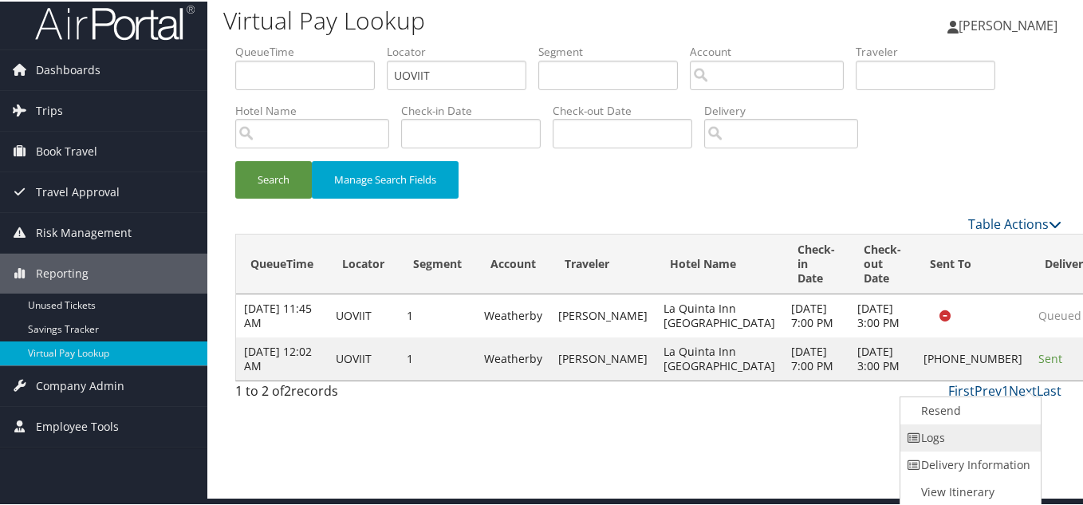
click at [954, 443] on link "Logs" at bounding box center [969, 436] width 136 height 27
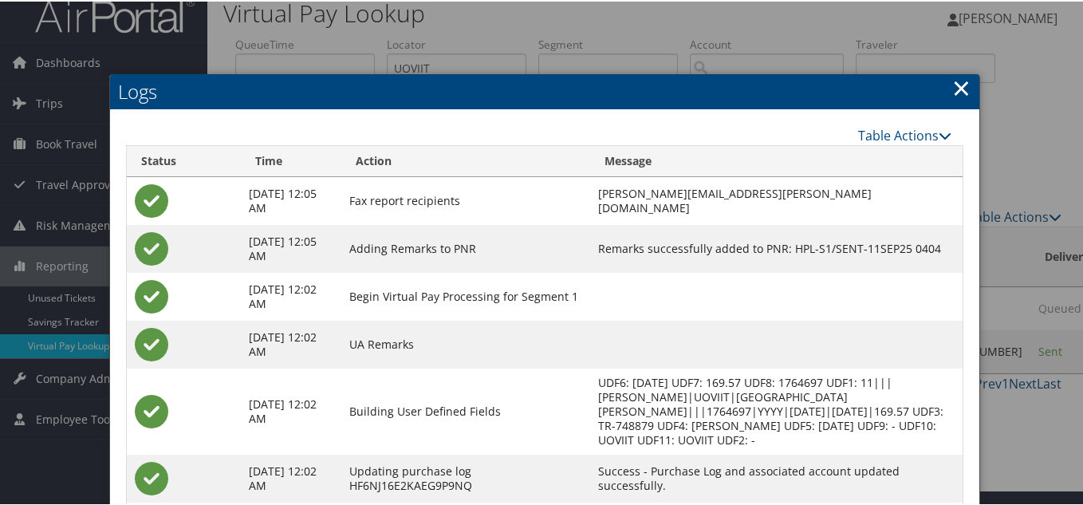
scroll to position [0, 0]
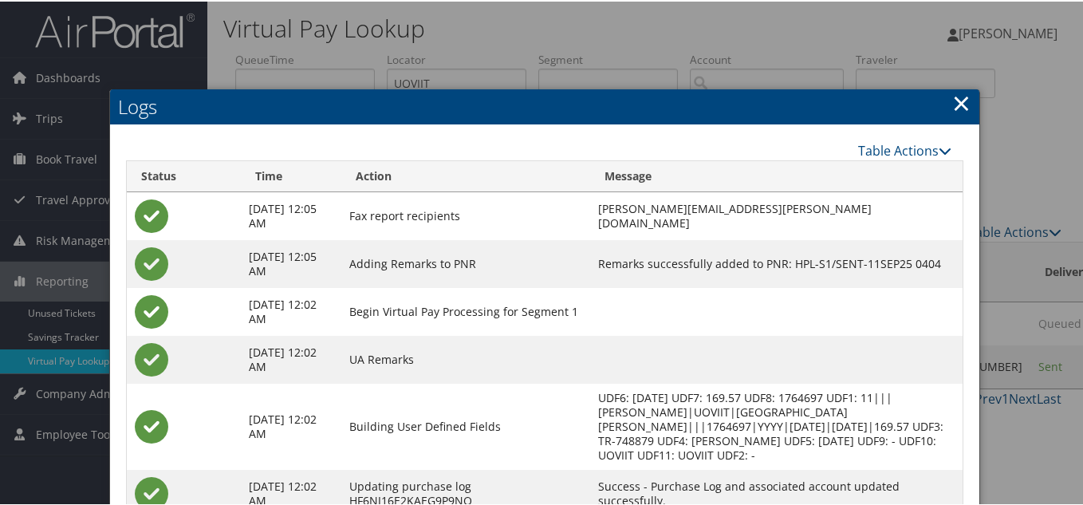
click at [957, 103] on link "×" at bounding box center [961, 101] width 18 height 32
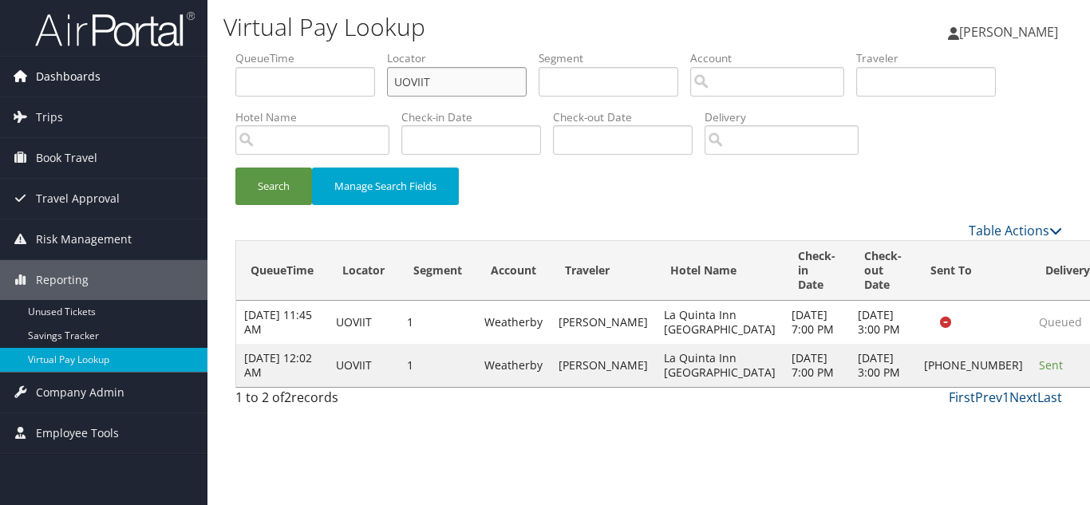
drag, startPoint x: 384, startPoint y: 73, endPoint x: 122, endPoint y: 61, distance: 262.7
click at [123, 61] on div "Dashboards AirPortal 360™ (Manager) My Travel Dashboard Trips Airtinerary® Look…" at bounding box center [545, 252] width 1090 height 505
paste input "ASAPYS"
type input "ASAPYS"
click at [235, 168] on button "Search" at bounding box center [273, 186] width 77 height 37
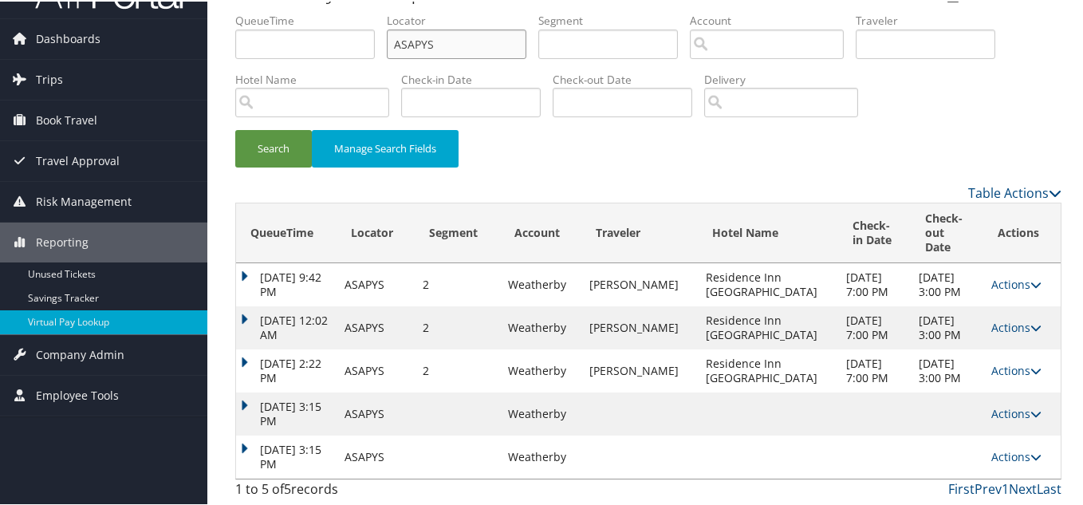
scroll to position [68, 0]
click at [1031, 457] on icon at bounding box center [1036, 455] width 11 height 11
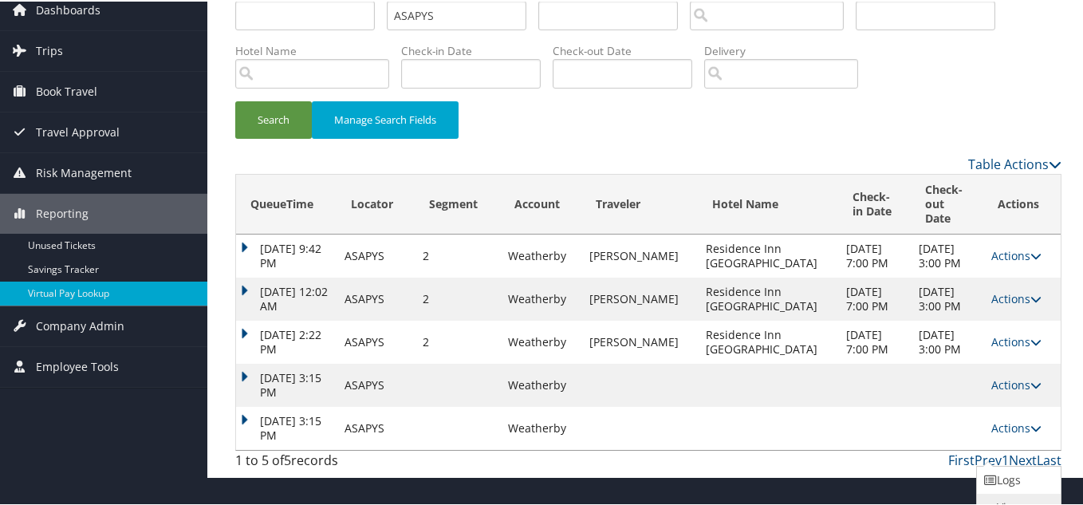
scroll to position [97, 0]
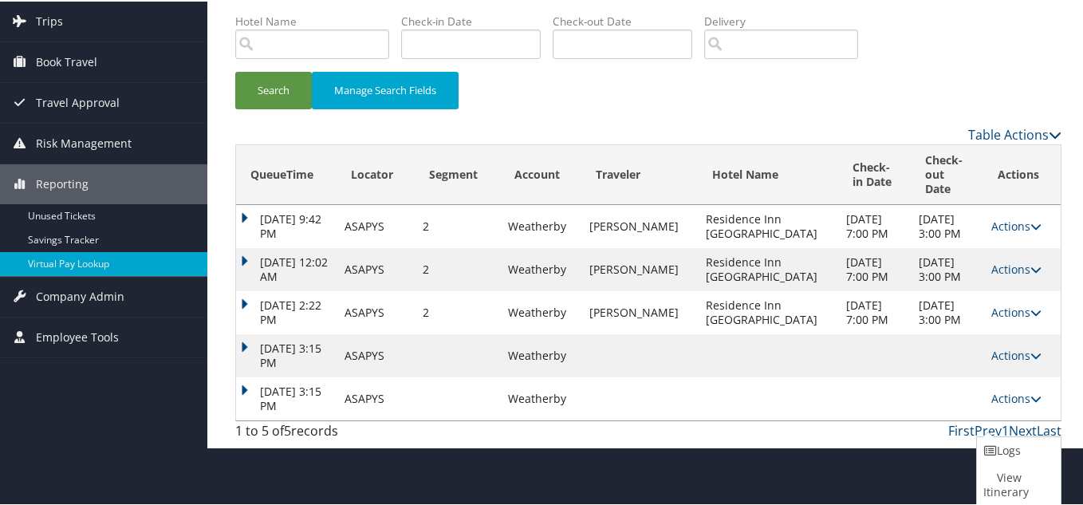
click at [1016, 454] on link "Logs" at bounding box center [1017, 449] width 80 height 27
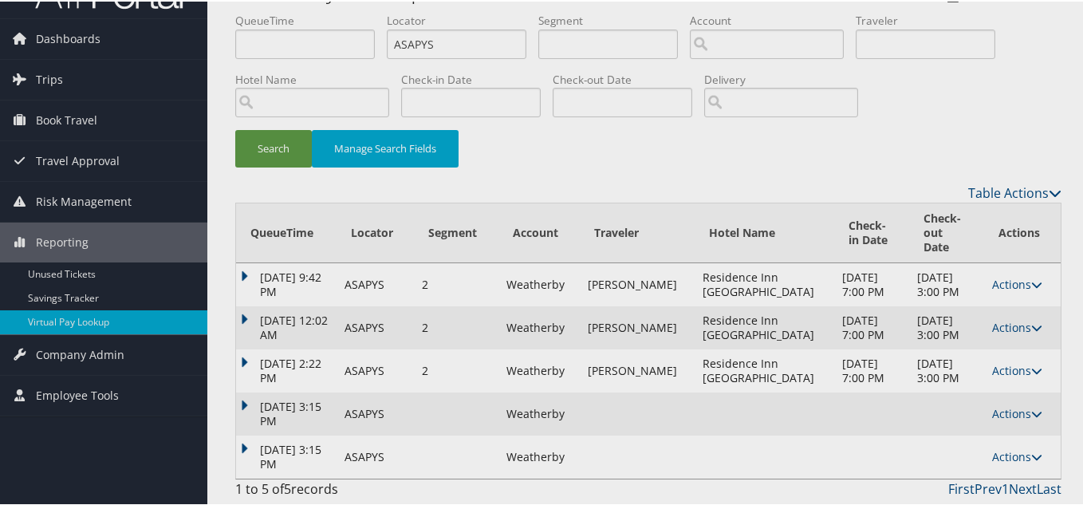
scroll to position [68, 0]
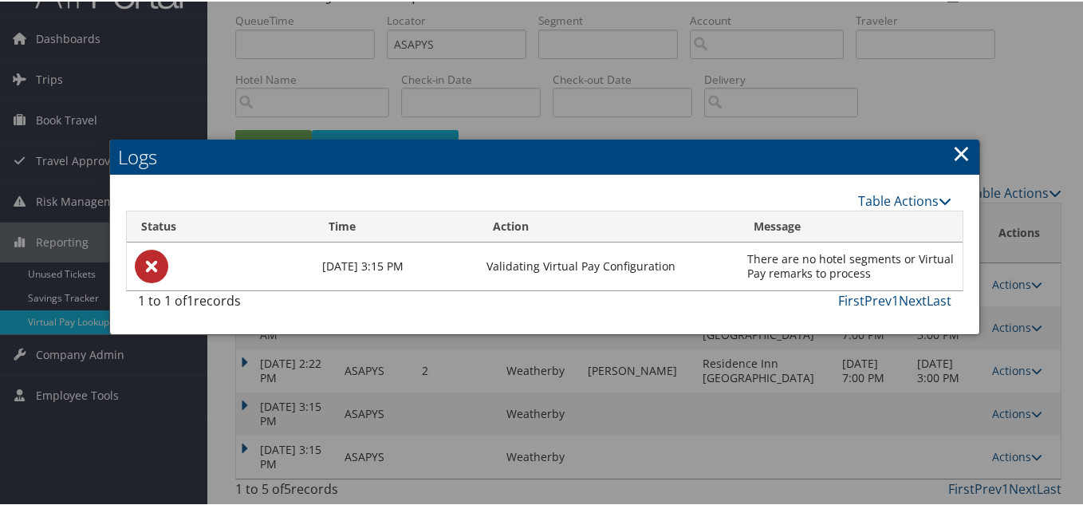
click at [952, 136] on link "×" at bounding box center [961, 152] width 18 height 32
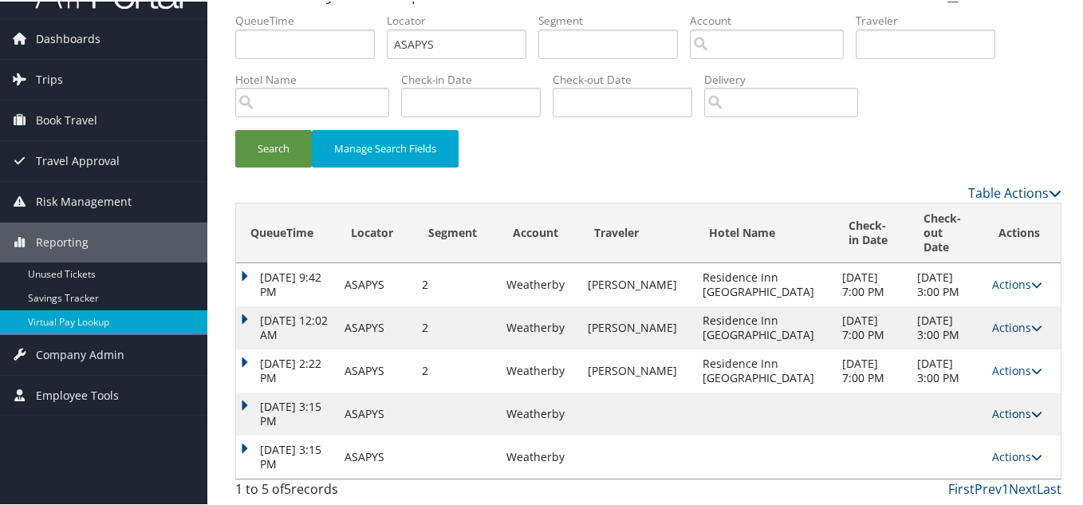
click at [1031, 412] on icon at bounding box center [1036, 412] width 11 height 11
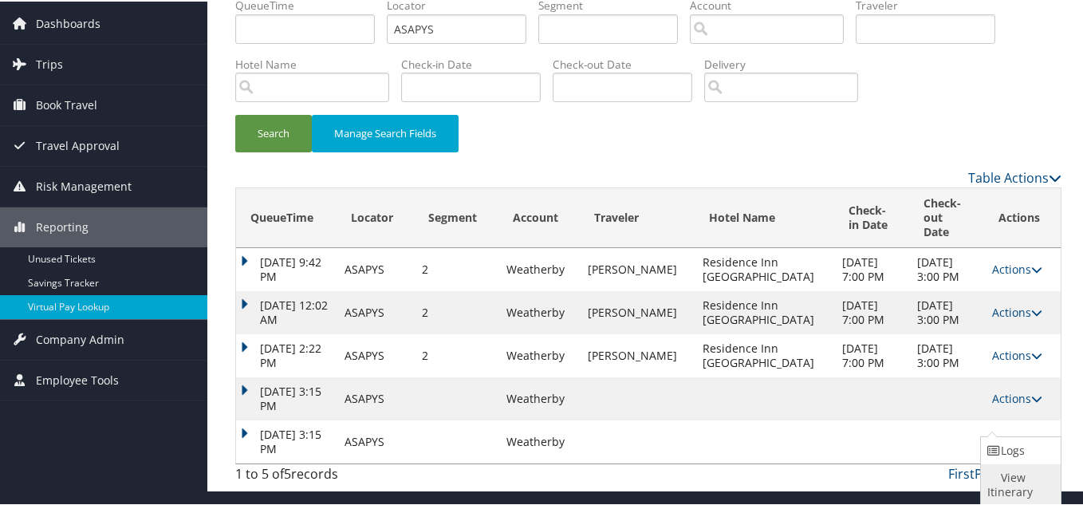
click at [1025, 463] on link "View Itinerary" at bounding box center [1019, 483] width 76 height 41
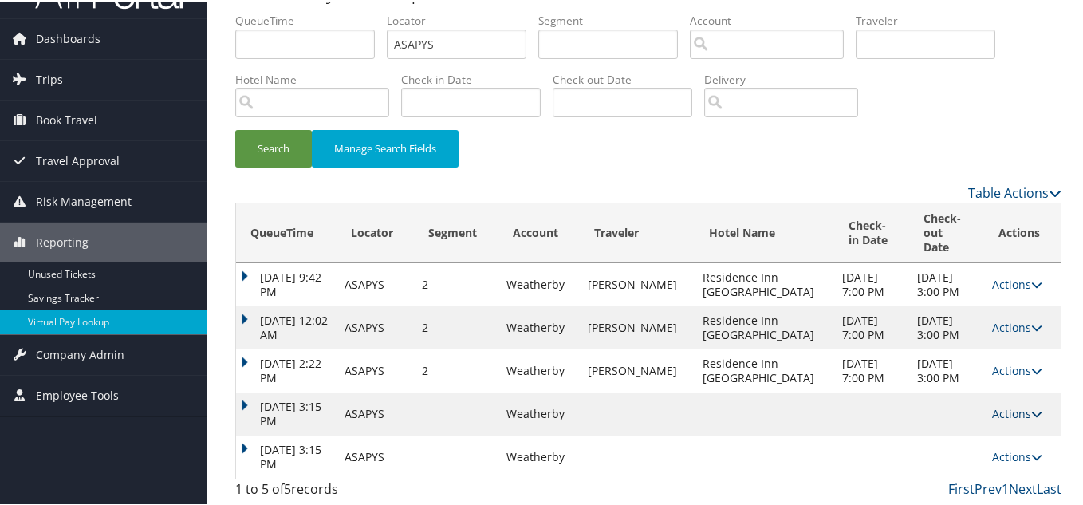
click at [1031, 408] on icon at bounding box center [1036, 412] width 11 height 11
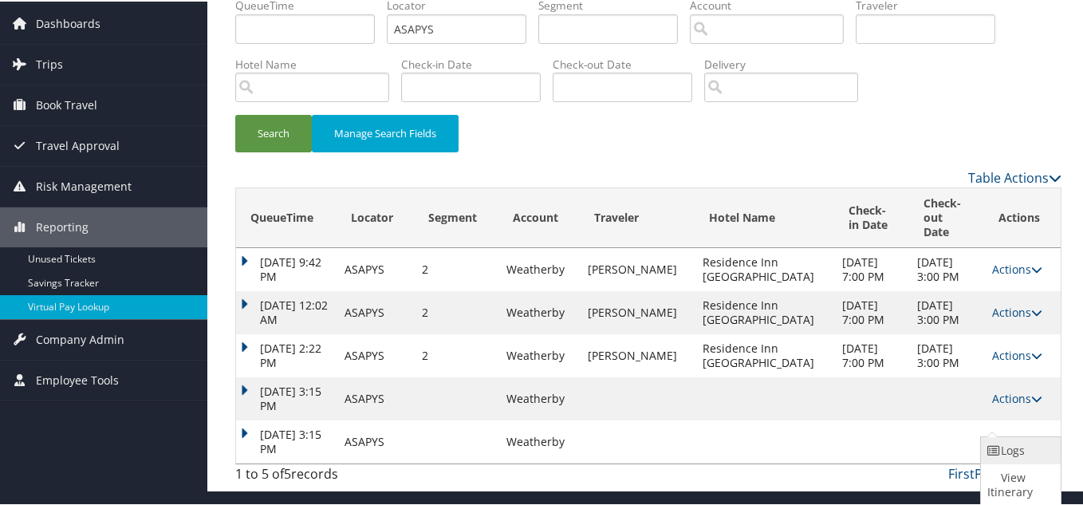
click at [1026, 436] on link "Logs" at bounding box center [1019, 449] width 76 height 27
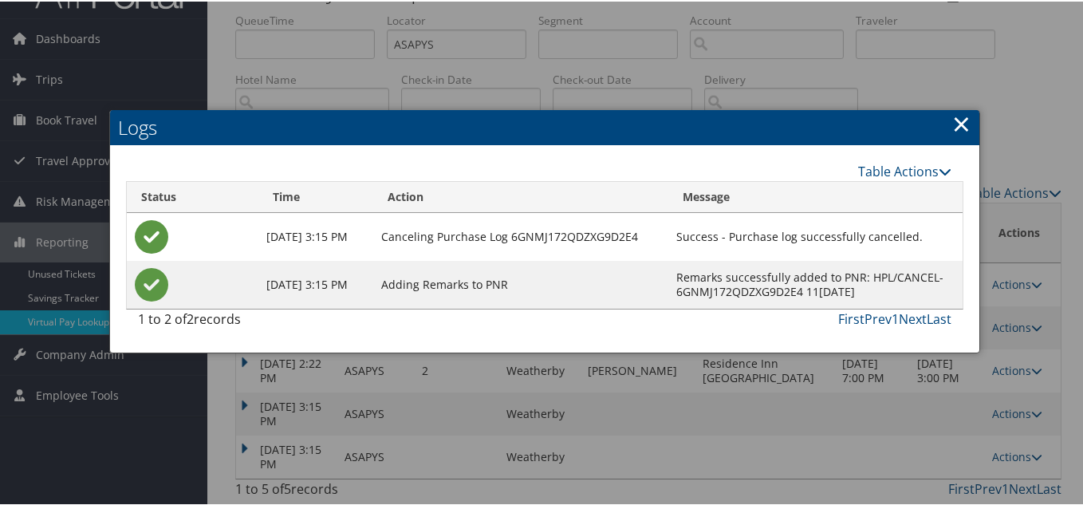
click at [956, 106] on link "×" at bounding box center [961, 122] width 18 height 32
